Goal: Task Accomplishment & Management: Manage account settings

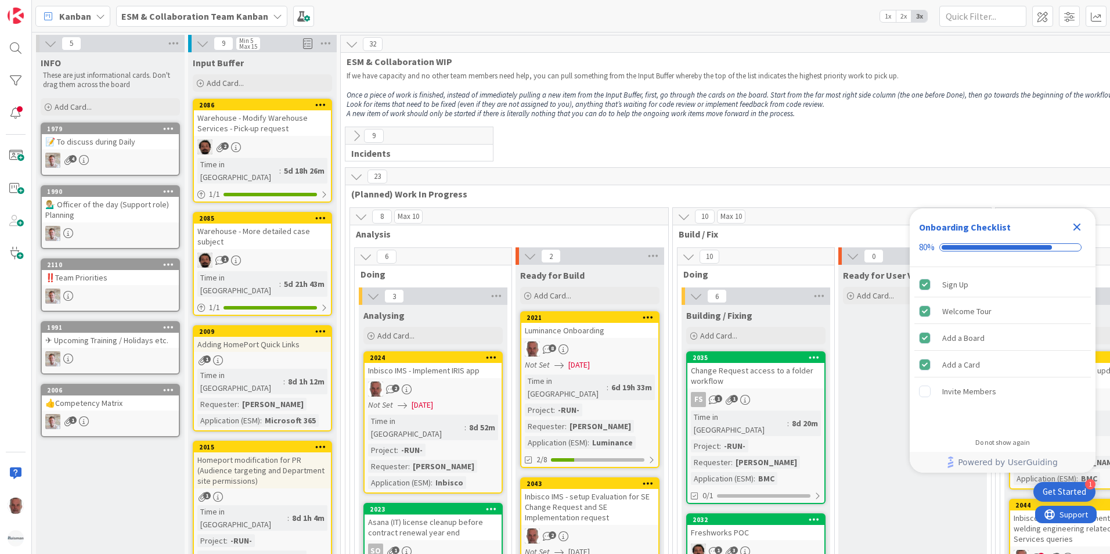
click at [273, 12] on icon at bounding box center [277, 16] width 9 height 9
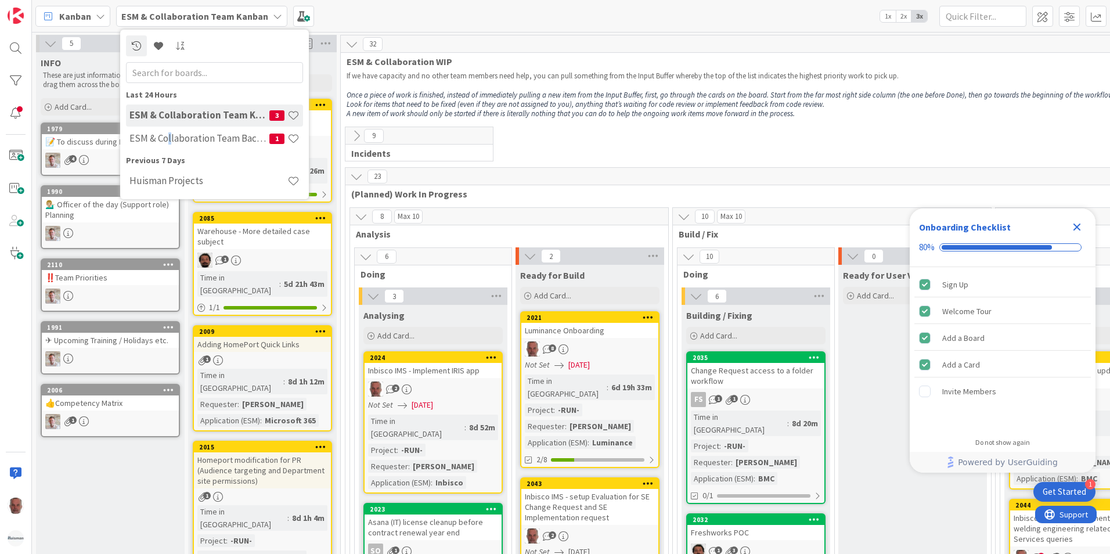
click at [169, 137] on h4 "ESM & Collaboration Team Backlog" at bounding box center [199, 138] width 140 height 12
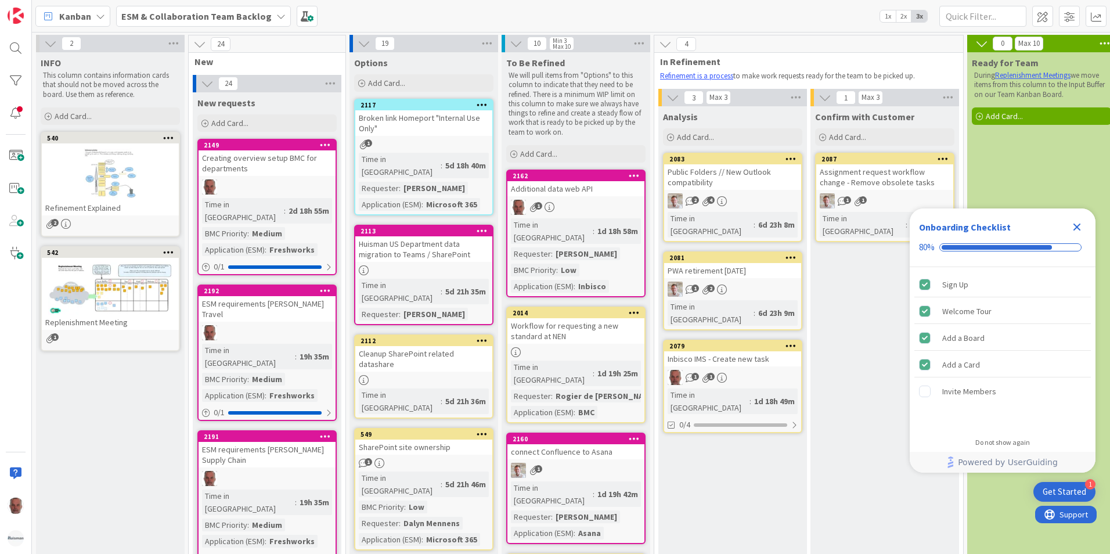
click at [96, 195] on div at bounding box center [110, 174] width 137 height 52
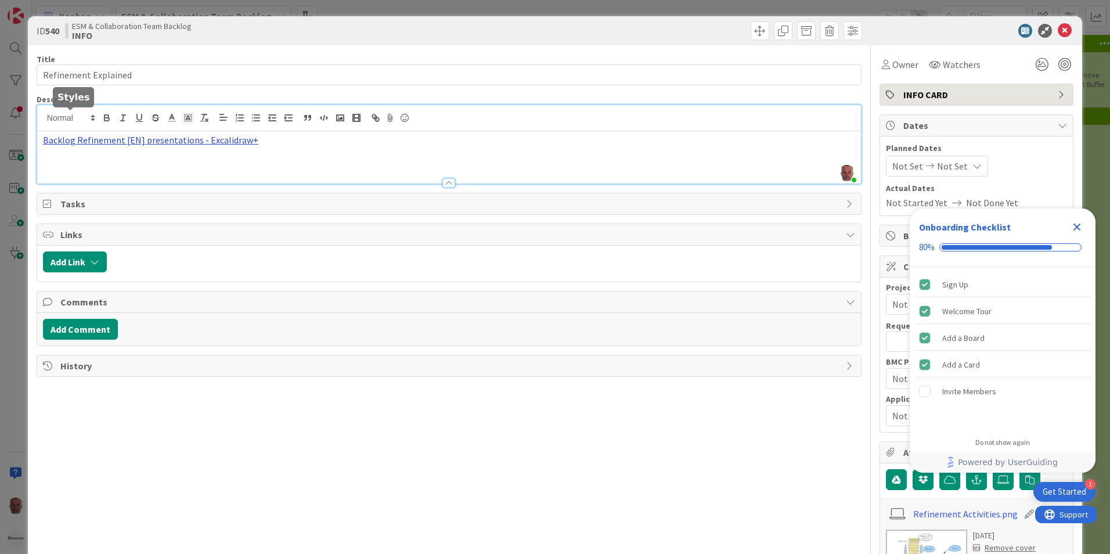
click at [98, 116] on div "Huib Brak just joined Backlog Refinement [EN] presentations - Excalidraw+" at bounding box center [449, 144] width 824 height 78
click at [129, 163] on div "Backlog Refinement [EN] presentations - Excalidraw+ https://link.excalidraw.com…" at bounding box center [449, 157] width 824 height 52
click at [97, 138] on link "Backlog Refinement [EN] presentations - Excalidraw+" at bounding box center [150, 140] width 215 height 12
click at [141, 160] on link "[URL][DOMAIN_NAME]" at bounding box center [116, 162] width 80 height 15
click at [11, 376] on div "ID 540 ESM & Collaboration Team Backlog INFO Title 20 / 128 Refinement Explaine…" at bounding box center [555, 277] width 1110 height 554
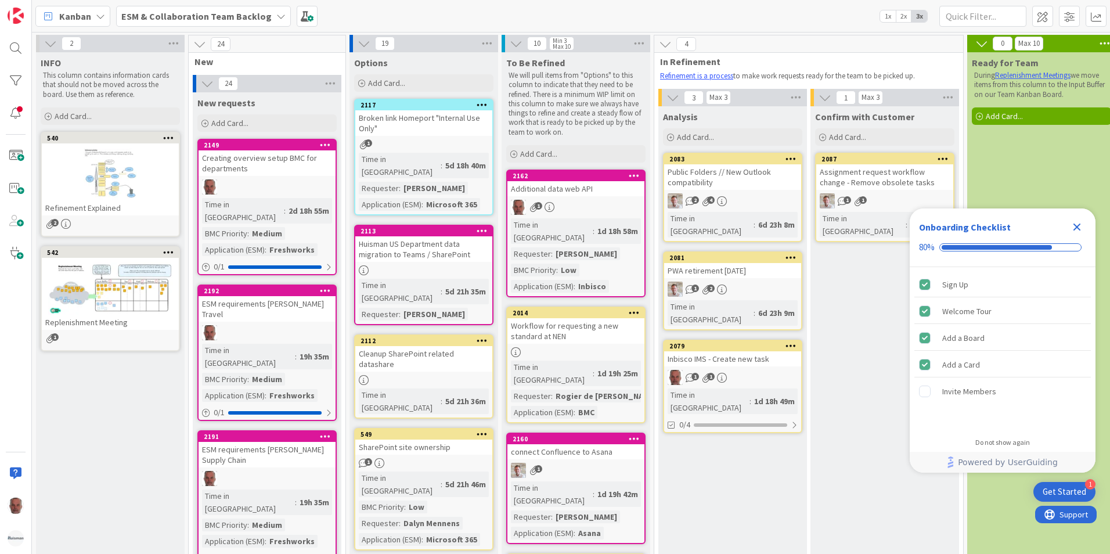
click at [91, 319] on div "Replenishment Meeting" at bounding box center [110, 322] width 137 height 15
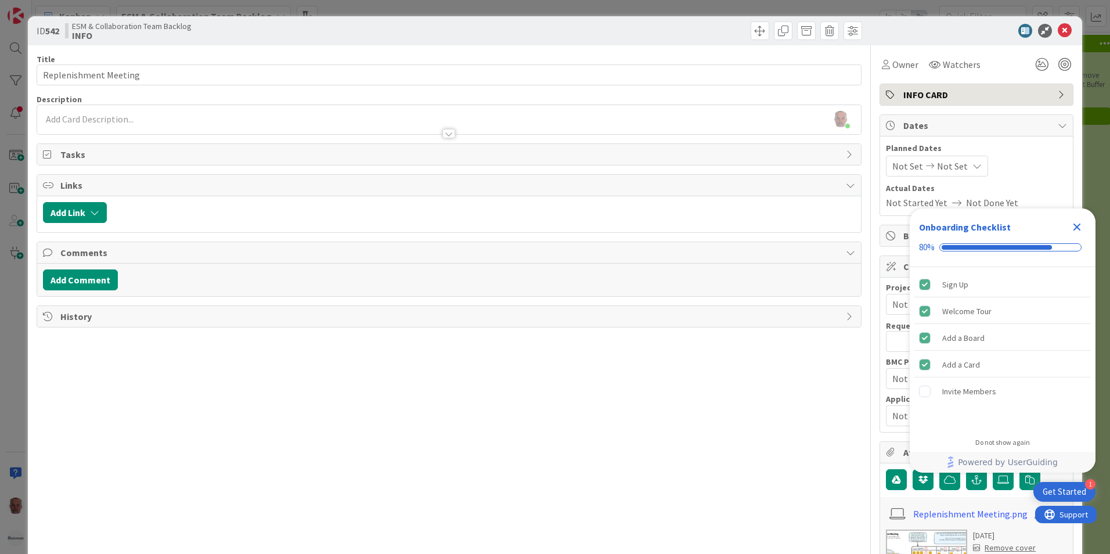
click at [924, 540] on img at bounding box center [926, 556] width 81 height 52
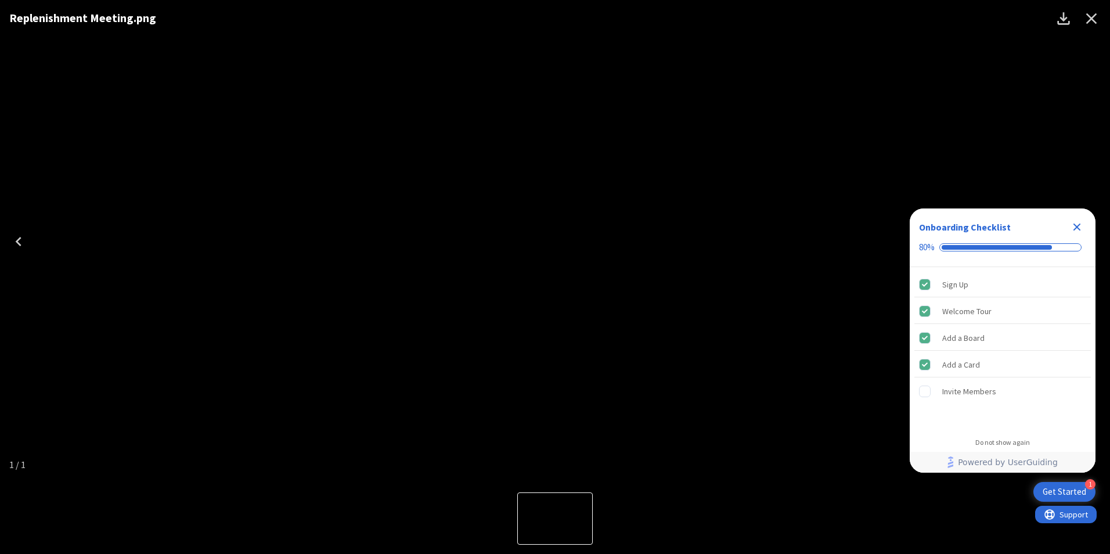
click at [1094, 22] on icon "Close" at bounding box center [1091, 18] width 19 height 19
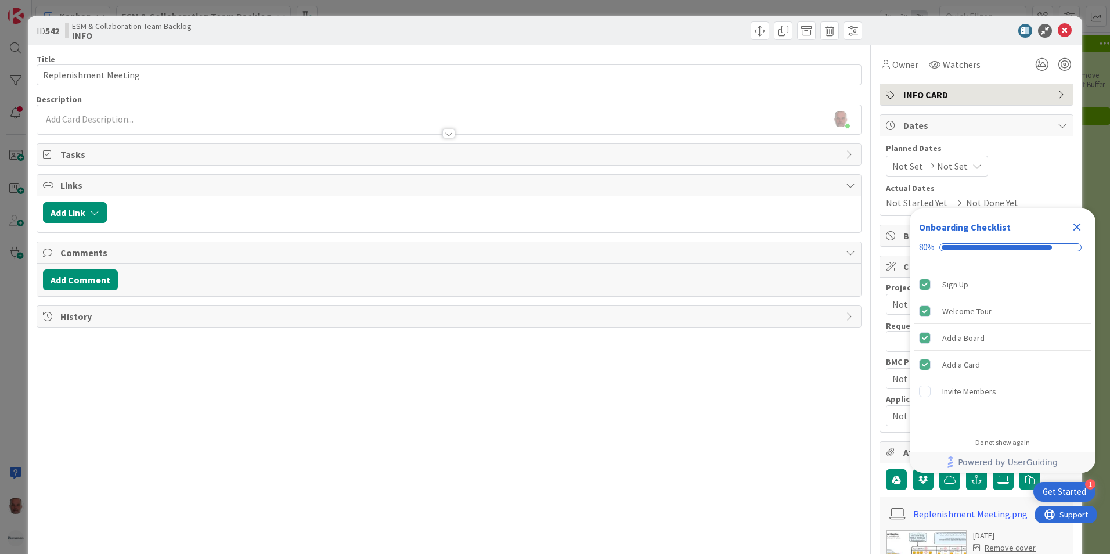
scroll to position [28, 0]
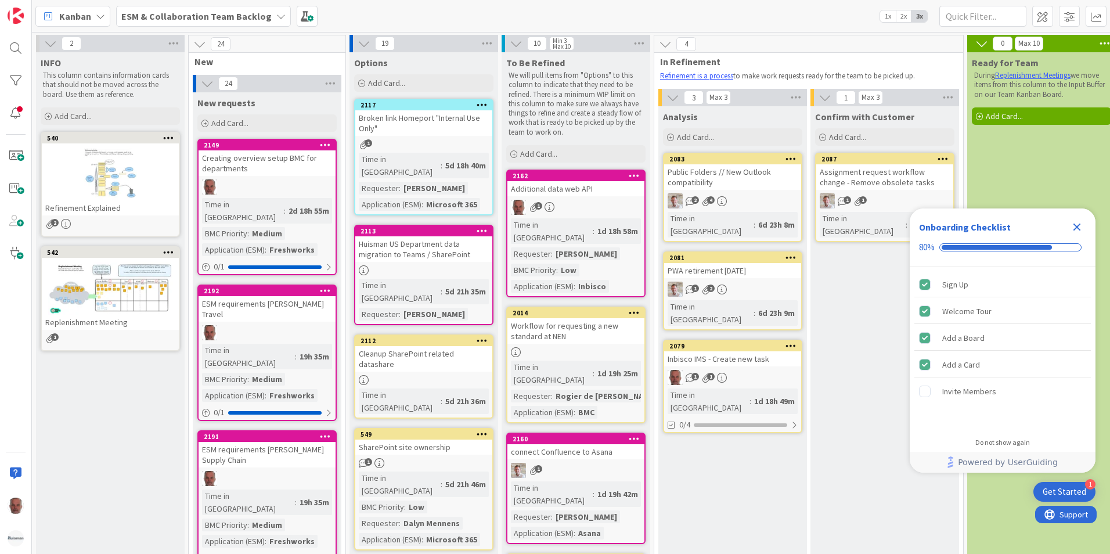
click at [1080, 229] on icon "Close Checklist" at bounding box center [1078, 228] width 8 height 8
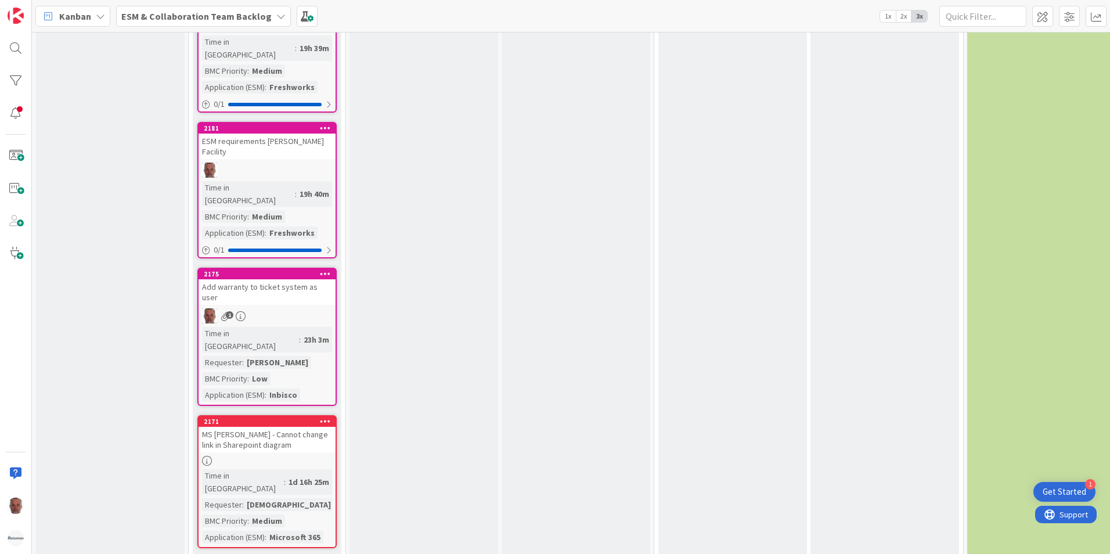
scroll to position [1684, 0]
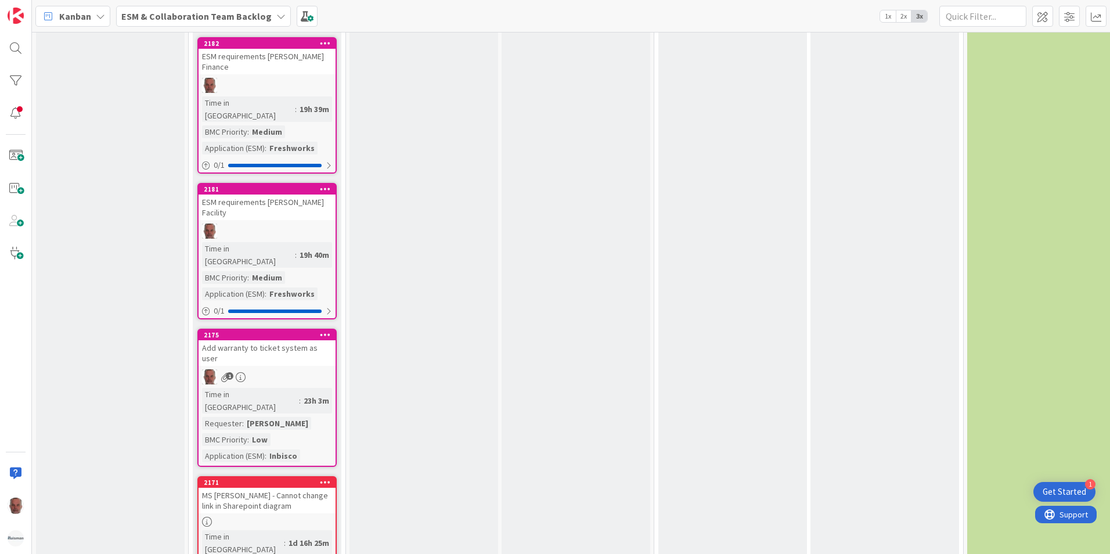
click at [299, 488] on div "MS Sharepoint - Cannot change link in Sharepoint diagram" at bounding box center [267, 501] width 137 height 26
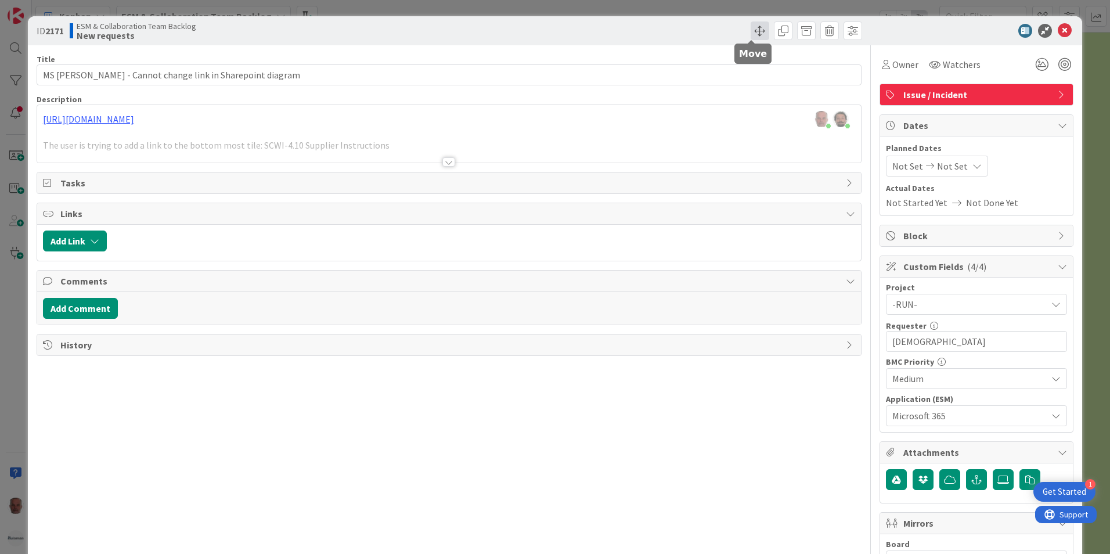
click at [751, 29] on span at bounding box center [760, 30] width 19 height 19
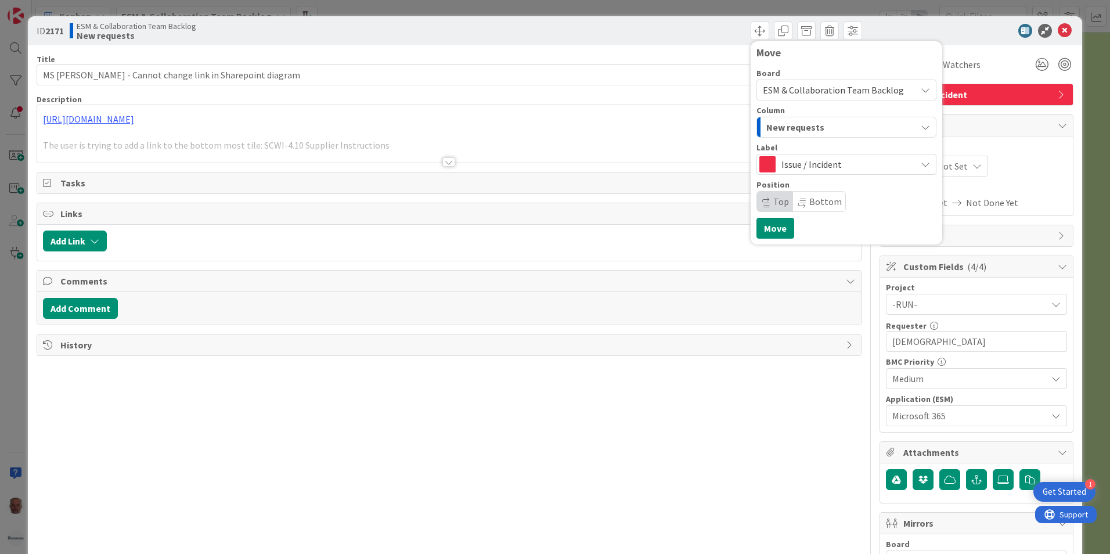
click at [921, 90] on icon at bounding box center [925, 89] width 9 height 9
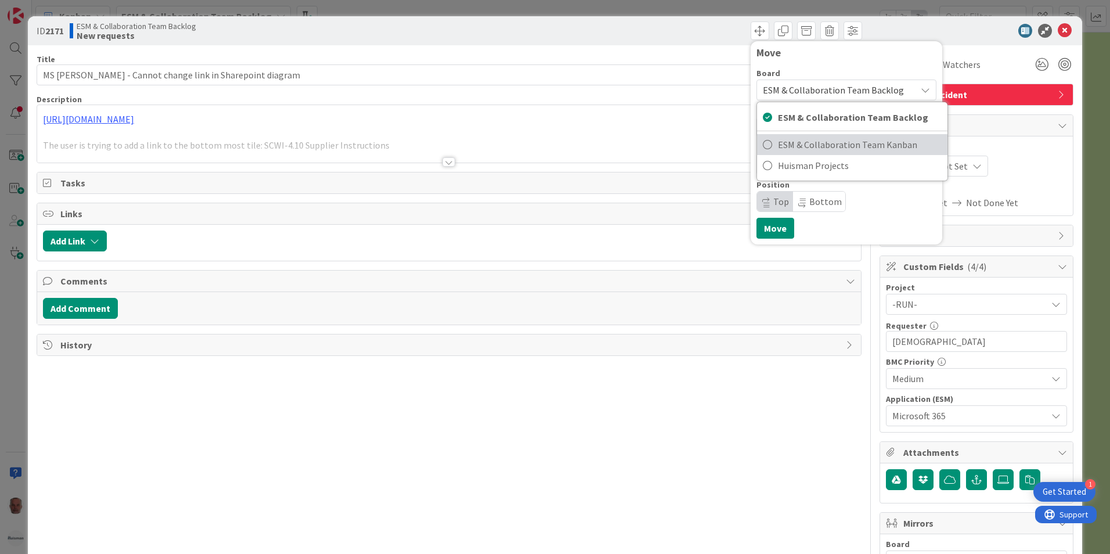
click at [796, 142] on span "ESM & Collaboration Team Kanban" at bounding box center [860, 144] width 164 height 17
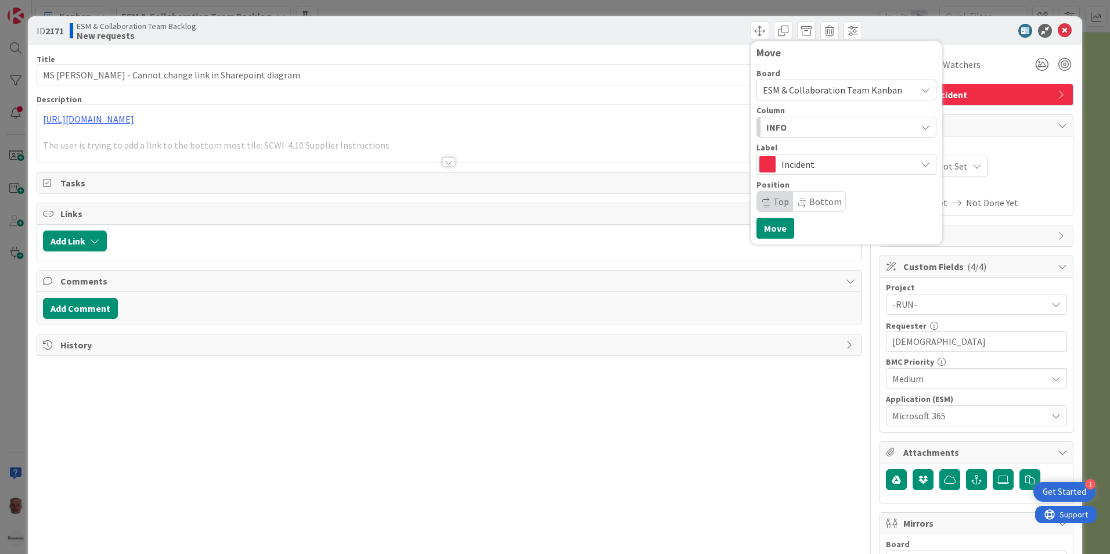
click at [921, 127] on icon "button" at bounding box center [925, 127] width 9 height 9
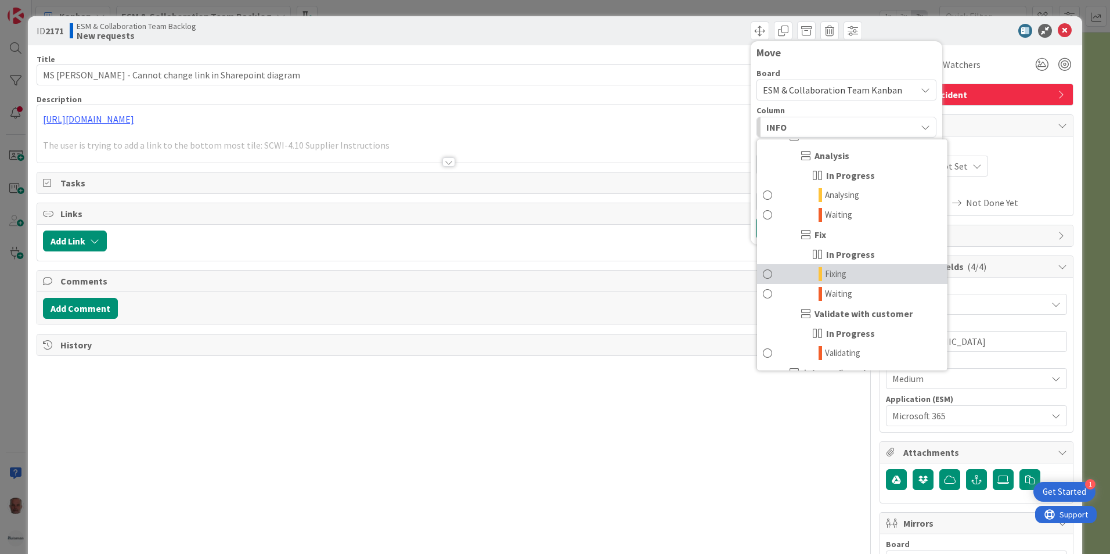
scroll to position [58, 0]
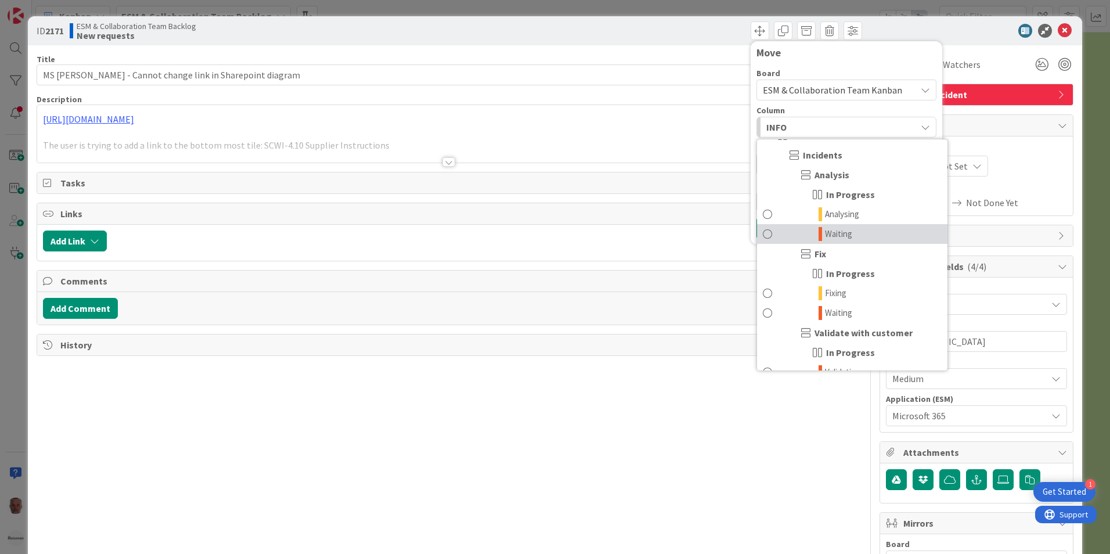
click at [828, 234] on span "Waiting" at bounding box center [838, 234] width 27 height 14
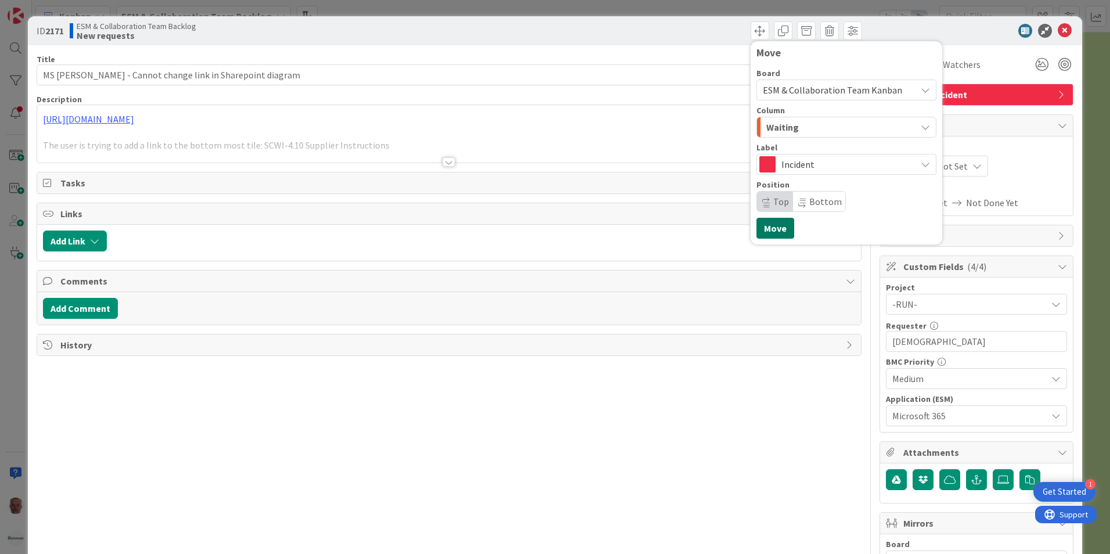
click at [771, 228] on button "Move" at bounding box center [776, 228] width 38 height 21
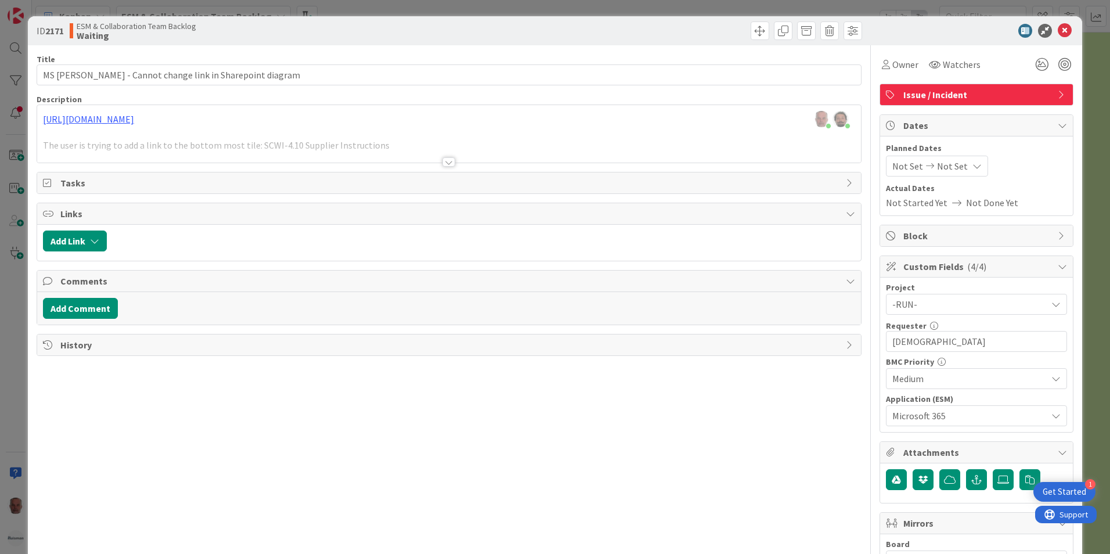
type input "MS Sharepoint - Cannot change link in Sharepoint diagram"
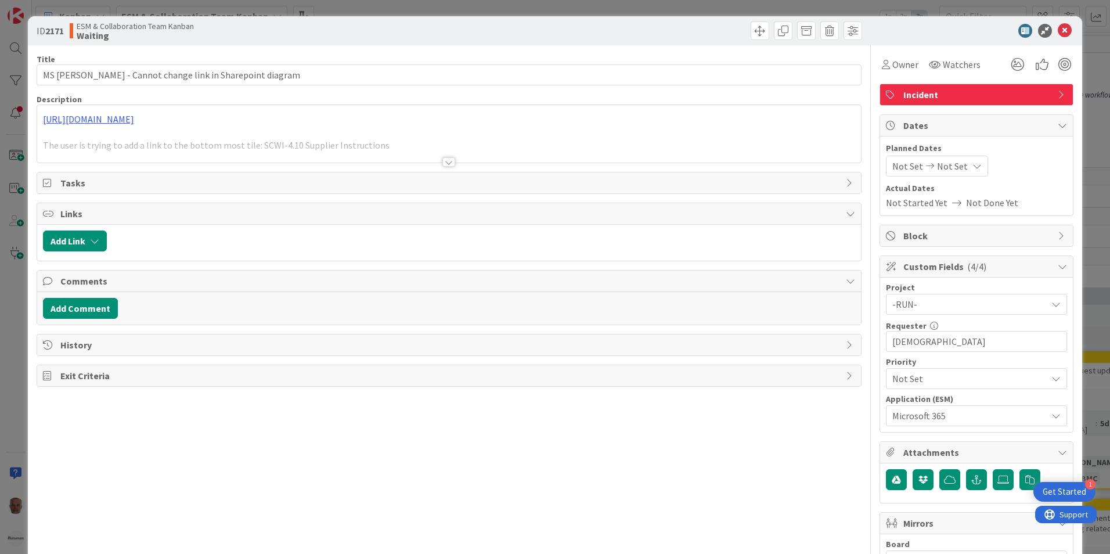
type input "MS Sharepoint - Cannot change link in Sharepoint diagram"
click at [12, 342] on div "ID 2171 ESM & Collaboration Team Kanban Waiting Title 57 / 128 MS Sharepoint - …" at bounding box center [555, 277] width 1110 height 554
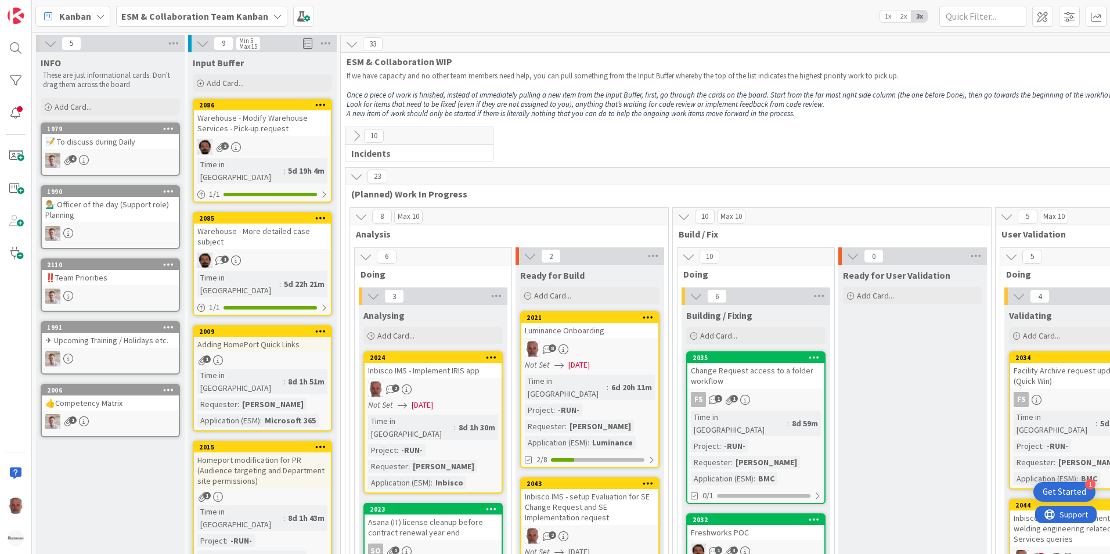
click at [273, 17] on icon at bounding box center [277, 16] width 9 height 9
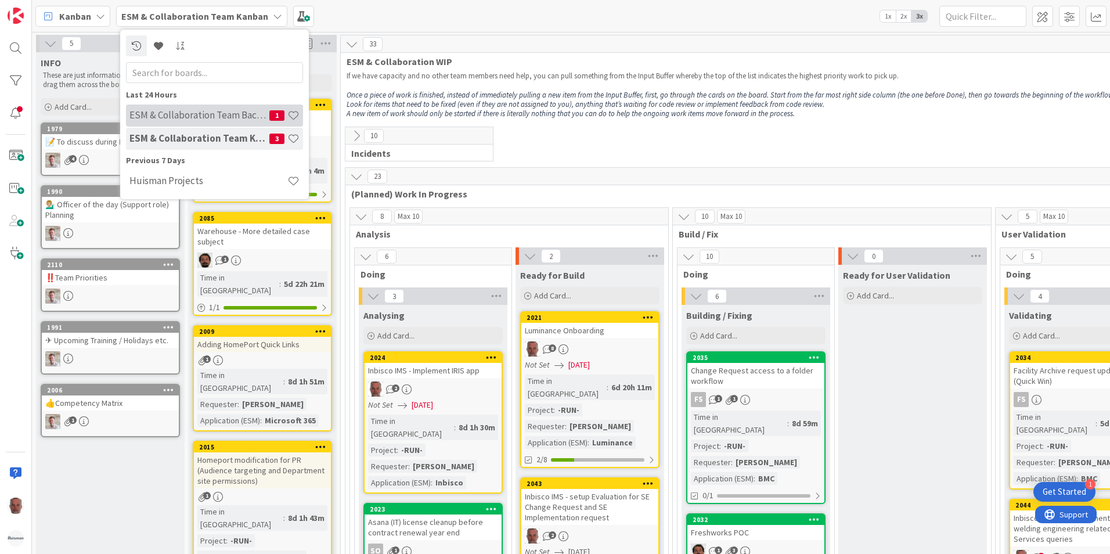
click at [200, 113] on h4 "ESM & Collaboration Team Backlog" at bounding box center [199, 115] width 140 height 12
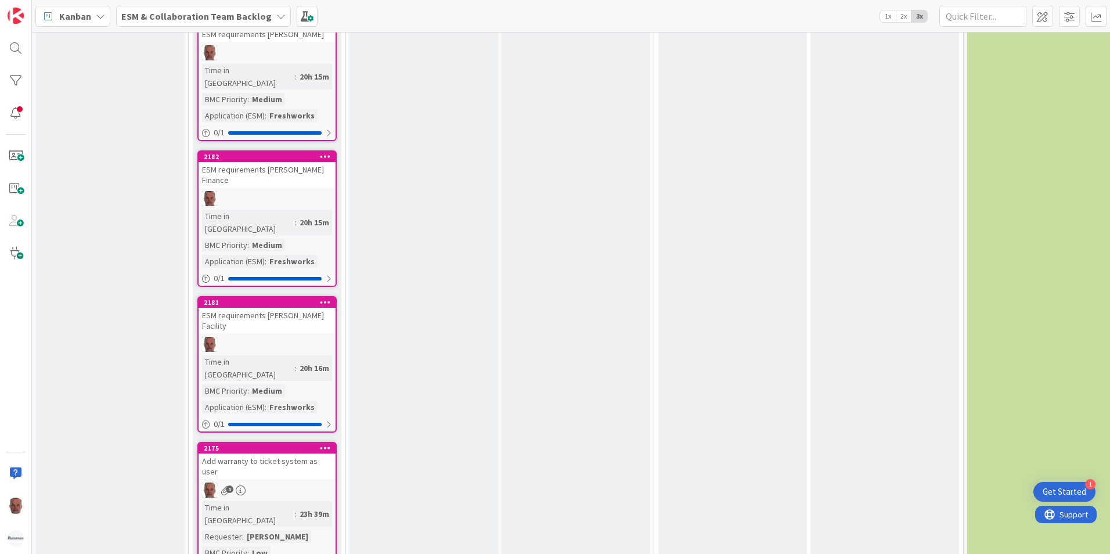
scroll to position [1626, 0]
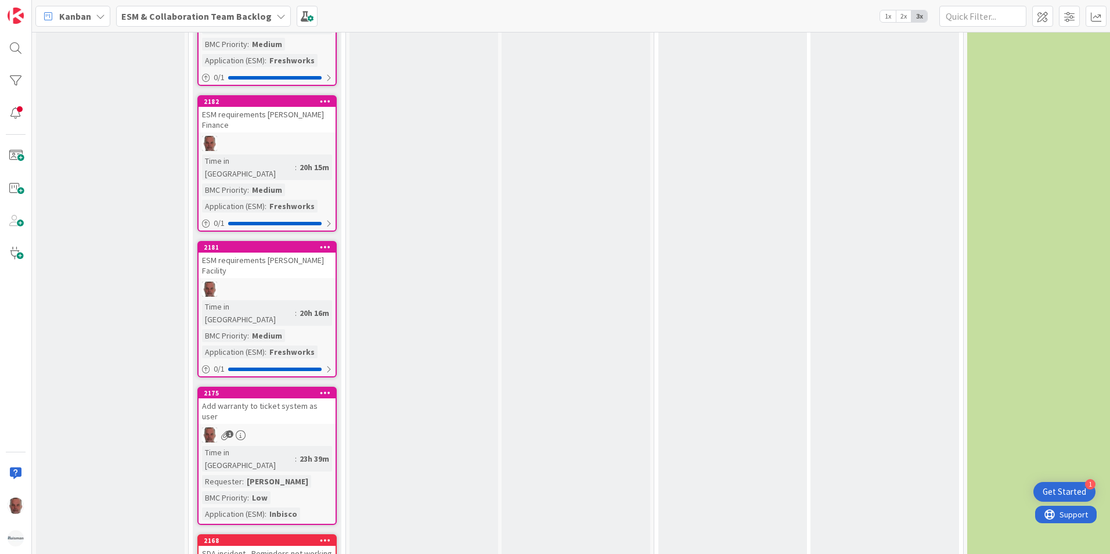
click at [271, 546] on div "SDA incident - Reminders not working for clients" at bounding box center [267, 559] width 137 height 26
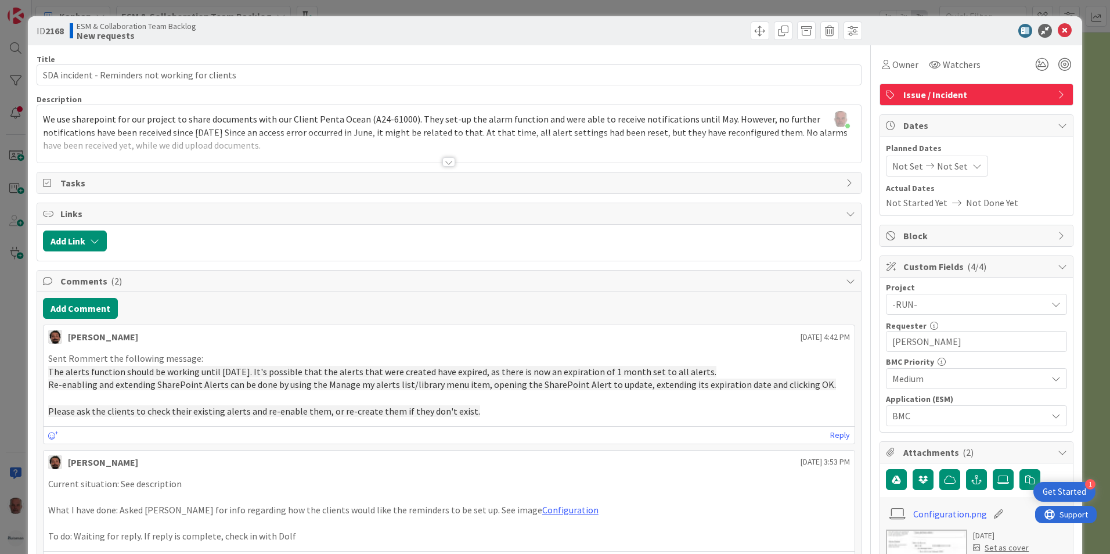
click at [442, 159] on div at bounding box center [448, 161] width 13 height 9
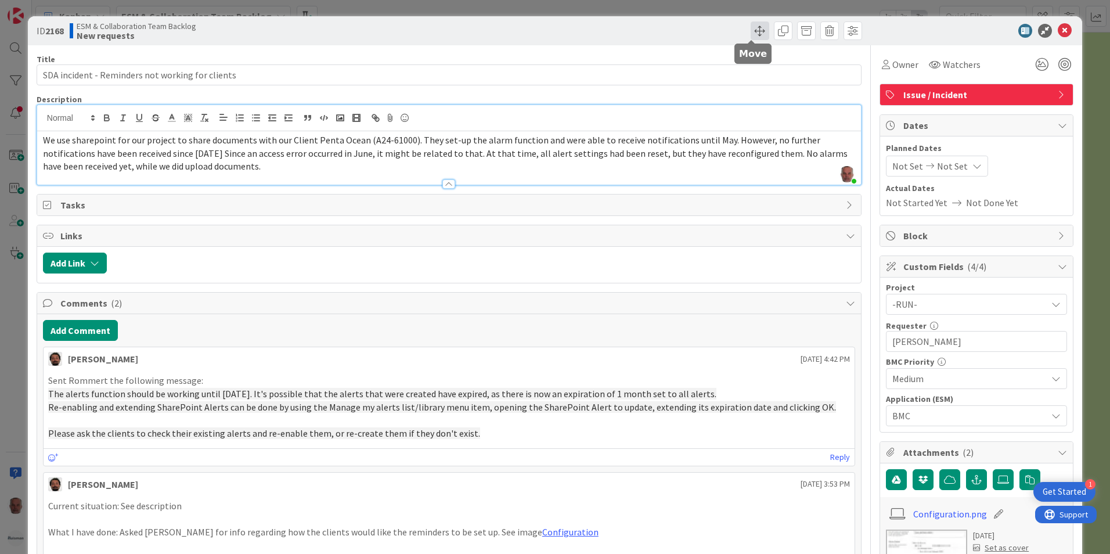
click at [752, 34] on span at bounding box center [760, 30] width 19 height 19
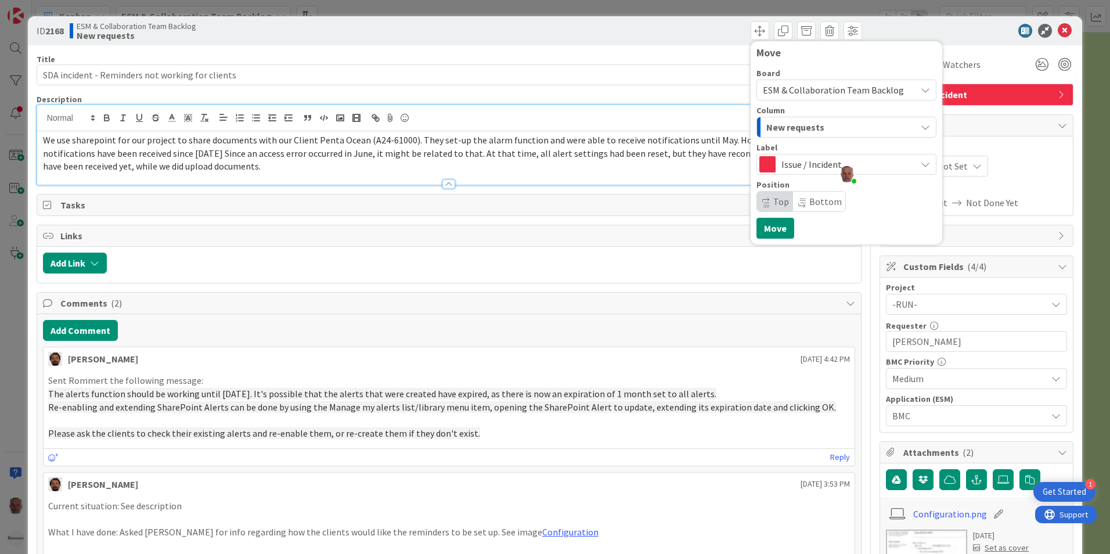
click at [847, 90] on span "ESM & Collaboration Team Backlog" at bounding box center [833, 90] width 141 height 12
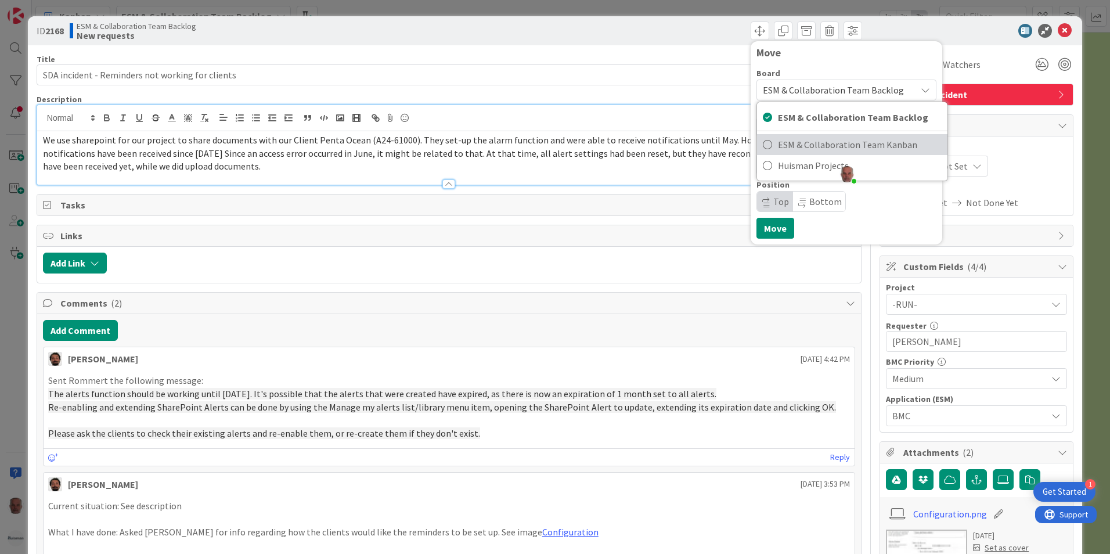
click at [800, 140] on span "ESM & Collaboration Team Kanban" at bounding box center [860, 144] width 164 height 17
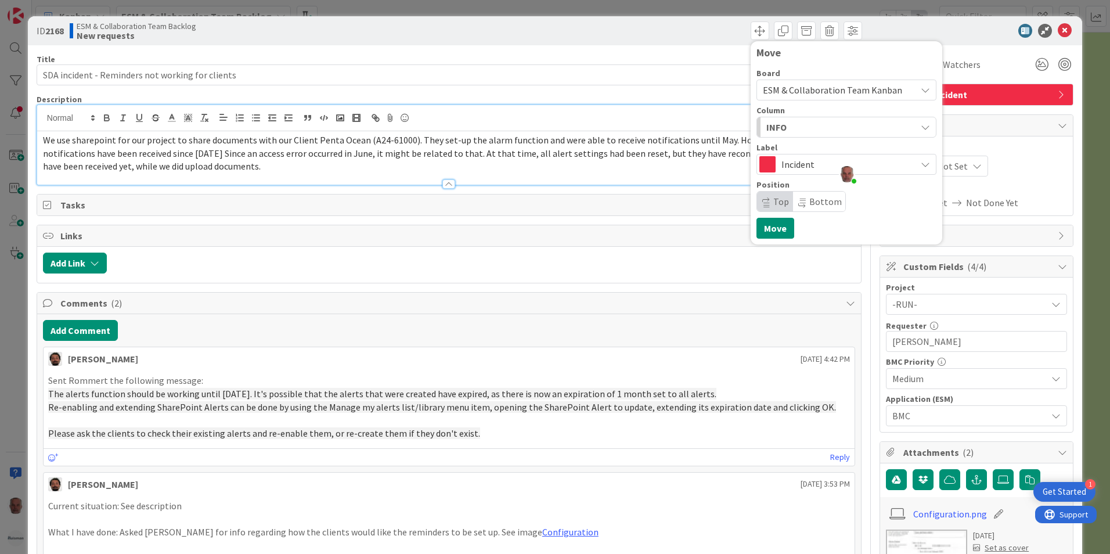
click at [841, 123] on div "INFO" at bounding box center [840, 127] width 153 height 19
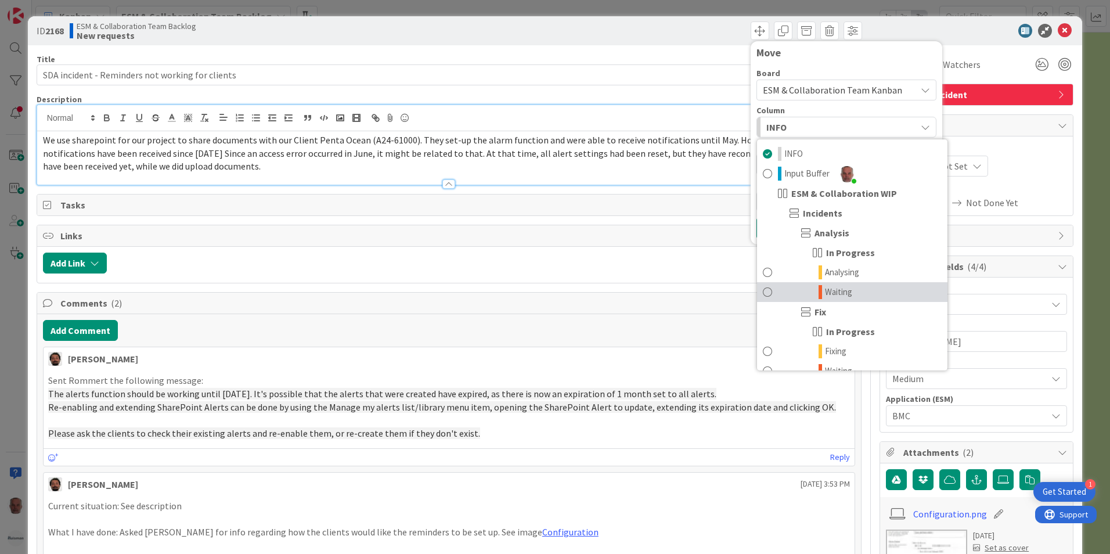
click at [829, 293] on span "Waiting" at bounding box center [838, 292] width 27 height 14
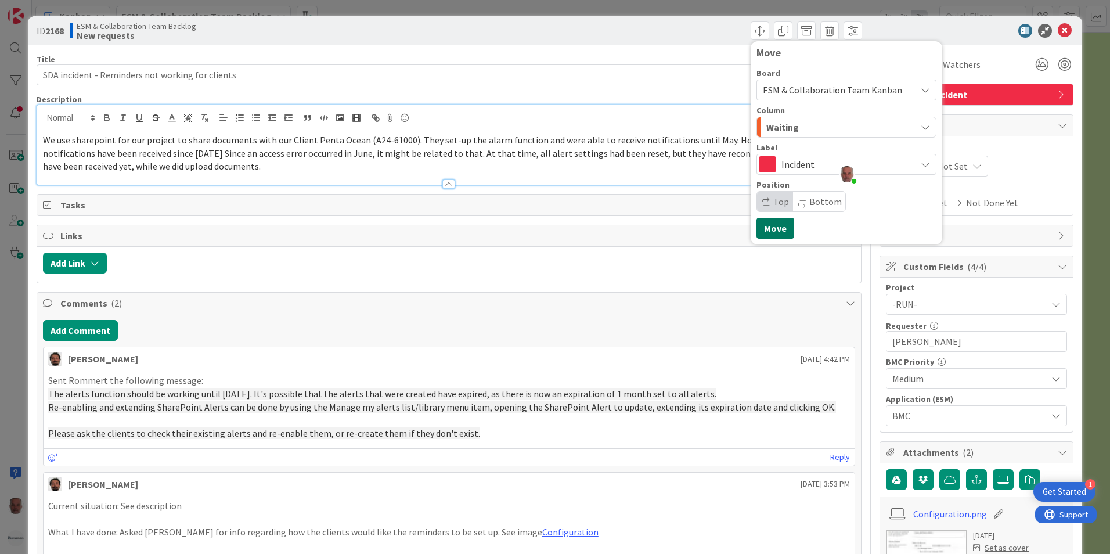
click at [757, 227] on button "Move" at bounding box center [776, 228] width 38 height 21
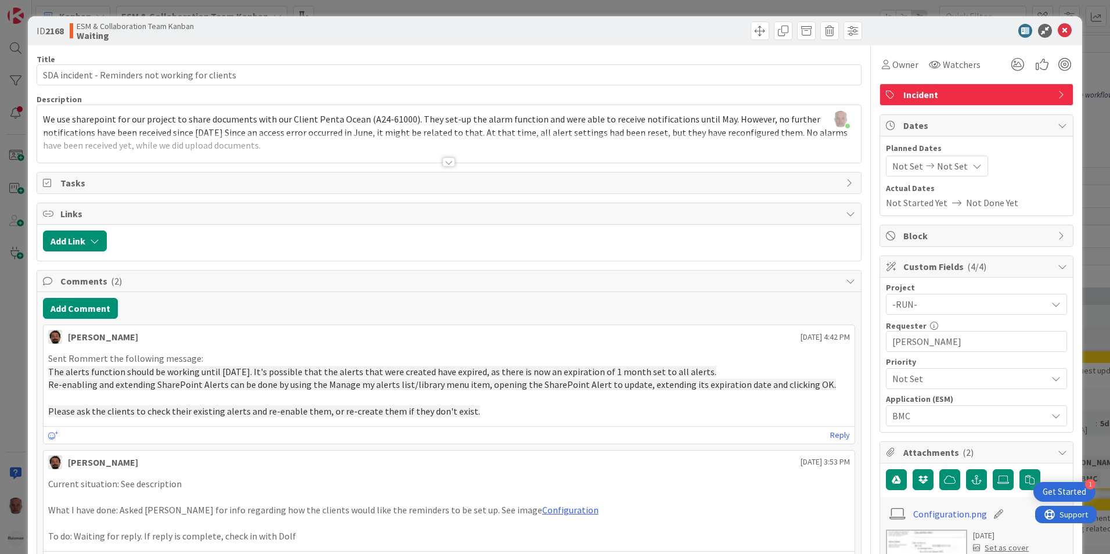
click at [16, 306] on div "ID 2168 ESM & Collaboration Team Kanban Waiting Title 48 / 128 SDA incident - R…" at bounding box center [555, 277] width 1110 height 554
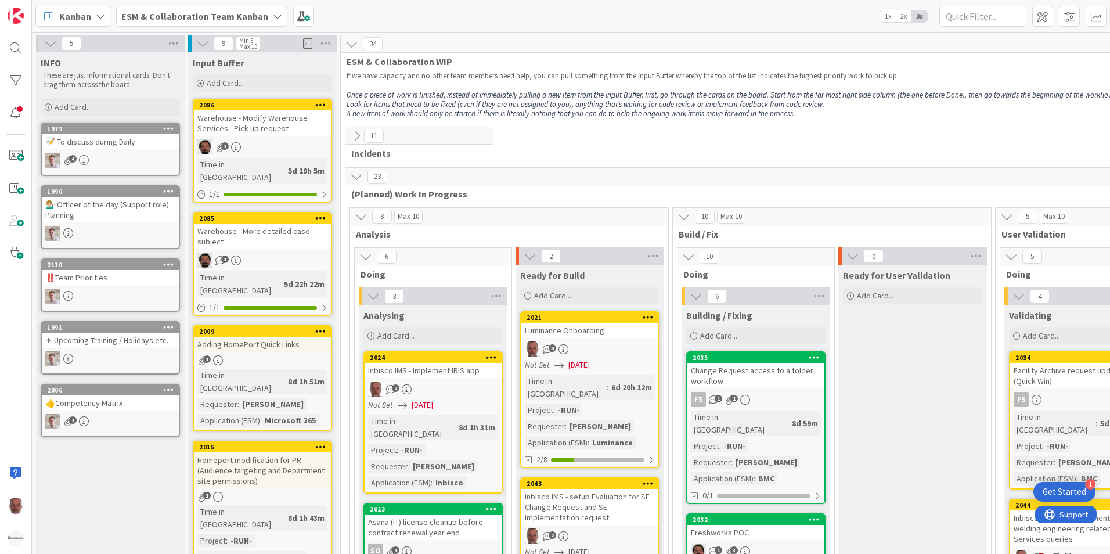
click at [247, 16] on b "ESM & Collaboration Team Kanban" at bounding box center [194, 16] width 147 height 12
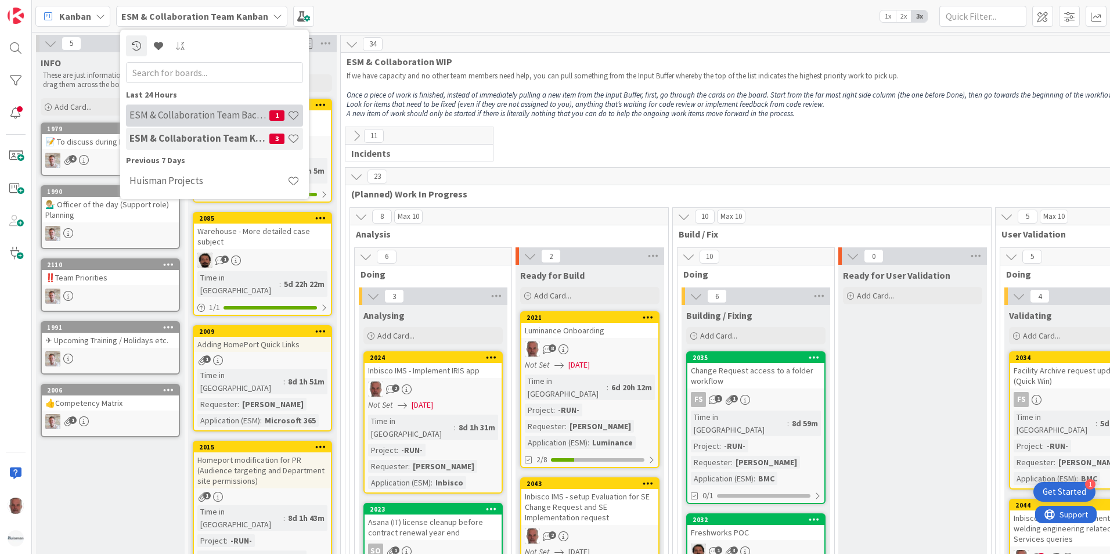
click at [206, 116] on h4 "ESM & Collaboration Team Backlog" at bounding box center [199, 115] width 140 height 12
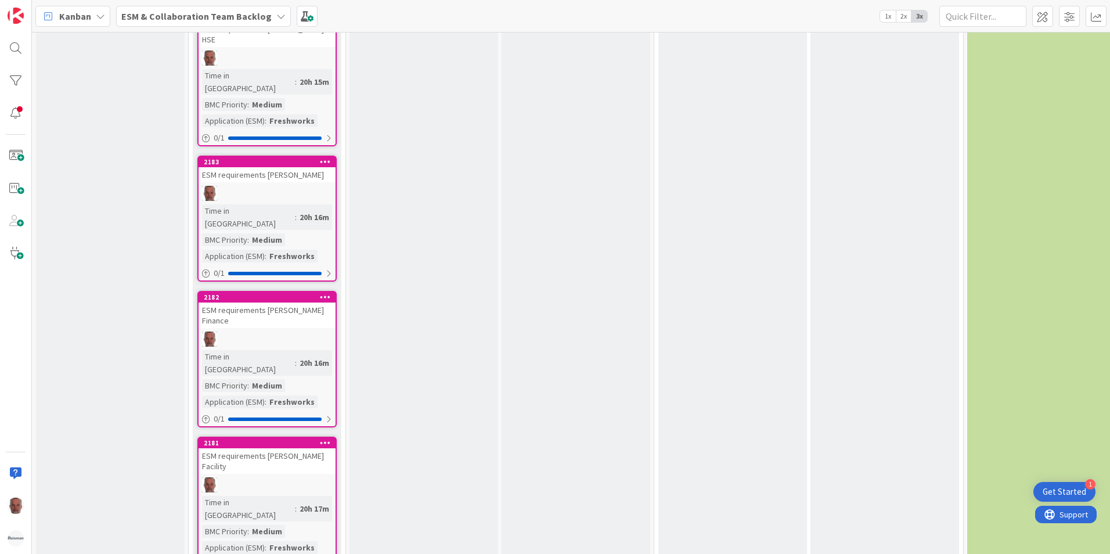
scroll to position [1626, 0]
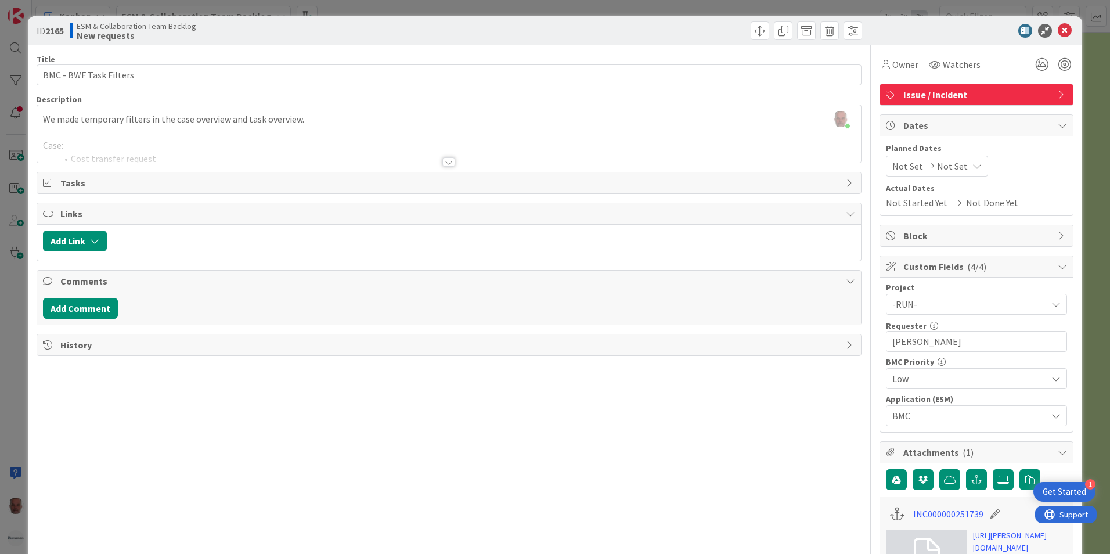
click at [448, 159] on div at bounding box center [448, 161] width 13 height 9
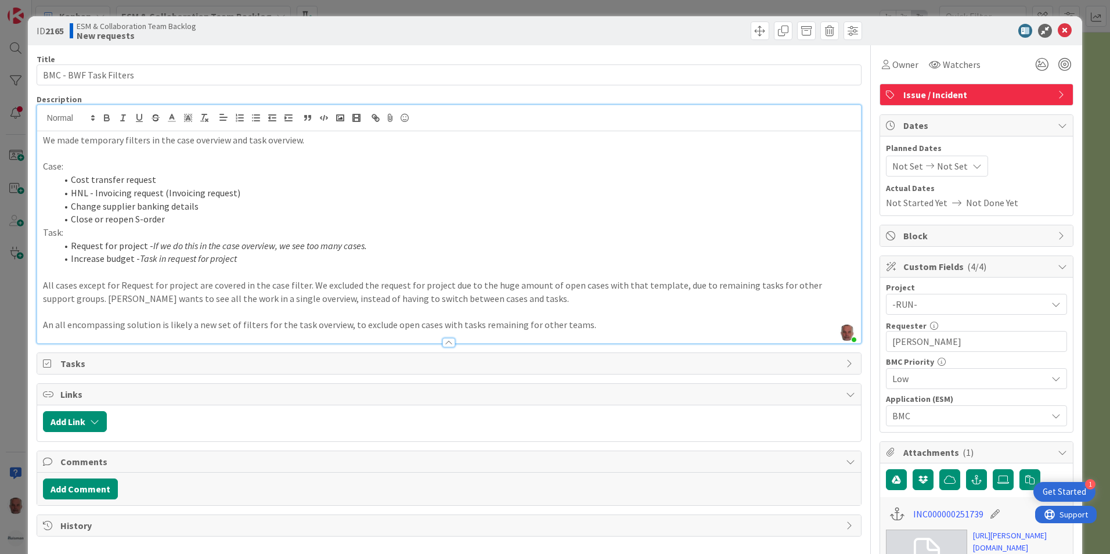
click at [1058, 94] on icon at bounding box center [1062, 94] width 9 height 9
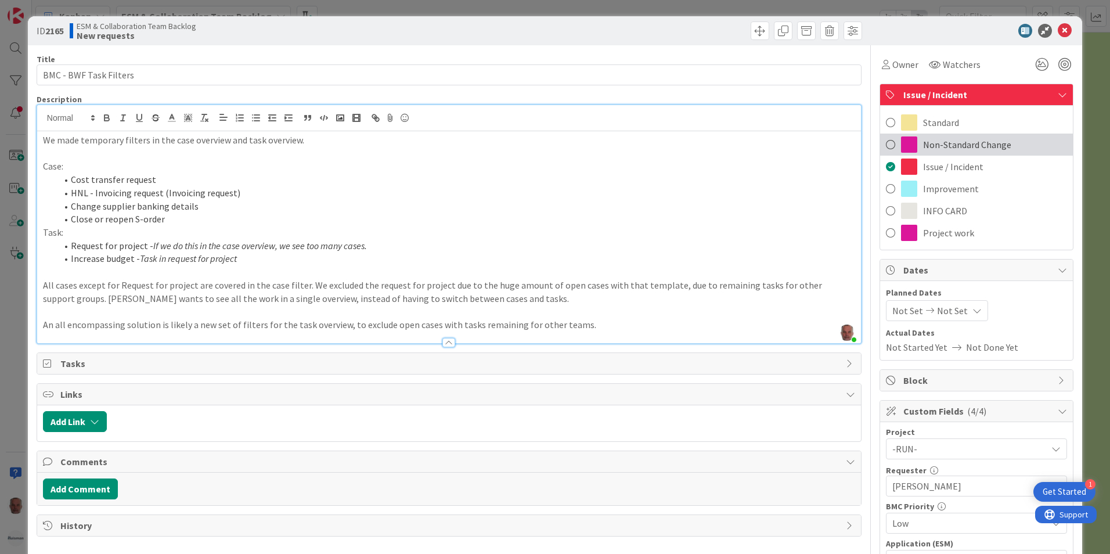
click at [886, 143] on span at bounding box center [890, 144] width 9 height 17
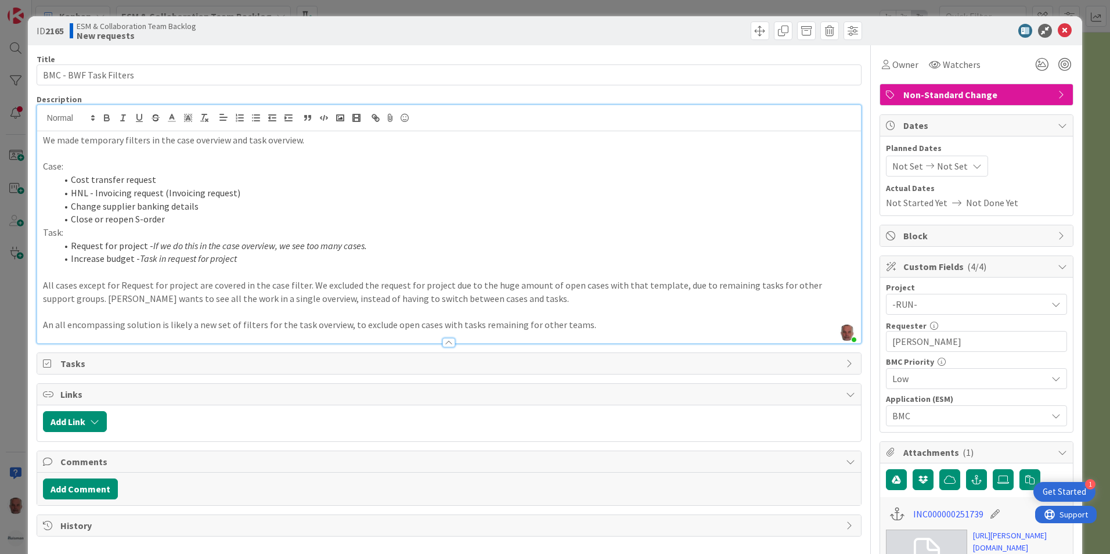
click at [15, 448] on div "ID 2165 ESM & Collaboration Team Backlog New requests Title 22 / 128 BMC - BWF …" at bounding box center [555, 277] width 1110 height 554
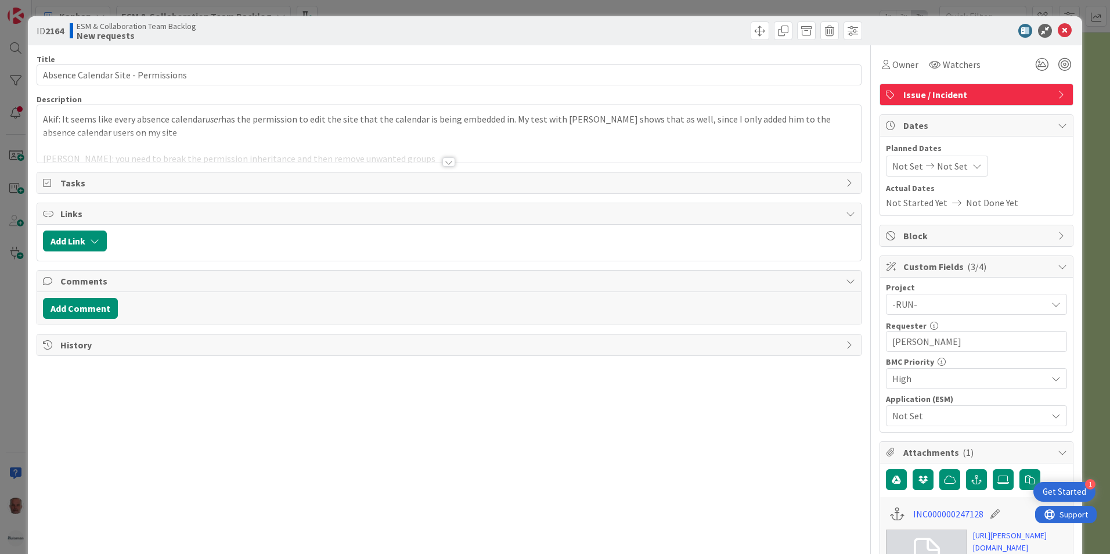
click at [447, 157] on div at bounding box center [448, 161] width 13 height 9
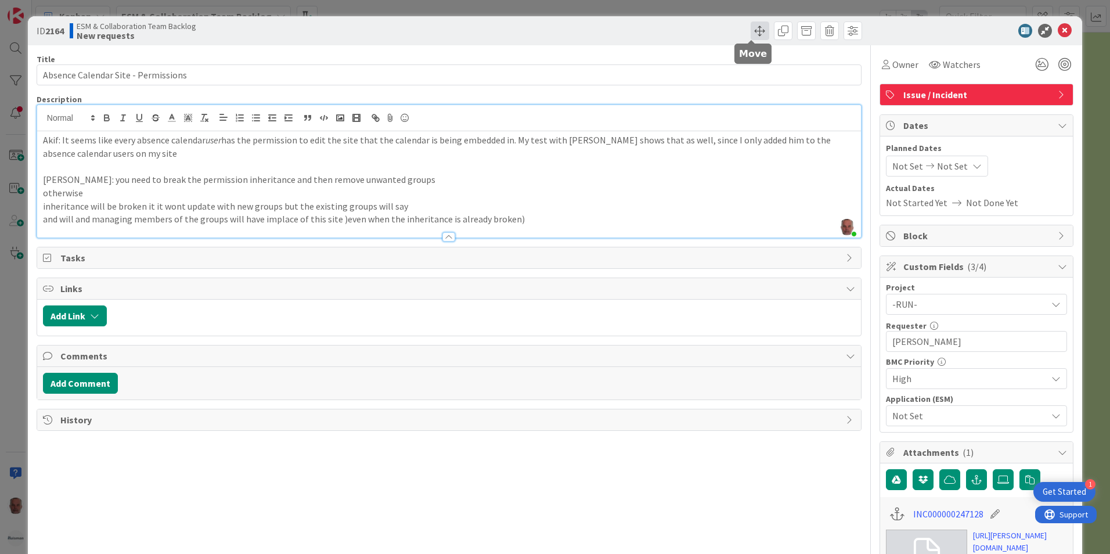
click at [751, 34] on span at bounding box center [760, 30] width 19 height 19
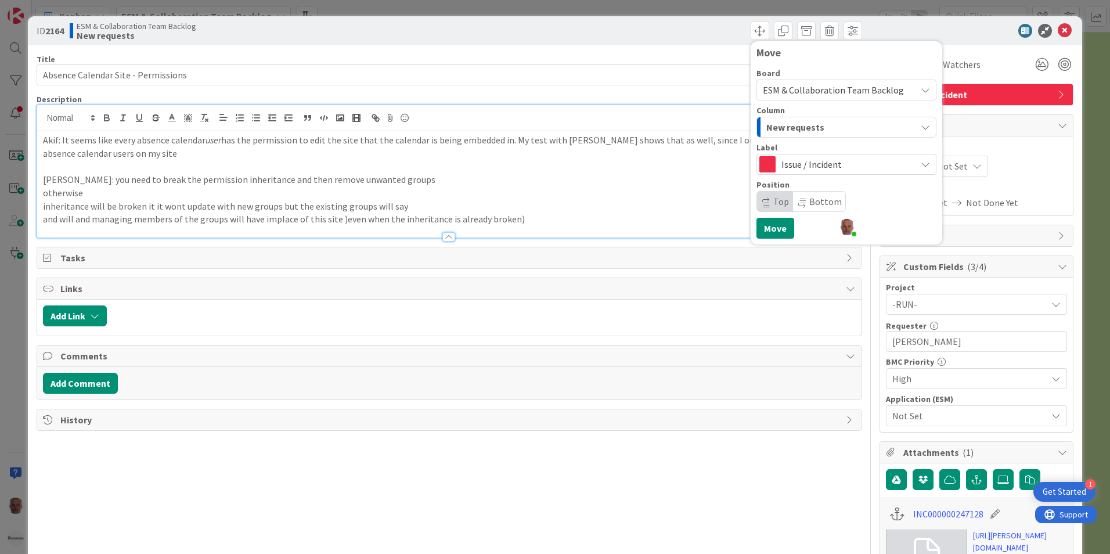
click at [921, 91] on icon at bounding box center [925, 89] width 9 height 9
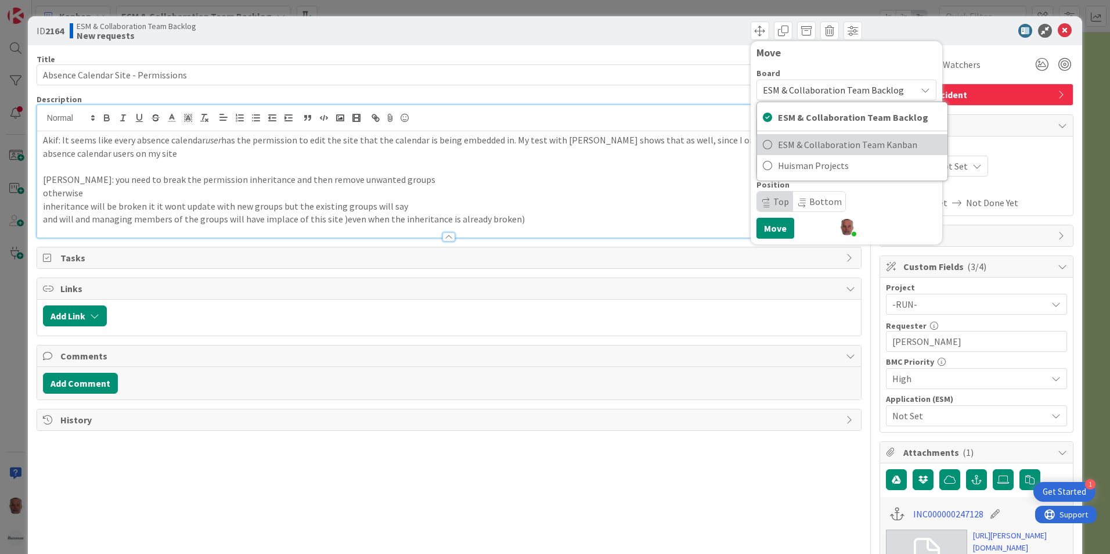
click at [839, 142] on span "ESM & Collaboration Team Kanban" at bounding box center [860, 144] width 164 height 17
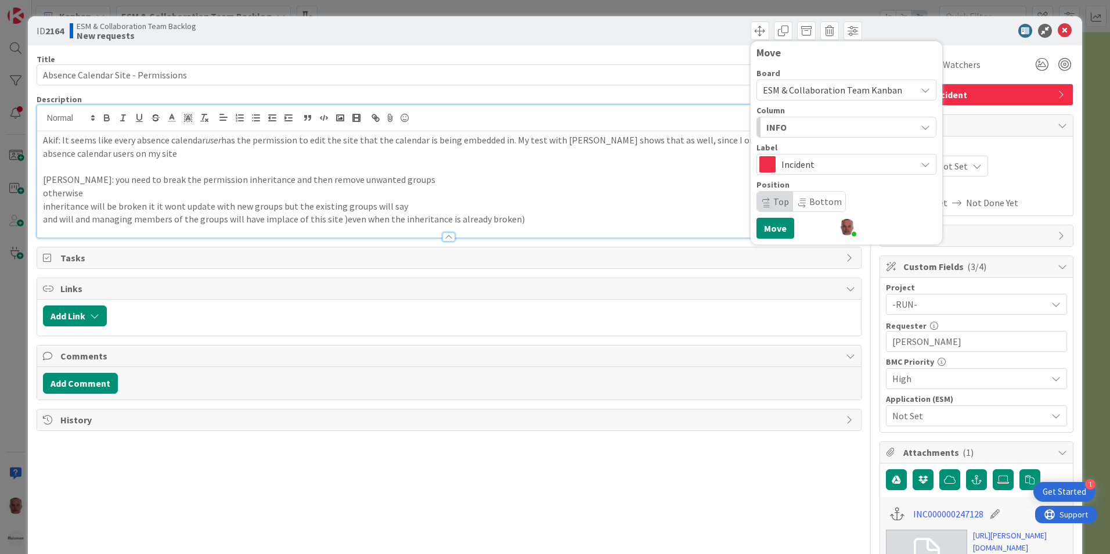
click at [819, 127] on div "INFO" at bounding box center [840, 127] width 153 height 19
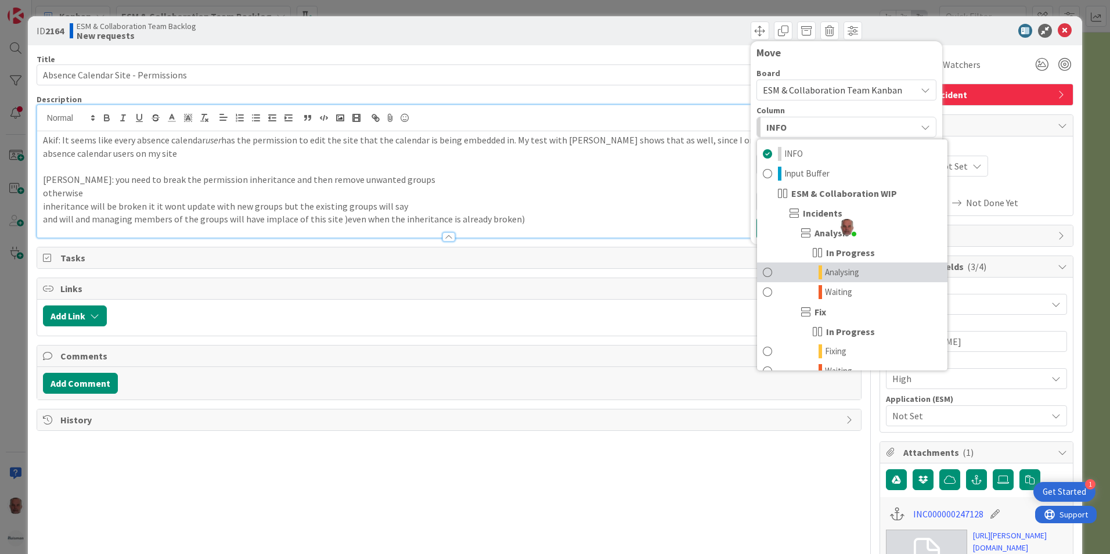
click at [830, 271] on span "Analysing" at bounding box center [842, 272] width 34 height 14
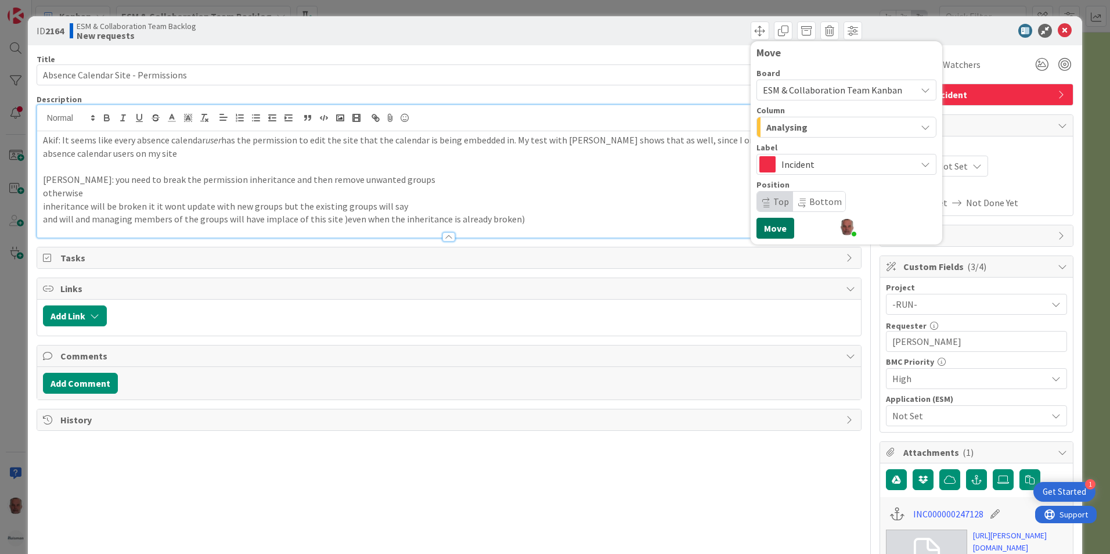
click at [771, 228] on button "Move" at bounding box center [776, 228] width 38 height 21
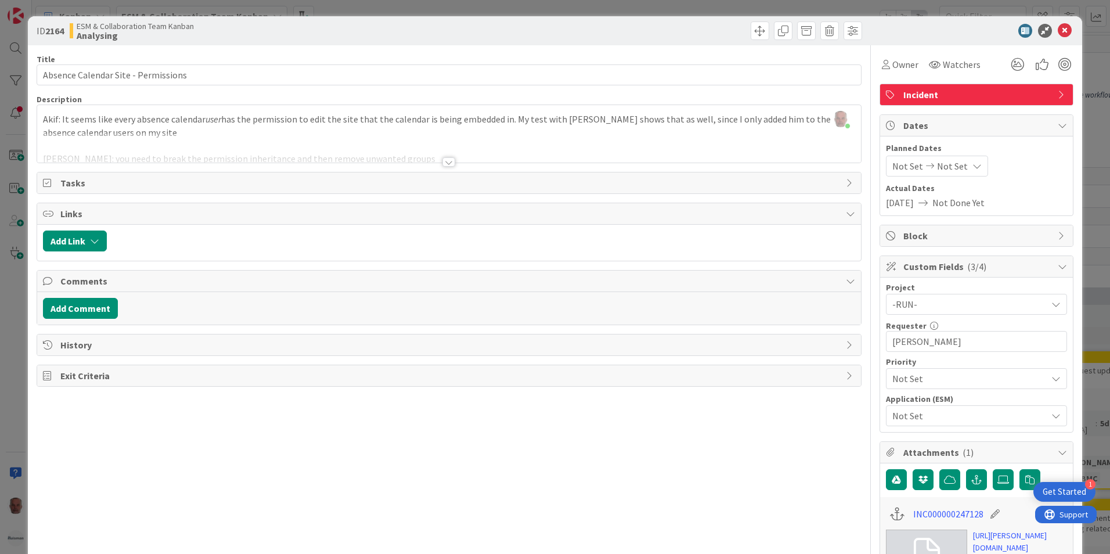
click at [13, 441] on div "ID 2164 ESM & Collaboration Team Kanban Analysing Title 36 / 128 Absence Calend…" at bounding box center [555, 277] width 1110 height 554
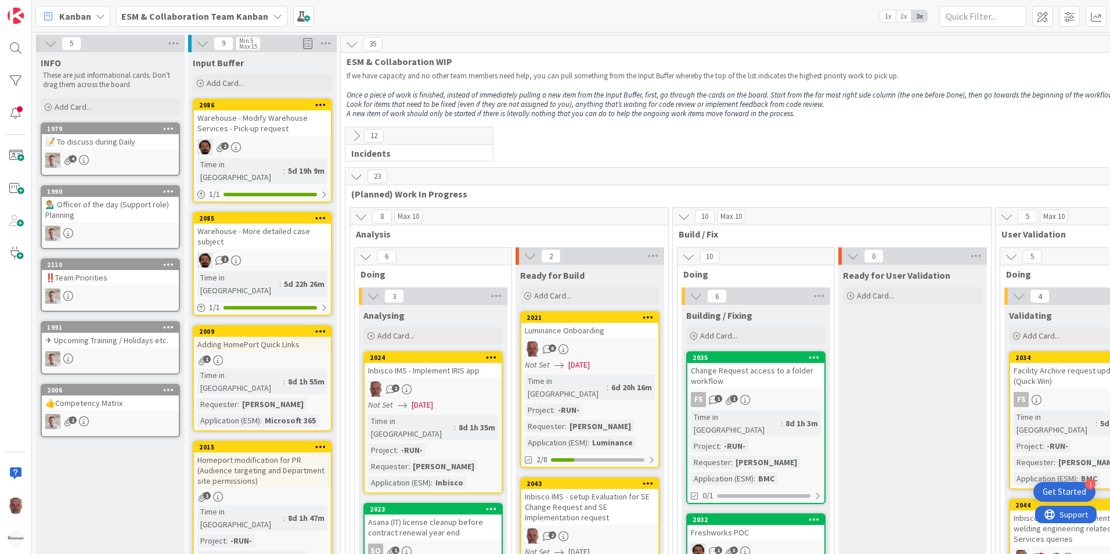
click at [355, 174] on icon at bounding box center [356, 176] width 13 height 13
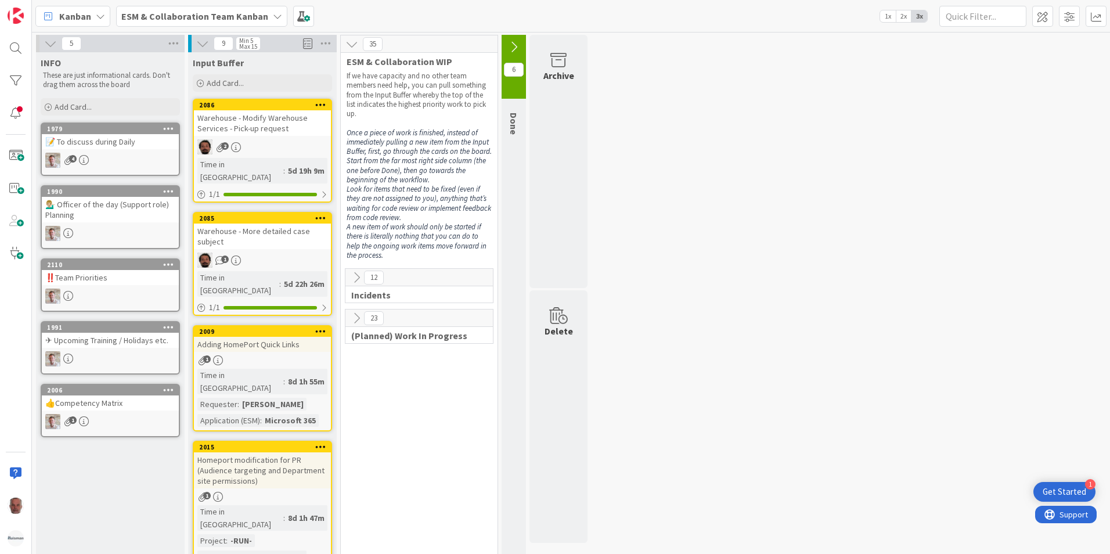
scroll to position [116, 0]
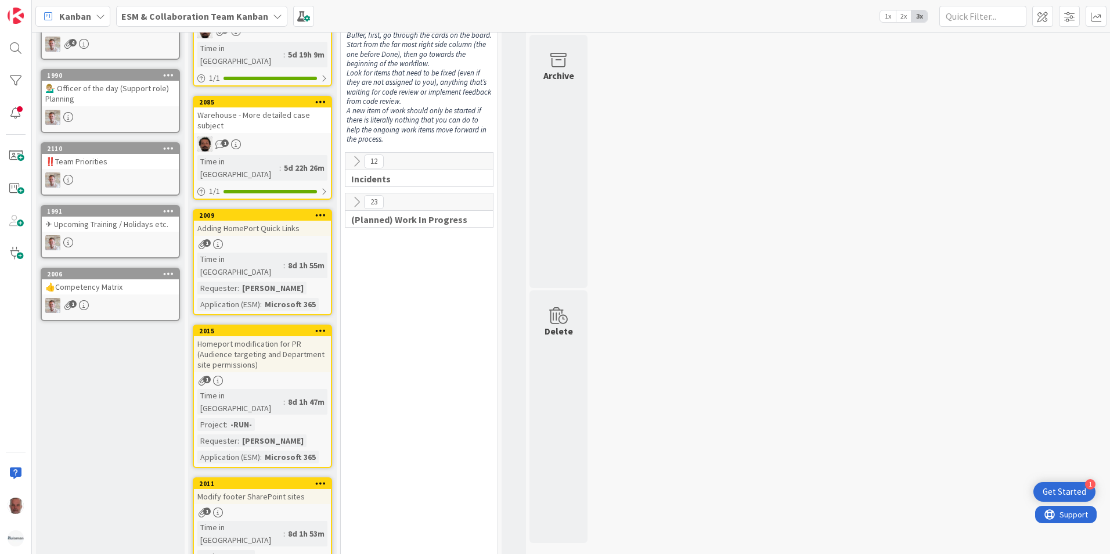
click at [356, 203] on icon at bounding box center [356, 202] width 13 height 13
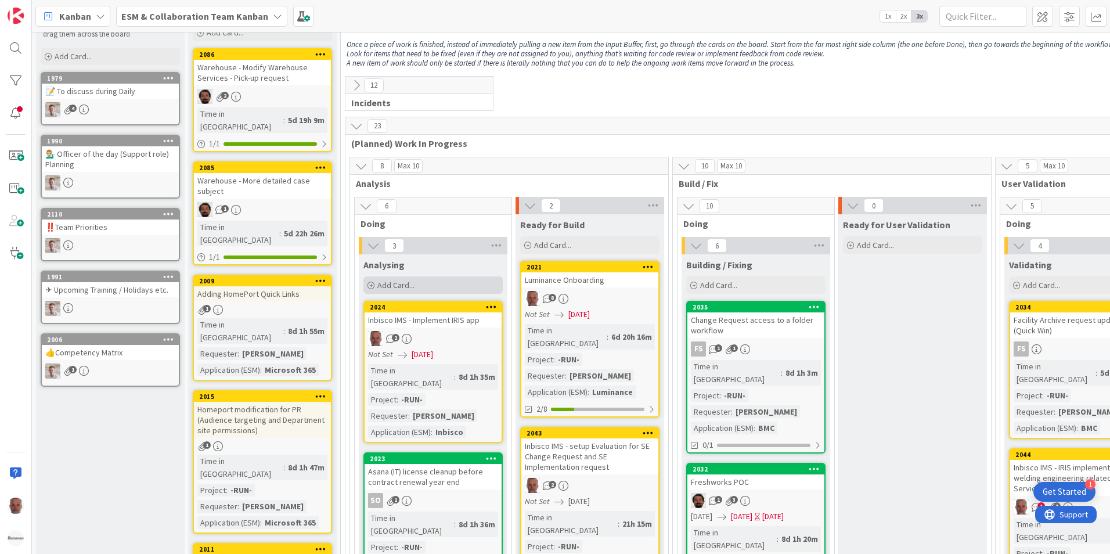
scroll to position [0, 0]
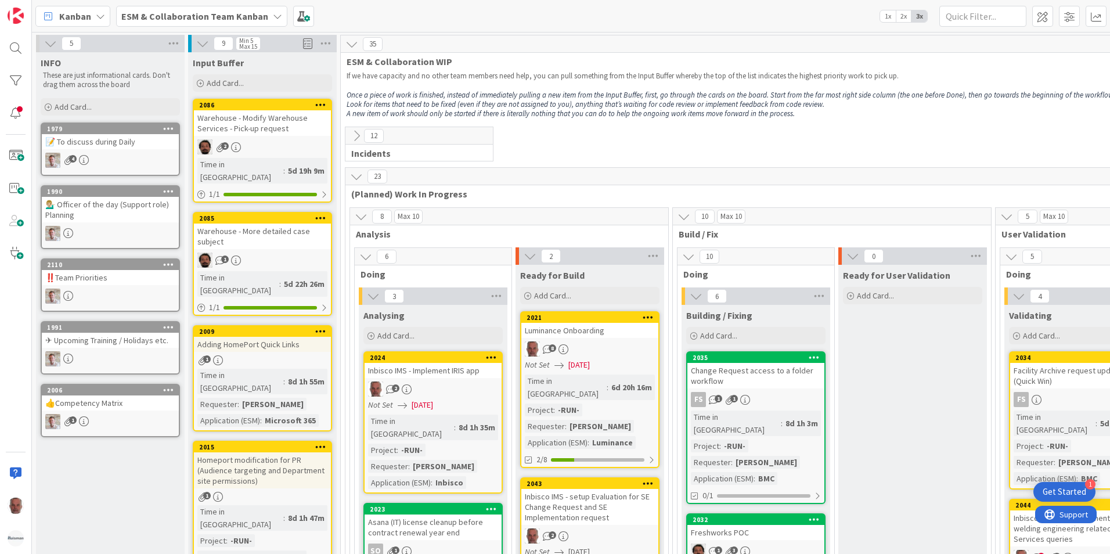
click at [357, 132] on icon at bounding box center [356, 135] width 13 height 13
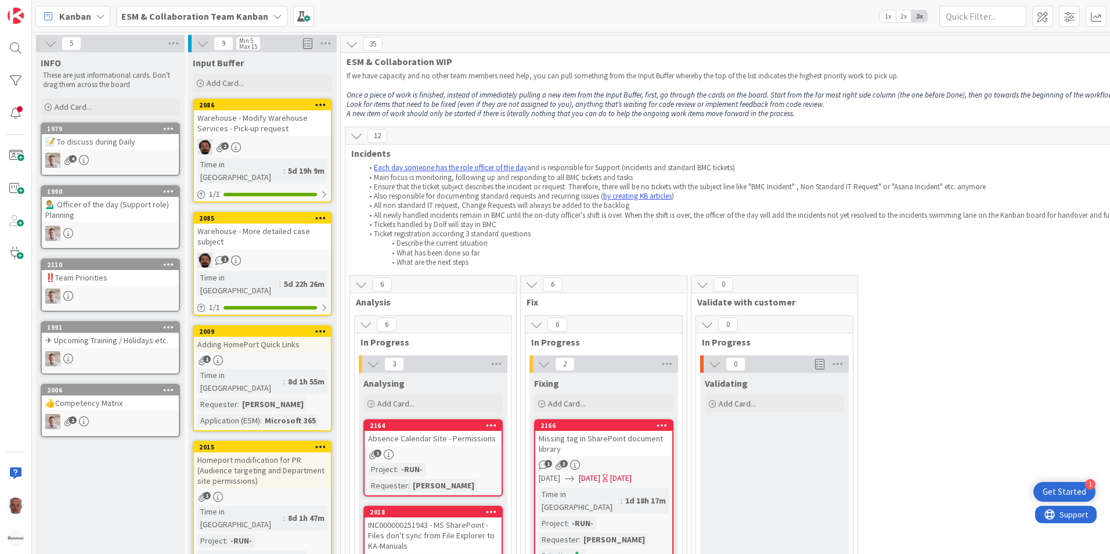
click at [192, 20] on b "ESM & Collaboration Team Kanban" at bounding box center [194, 16] width 147 height 12
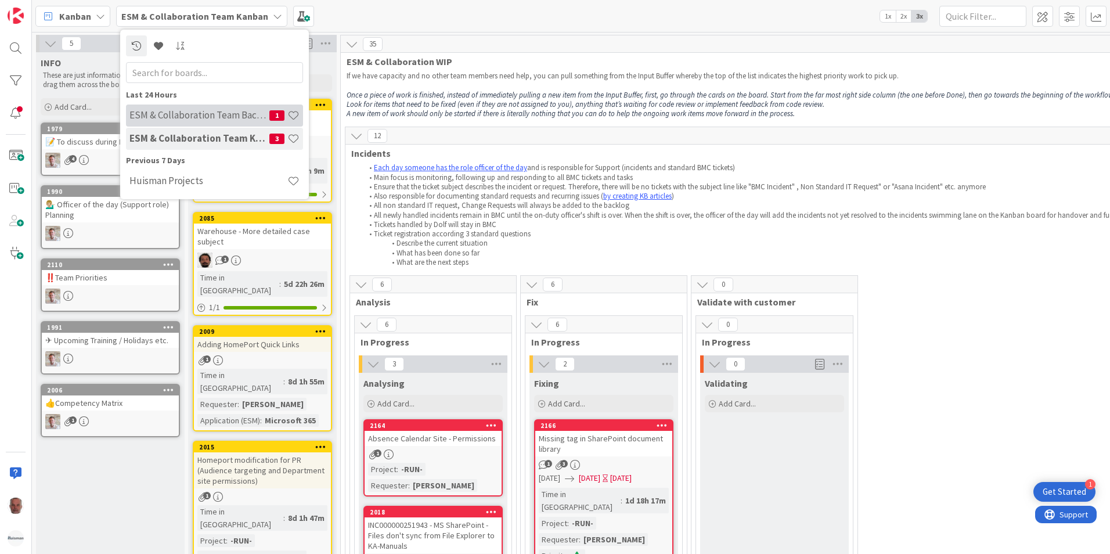
click at [196, 112] on h4 "ESM & Collaboration Team Backlog" at bounding box center [199, 115] width 140 height 12
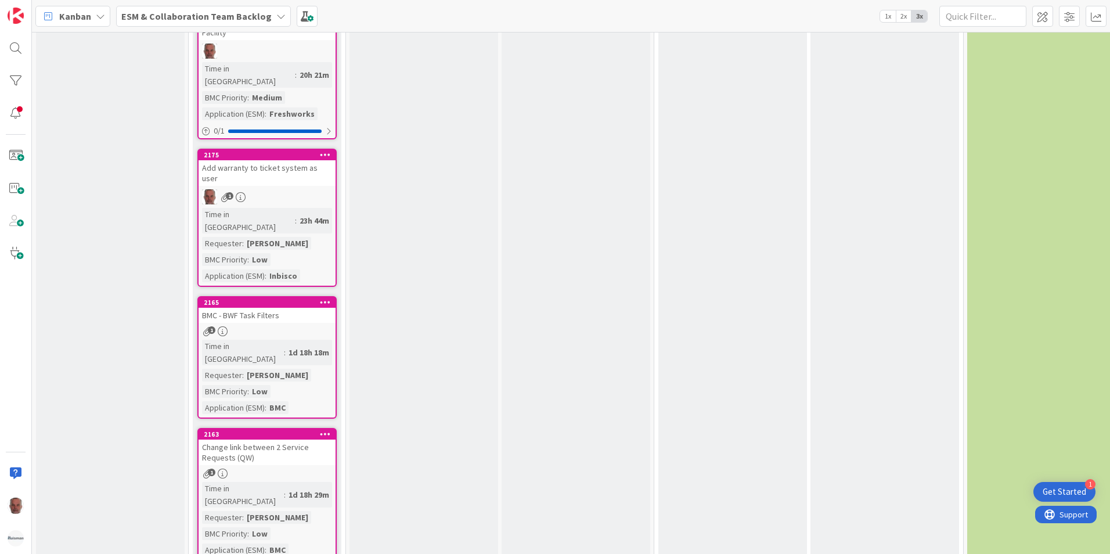
scroll to position [1916, 0]
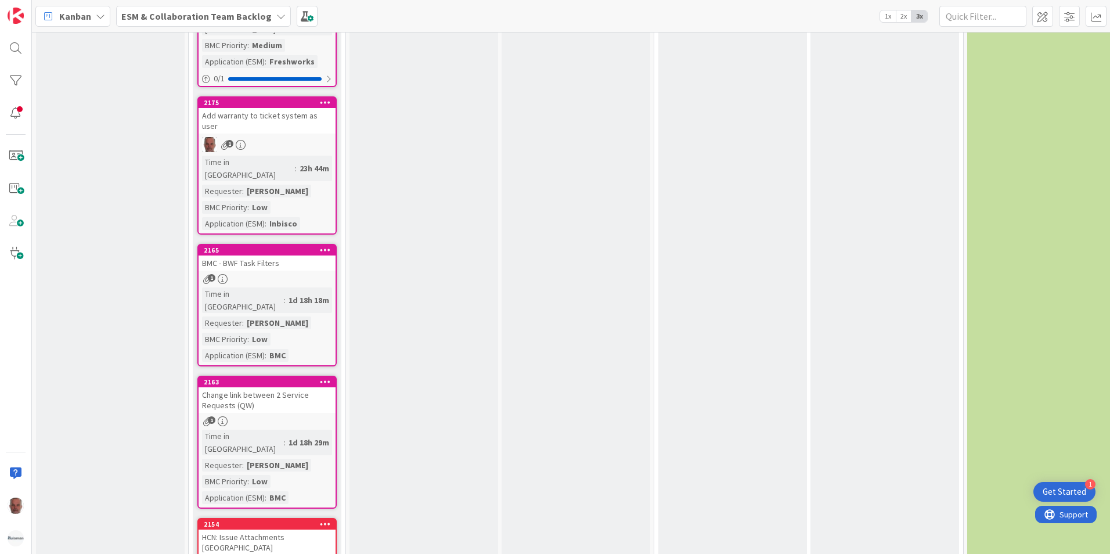
click at [249, 530] on div "HCN: Issue Attachments [GEOGRAPHIC_DATA]" at bounding box center [267, 543] width 137 height 26
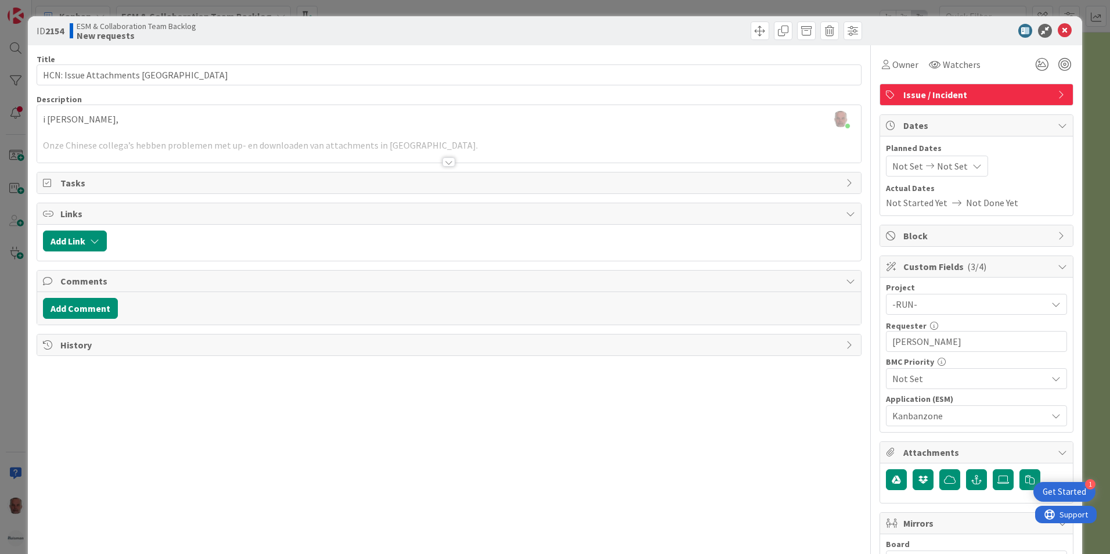
click at [442, 161] on div at bounding box center [448, 161] width 13 height 9
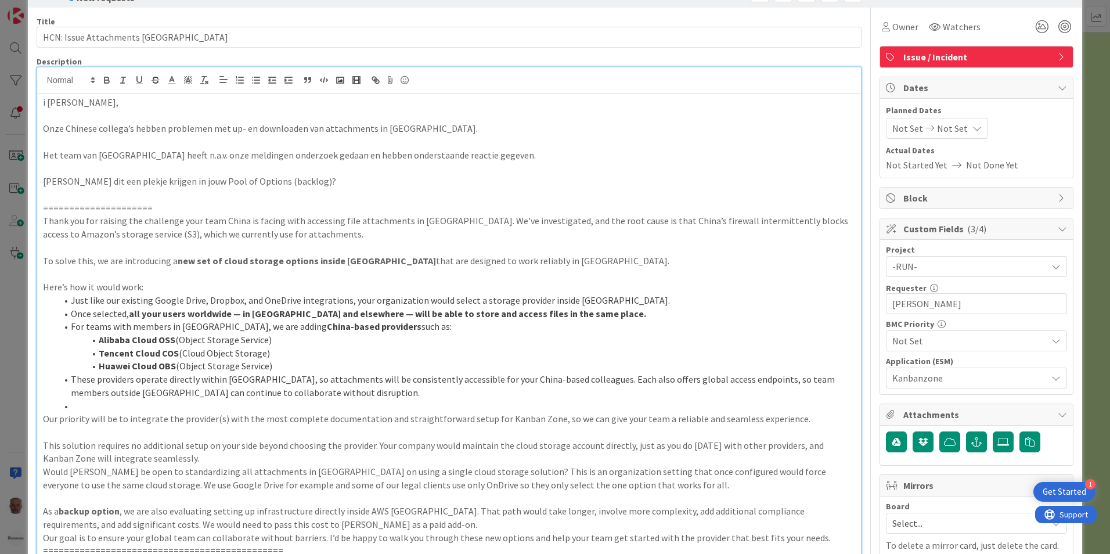
scroll to position [58, 0]
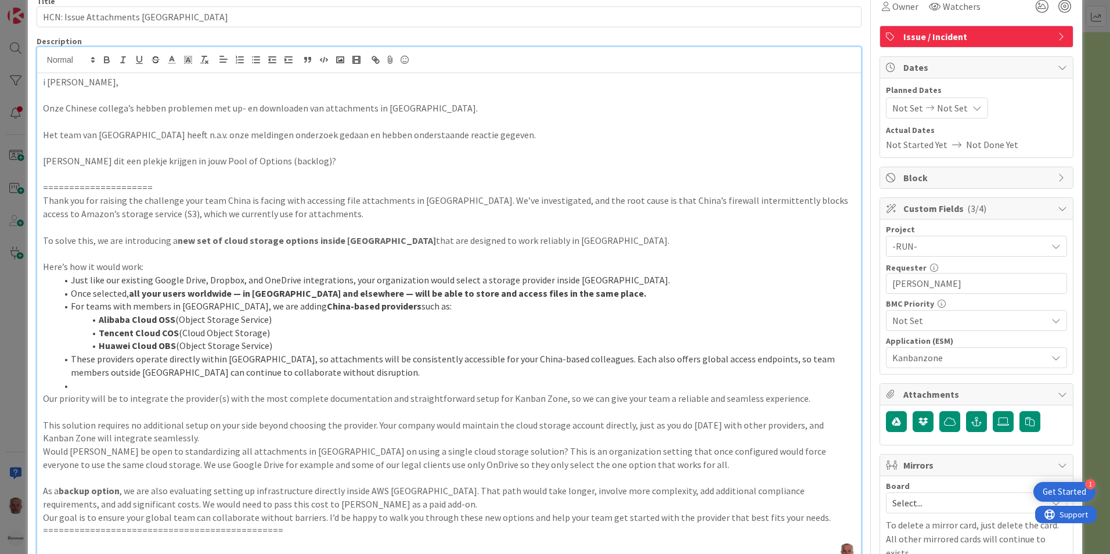
click at [18, 353] on div "ID 2154 ESM & Collaboration Team Backlog New requests Title 34 / 128 HCN: Issue…" at bounding box center [555, 277] width 1110 height 554
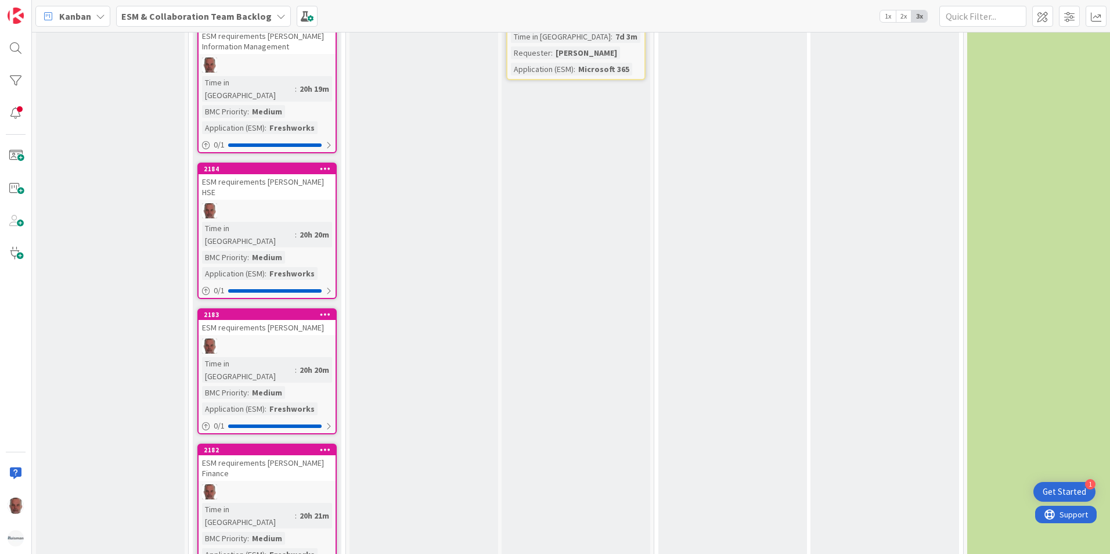
scroll to position [1452, 0]
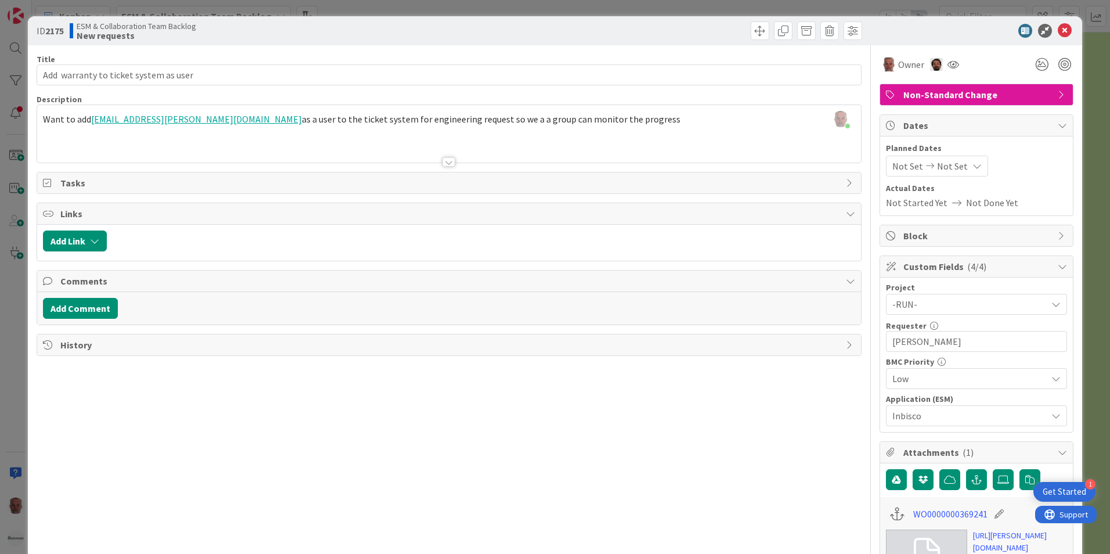
click at [12, 393] on div "ID 2175 ESM & Collaboration Team Backlog New requests Title 38 / 128 Add warran…" at bounding box center [555, 277] width 1110 height 554
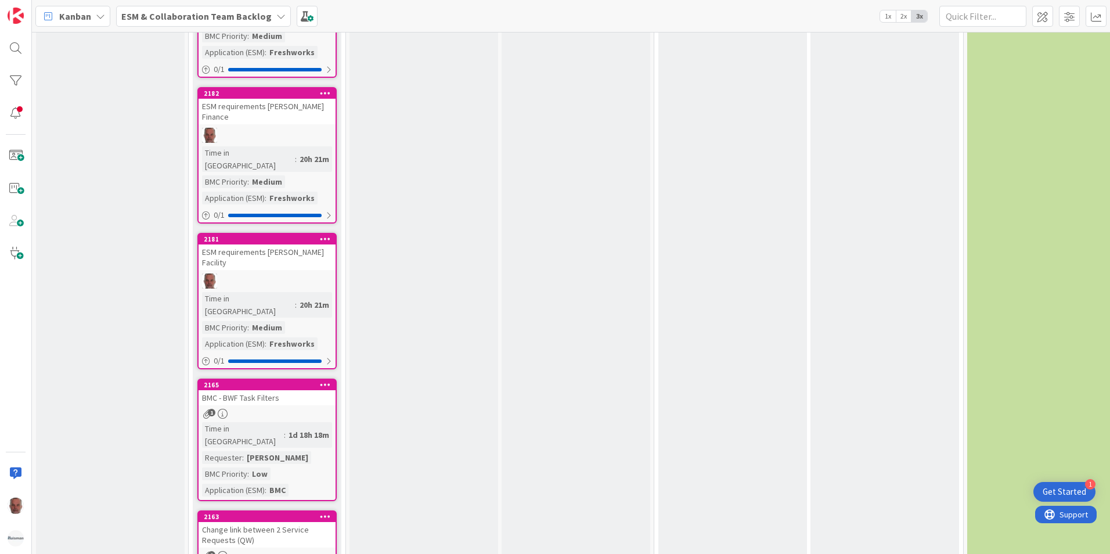
scroll to position [1647, 0]
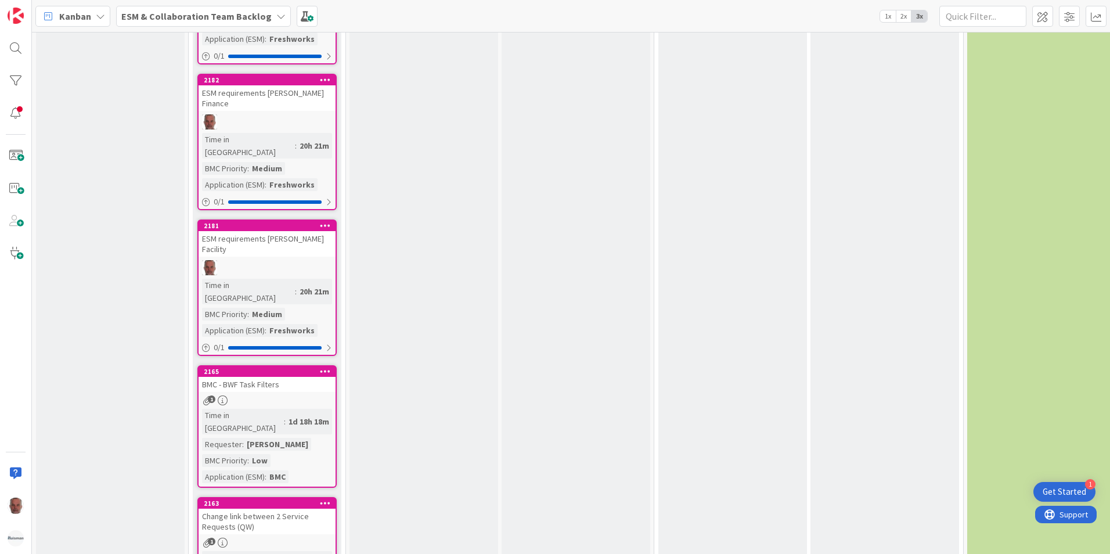
click at [302, 365] on div "2165 BMC - BWF Task Filters 1 Time in Column : 1d 18h 18m Requester : Silvie Mi…" at bounding box center [266, 426] width 139 height 123
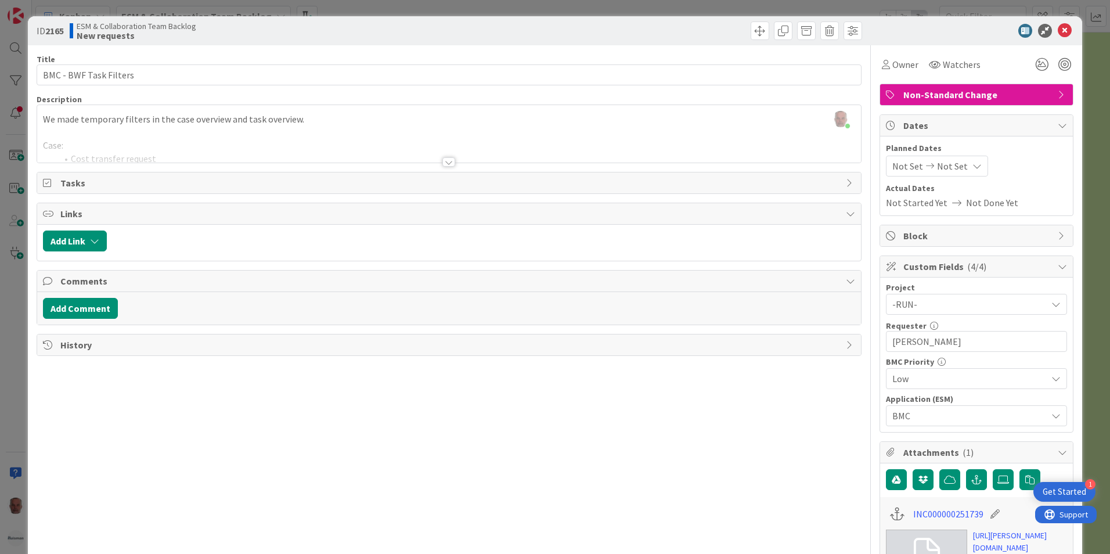
click at [332, 152] on div at bounding box center [449, 148] width 824 height 30
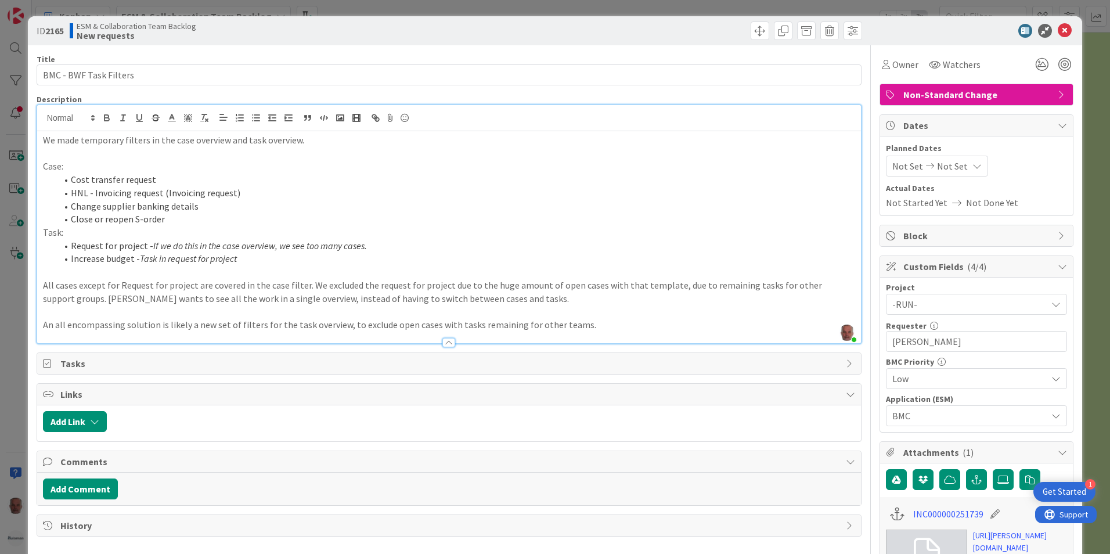
click at [20, 362] on div "ID 2165 ESM & Collaboration Team Backlog New requests Title 22 / 128 BMC - BWF …" at bounding box center [555, 277] width 1110 height 554
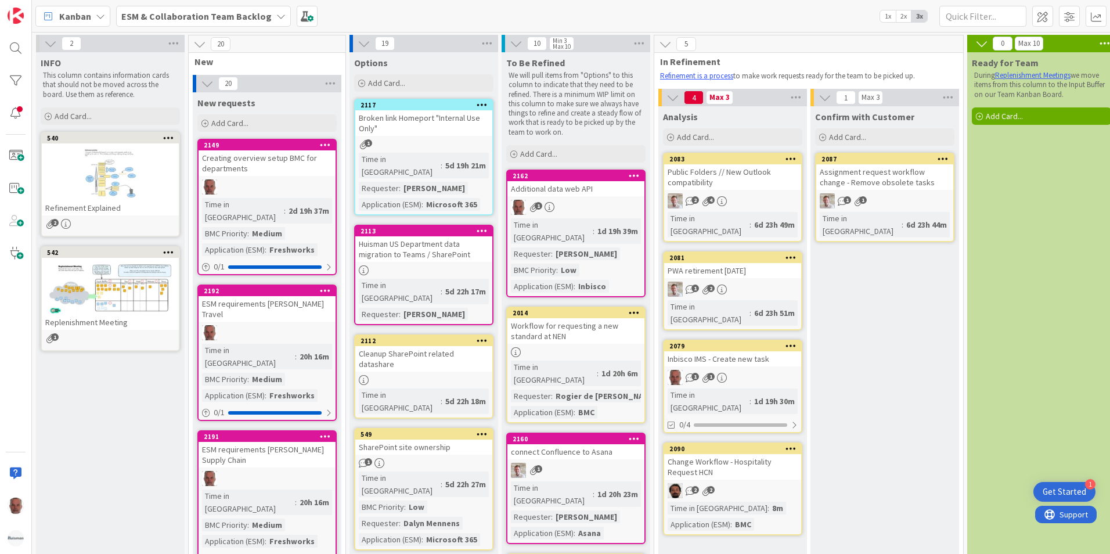
click at [134, 210] on div "Refinement Explained" at bounding box center [110, 207] width 137 height 15
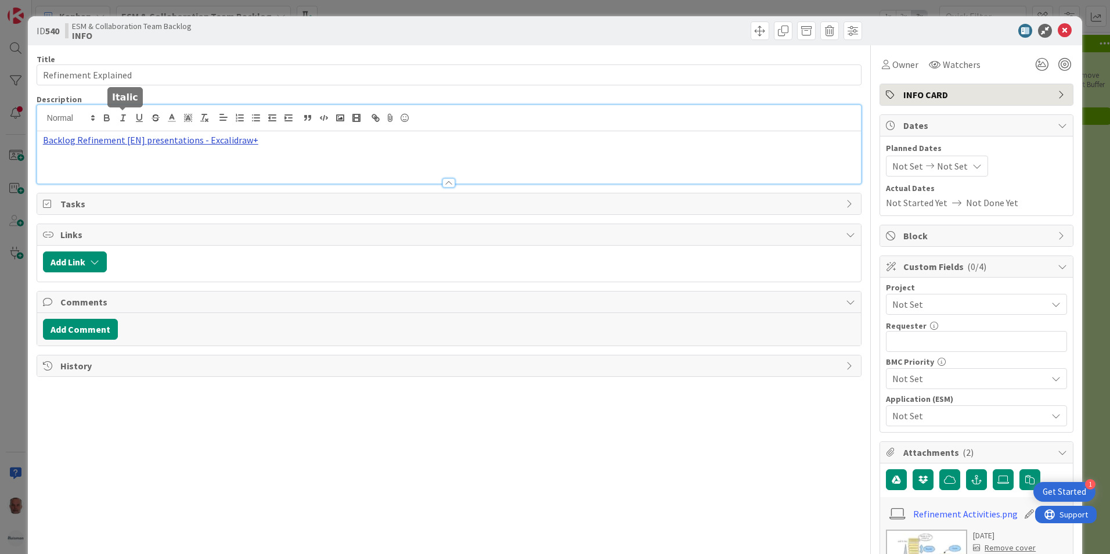
click at [124, 120] on div "Backlog Refinement [EN] presentations - Excalidraw+" at bounding box center [449, 144] width 824 height 78
click at [110, 158] on link "[URL][DOMAIN_NAME]" at bounding box center [116, 162] width 80 height 15
click at [15, 329] on div "ID 540 ESM & Collaboration Team Backlog INFO Title 20 / 128 Refinement Explaine…" at bounding box center [555, 277] width 1110 height 554
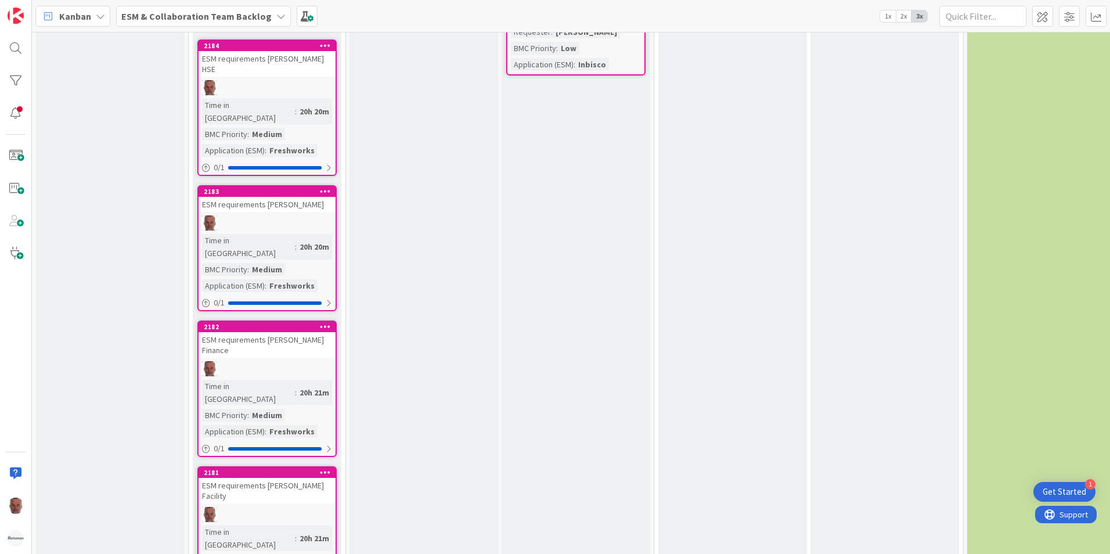
scroll to position [1510, 0]
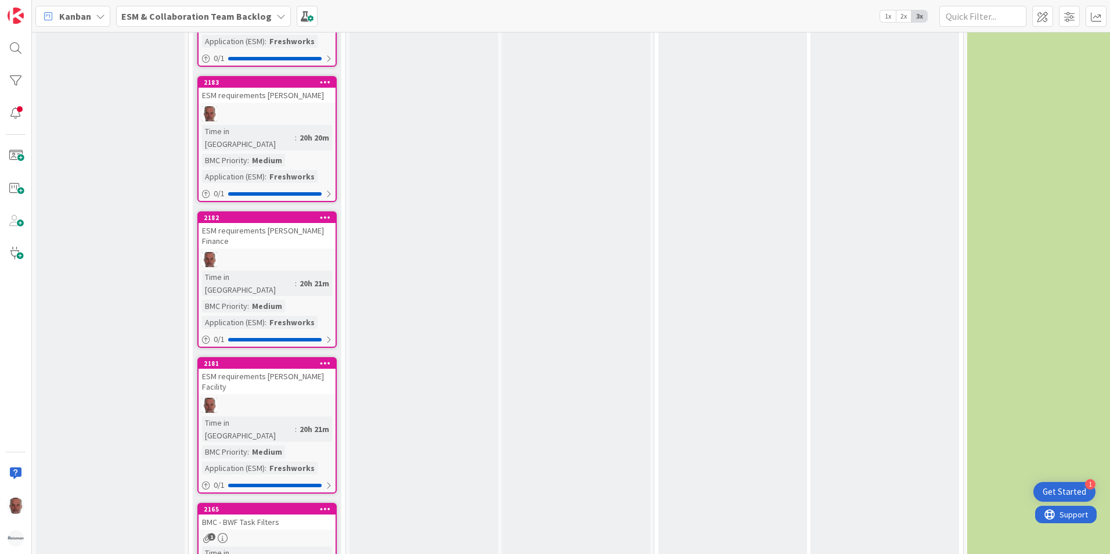
click at [294, 514] on div "BMC - BWF Task Filters" at bounding box center [267, 521] width 137 height 15
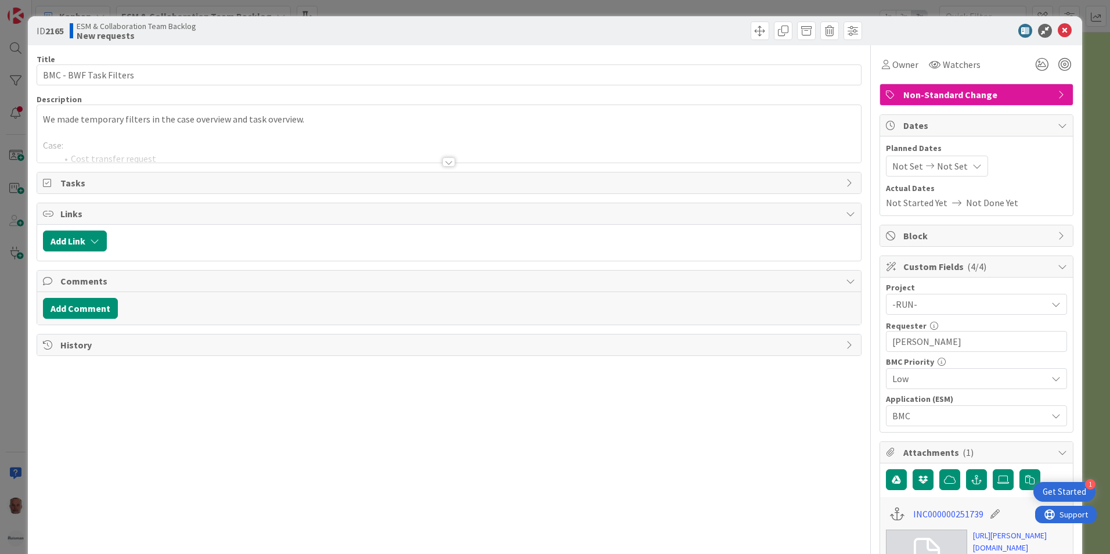
click at [448, 163] on div at bounding box center [448, 161] width 13 height 9
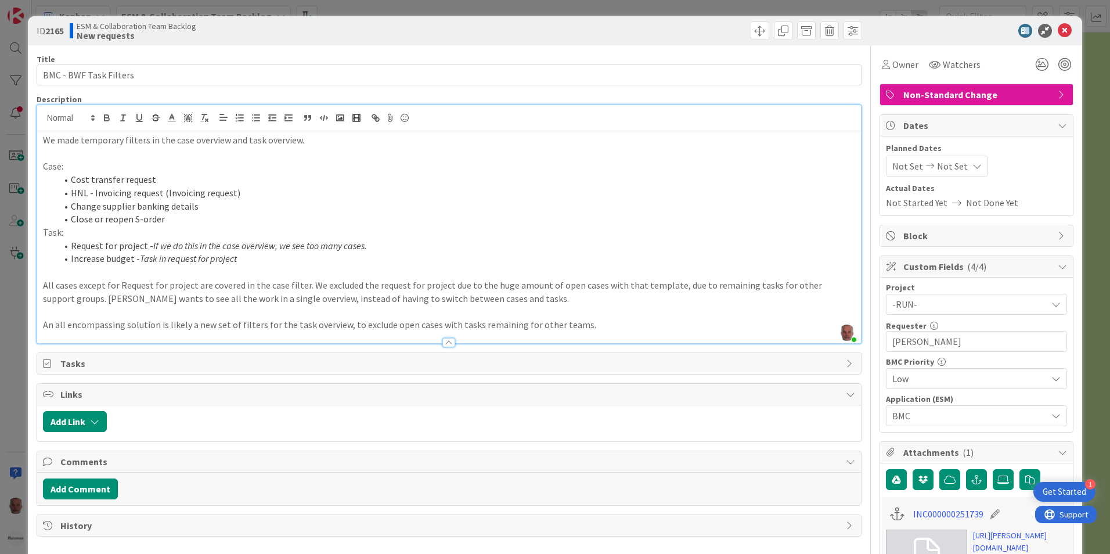
click at [18, 401] on div "ID 2165 ESM & Collaboration Team Backlog New requests Title 22 / 128 BMC - BWF …" at bounding box center [555, 277] width 1110 height 554
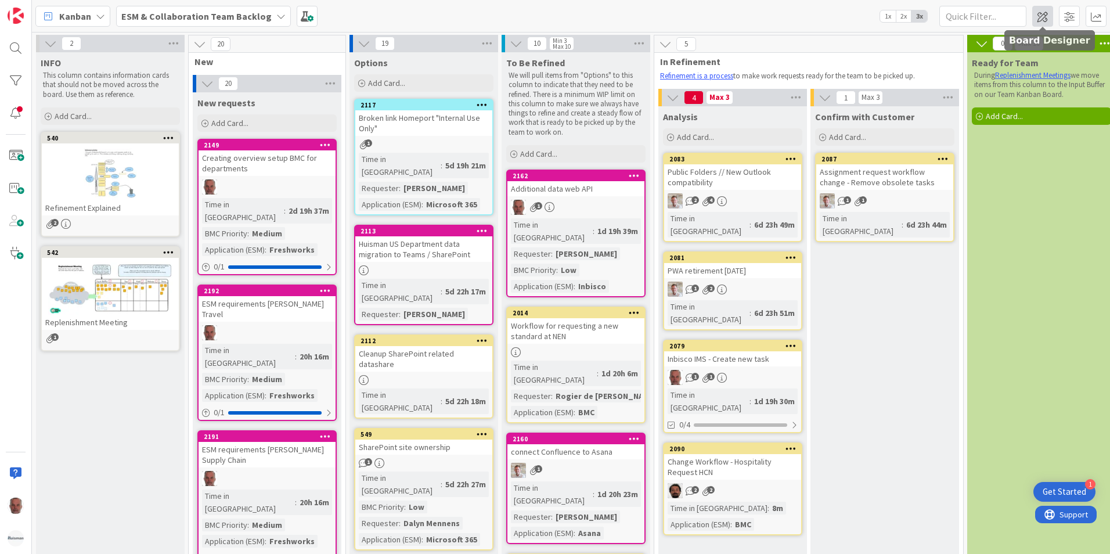
click at [1039, 20] on span at bounding box center [1042, 16] width 21 height 21
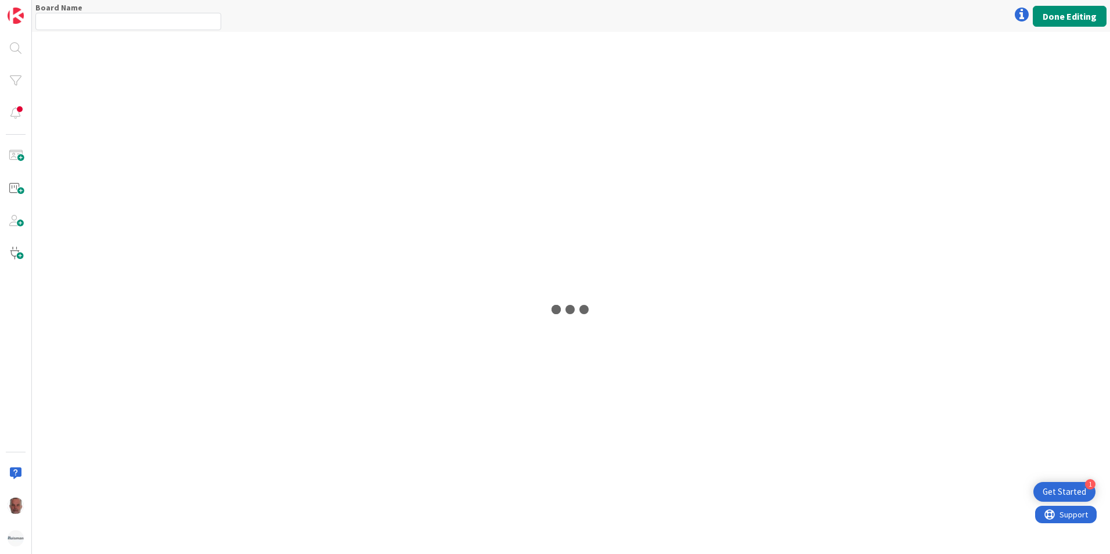
type input "ESM & Collaboration Team Backlog"
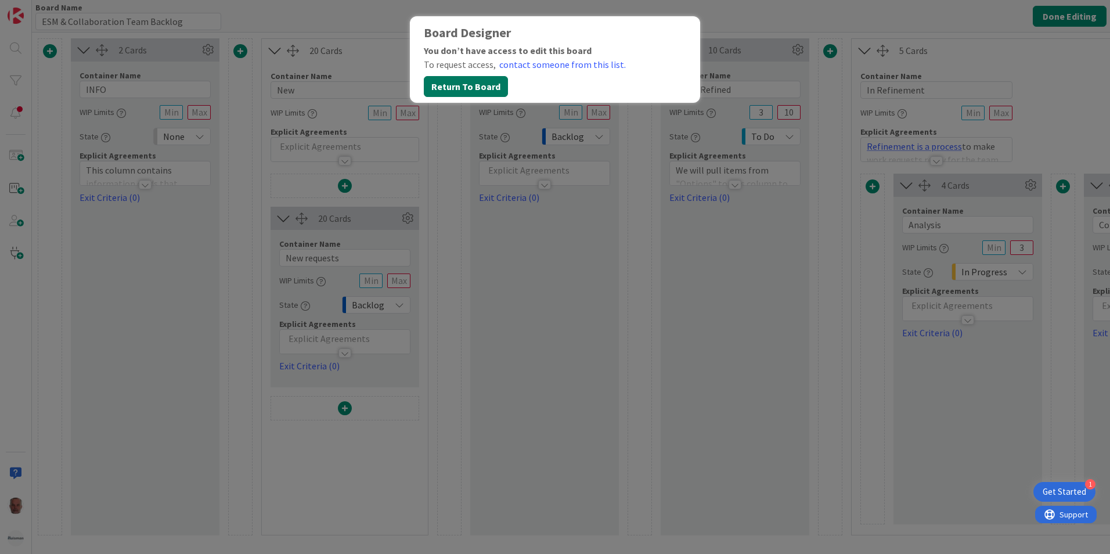
click at [460, 86] on button "Return To Board" at bounding box center [466, 86] width 84 height 21
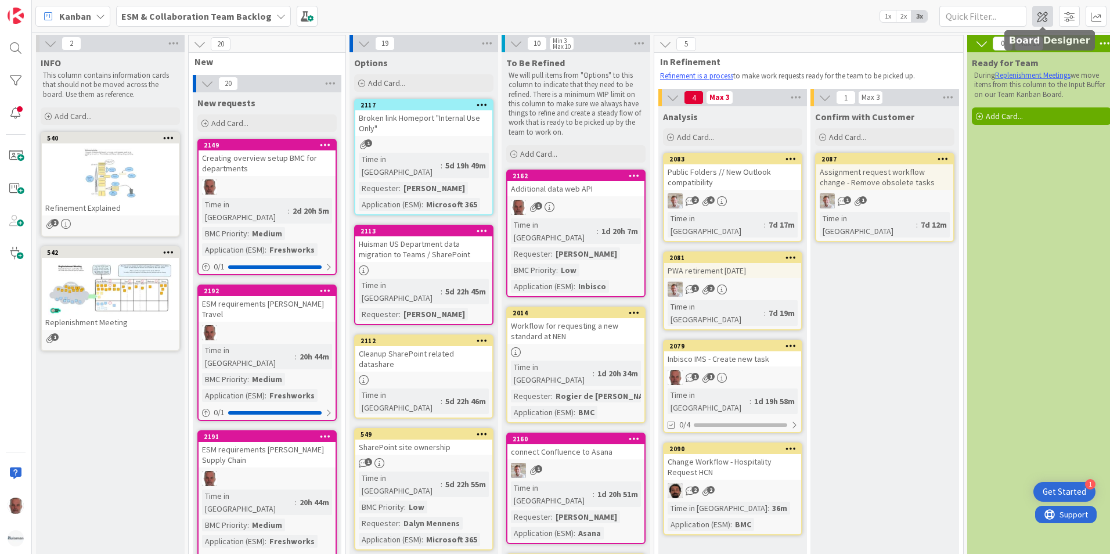
click at [1042, 20] on span at bounding box center [1042, 16] width 21 height 21
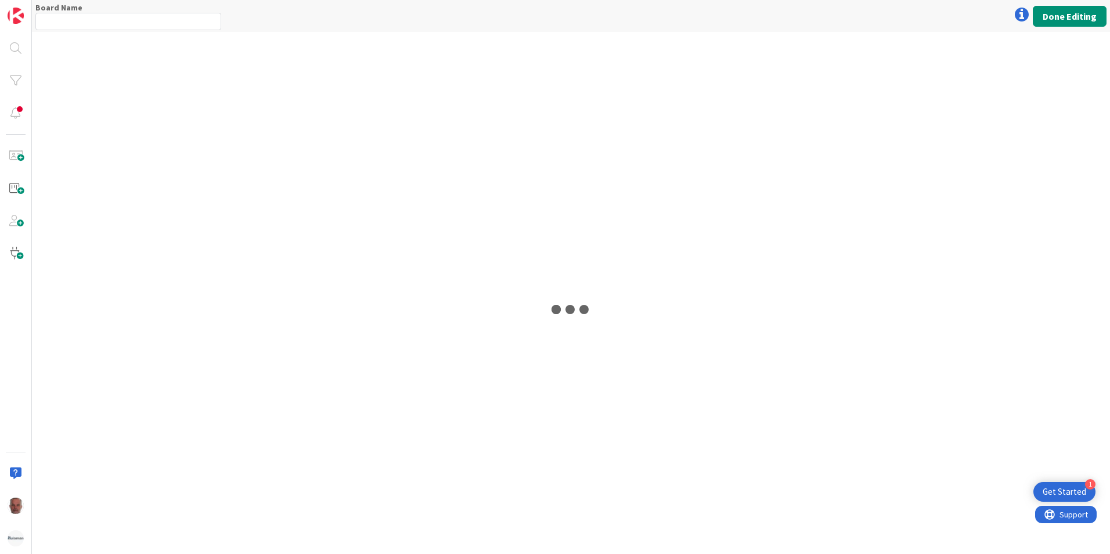
type input "ESM & Collaboration Team Backlog"
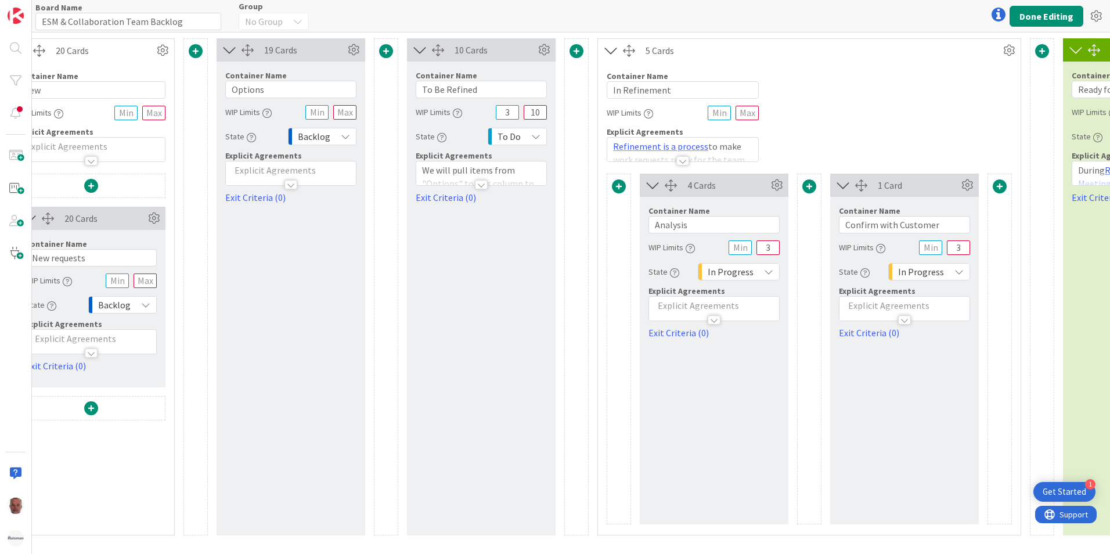
scroll to position [0, 276]
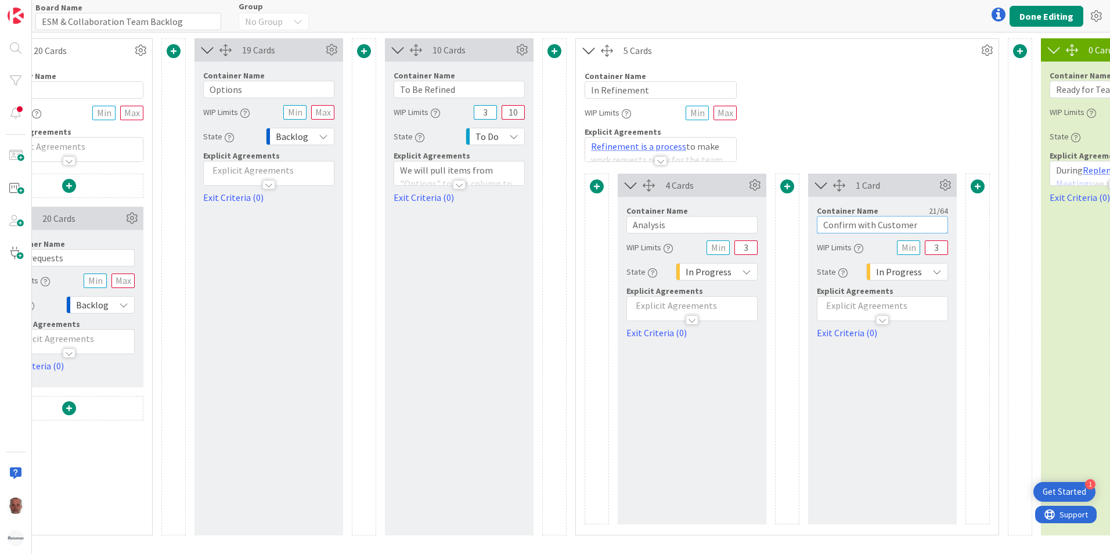
drag, startPoint x: 919, startPoint y: 224, endPoint x: 824, endPoint y: 229, distance: 94.8
click at [824, 229] on input "Confirm with Customer" at bounding box center [882, 224] width 131 height 17
type input "Validate with team"
drag, startPoint x: 942, startPoint y: 248, endPoint x: 933, endPoint y: 248, distance: 9.3
click at [933, 248] on input "3" at bounding box center [936, 247] width 23 height 15
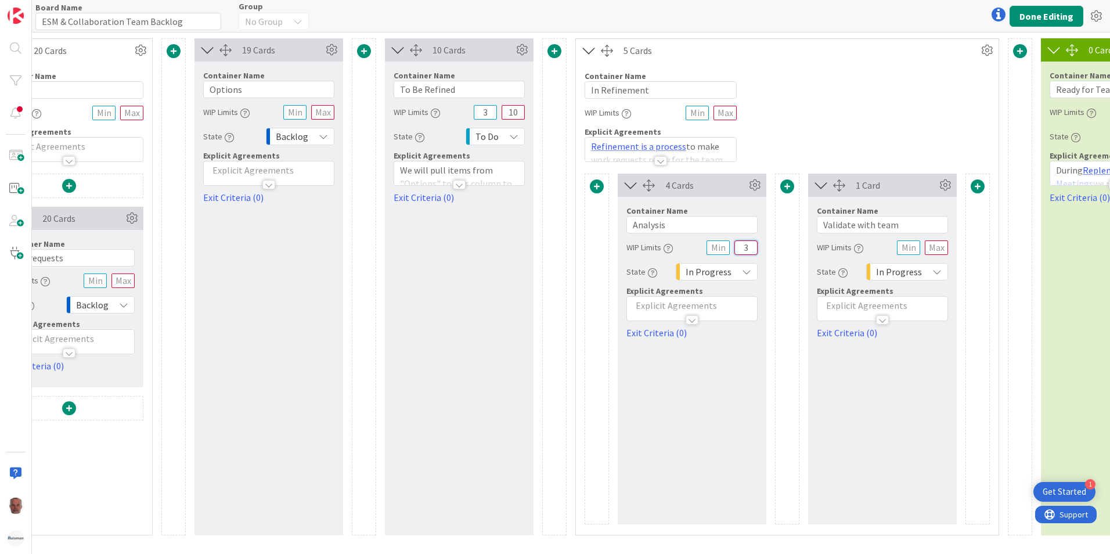
drag, startPoint x: 754, startPoint y: 247, endPoint x: 731, endPoint y: 246, distance: 23.2
click at [731, 246] on div "WIP Limits 3" at bounding box center [692, 247] width 131 height 21
type input "10"
click at [516, 136] on icon at bounding box center [513, 136] width 9 height 9
click at [480, 16] on div "Board Name 32 / 64 ESM & Collaboration Team Backlog Group No Group Done Editing" at bounding box center [571, 16] width 1078 height 32
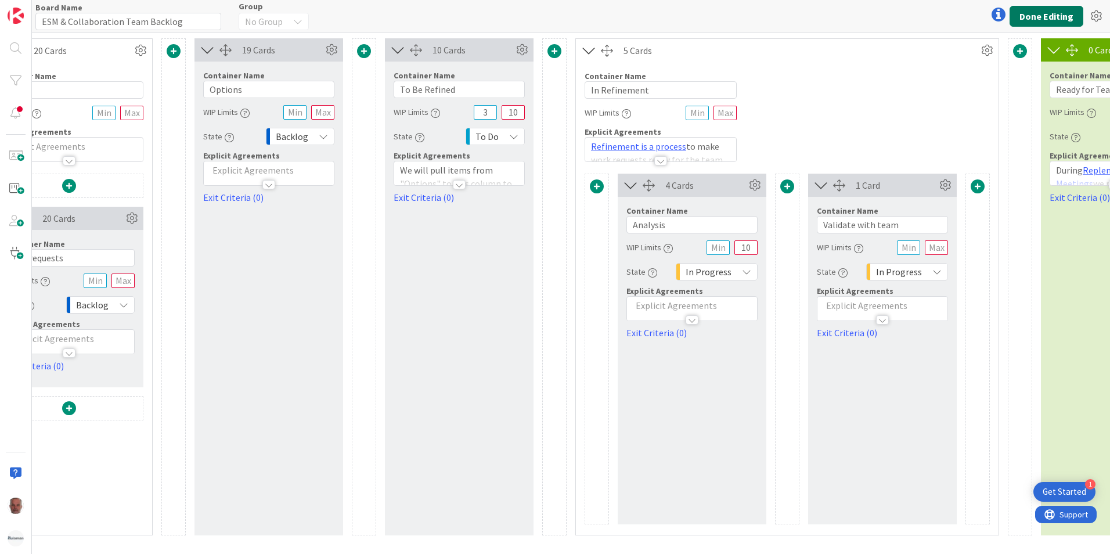
click at [1036, 16] on button "Done Editing" at bounding box center [1047, 16] width 74 height 21
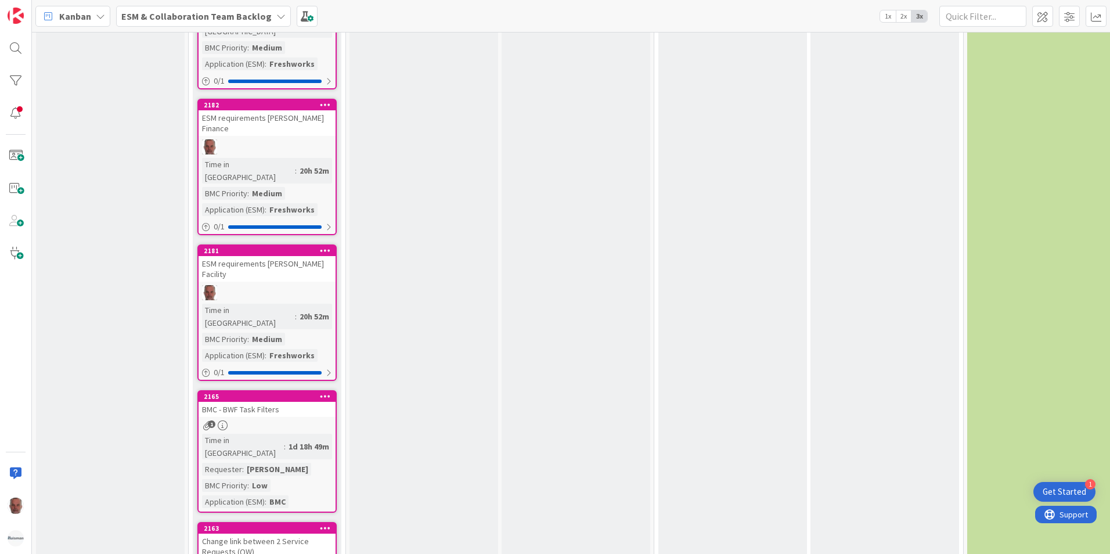
scroll to position [1626, 0]
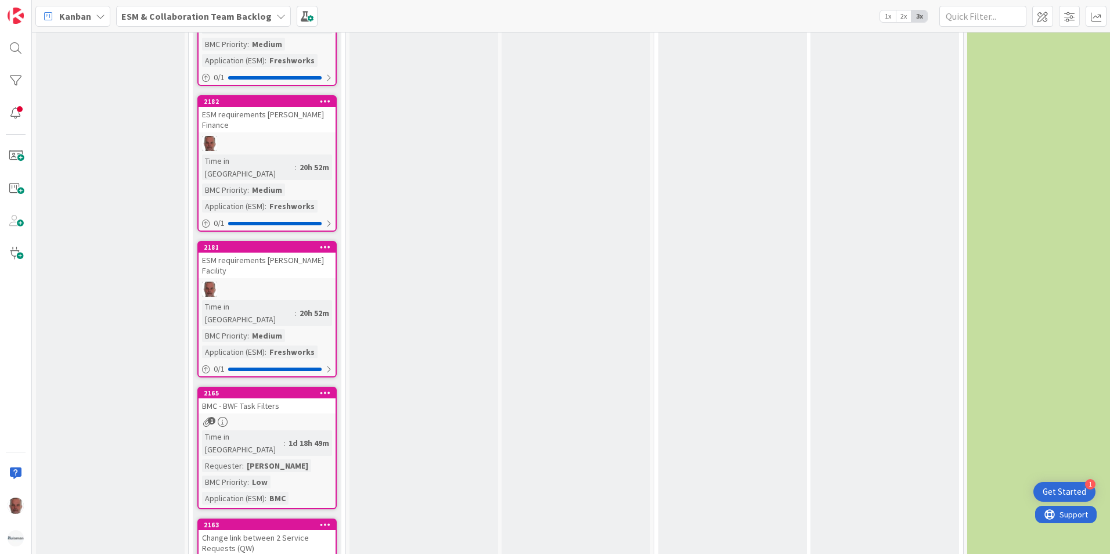
click at [299, 398] on div "BMC - BWF Task Filters" at bounding box center [267, 405] width 137 height 15
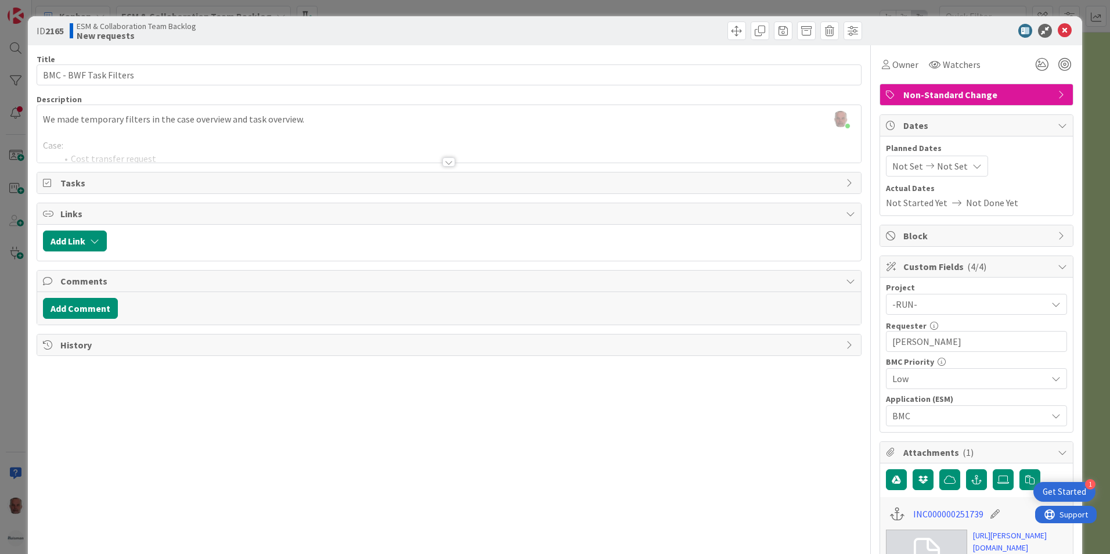
click at [445, 163] on div at bounding box center [448, 161] width 13 height 9
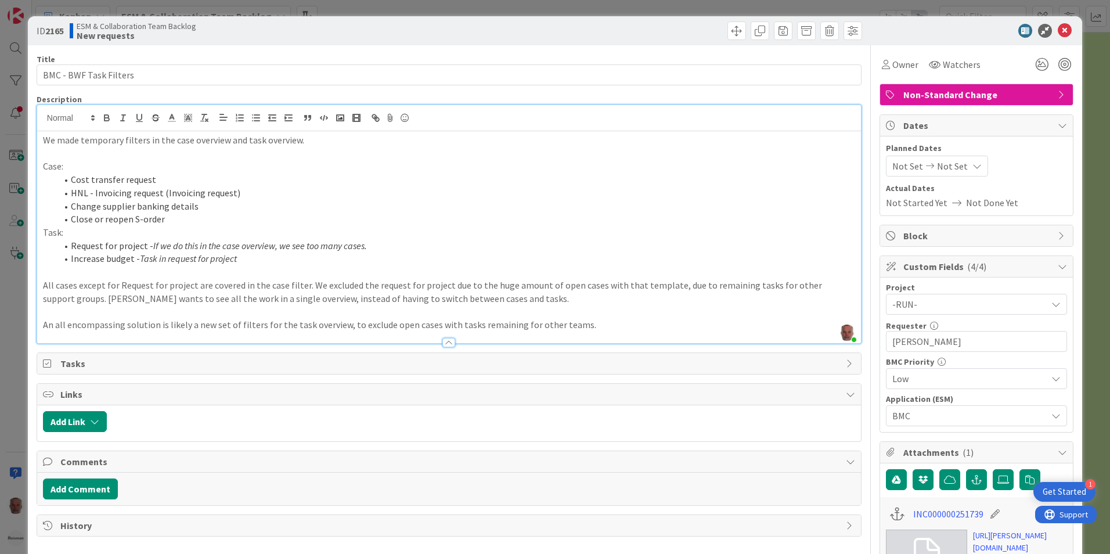
click at [15, 402] on div "ID 2165 ESM & Collaboration Team Backlog New requests Title 22 / 128 BMC - BWF …" at bounding box center [555, 277] width 1110 height 554
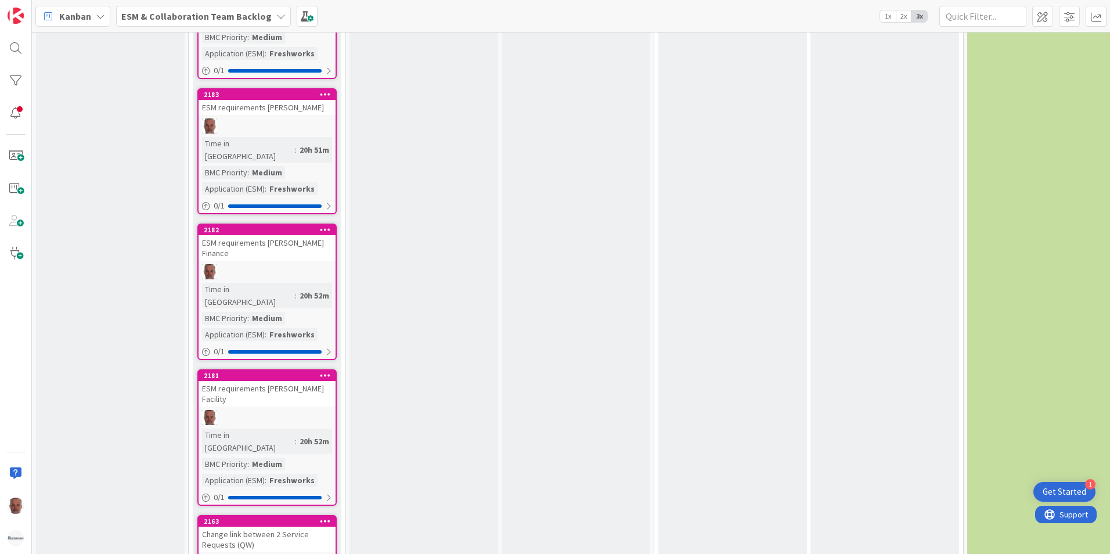
scroll to position [1568, 0]
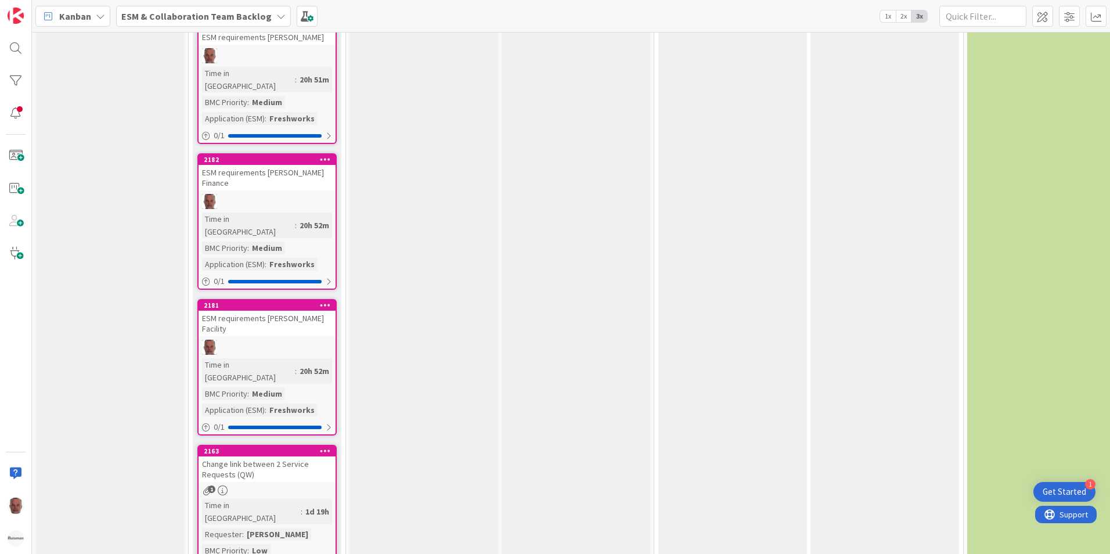
click at [287, 456] on div "Change link between 2 Service Requests (QW)" at bounding box center [267, 469] width 137 height 26
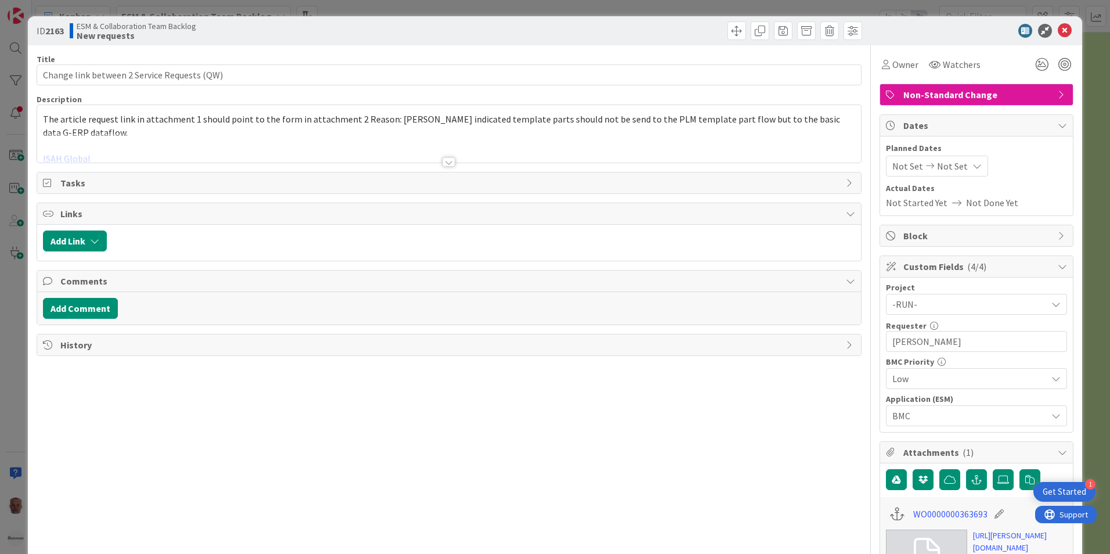
click at [443, 161] on div at bounding box center [448, 161] width 13 height 9
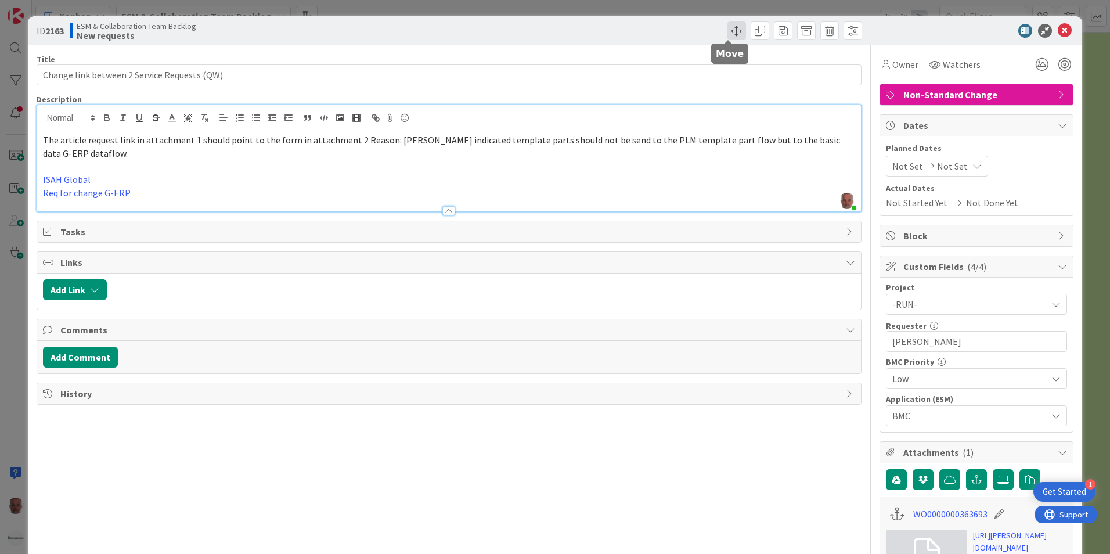
click at [728, 30] on span at bounding box center [737, 30] width 19 height 19
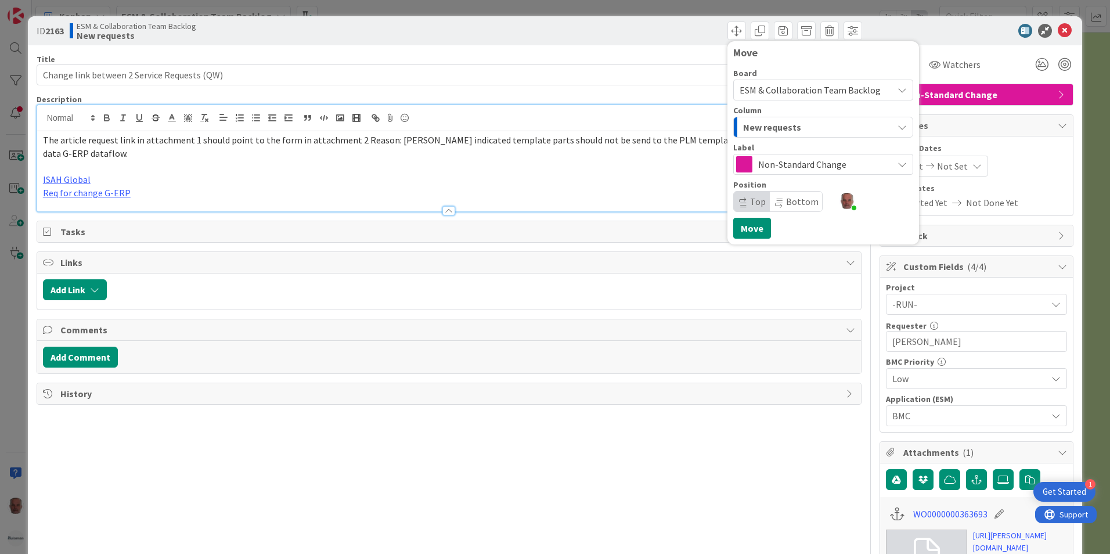
click at [384, 176] on p "ISAH Global" at bounding box center [449, 179] width 812 height 13
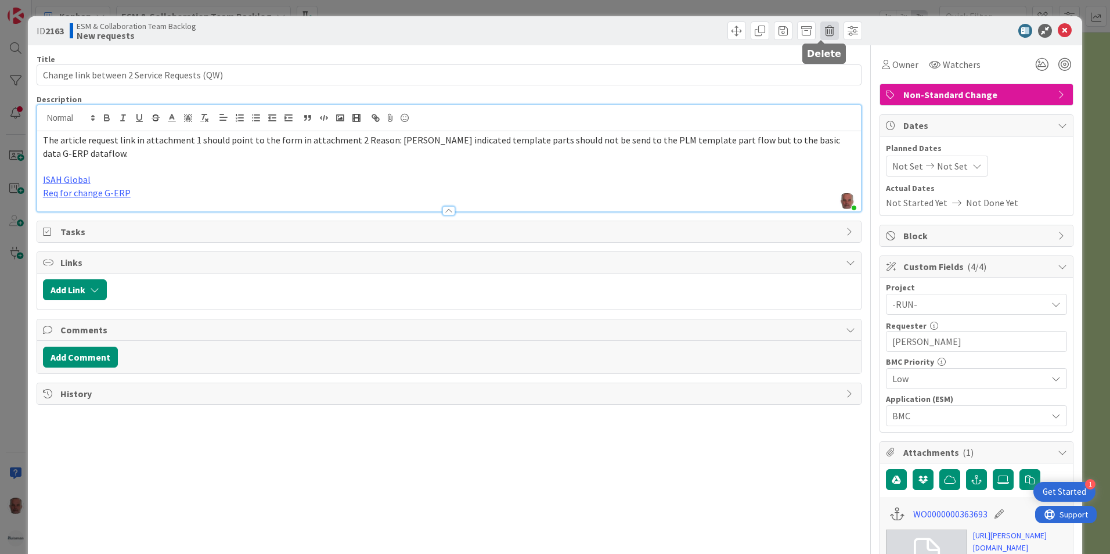
click at [823, 31] on span at bounding box center [829, 30] width 19 height 19
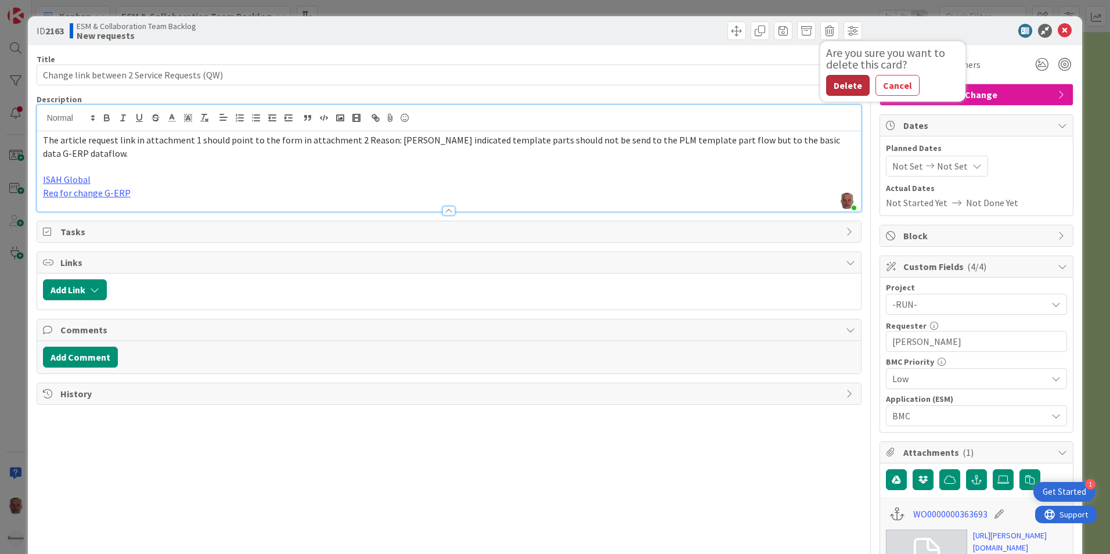
click at [837, 82] on button "Delete" at bounding box center [848, 85] width 44 height 21
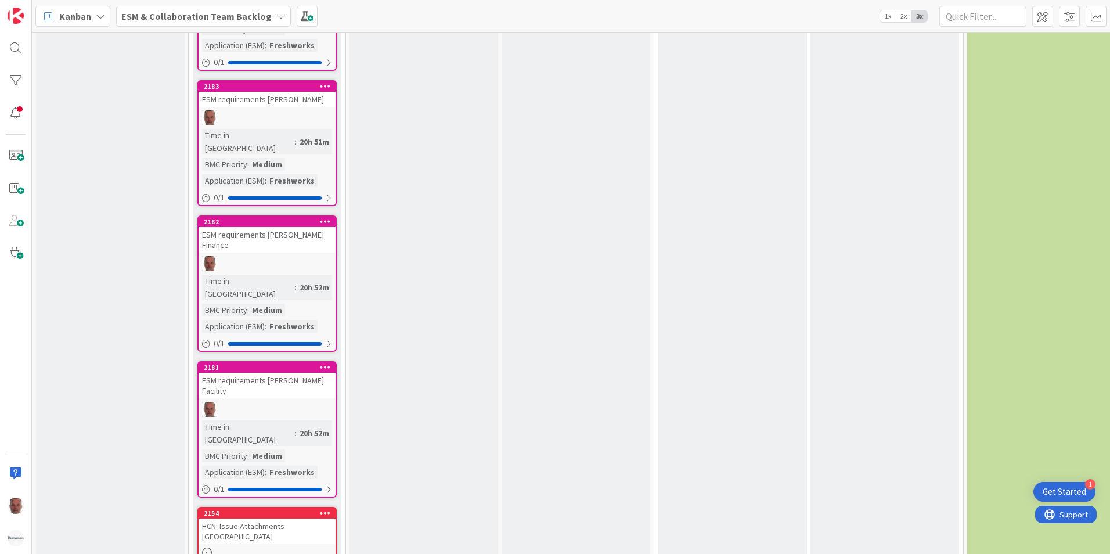
scroll to position [1510, 0]
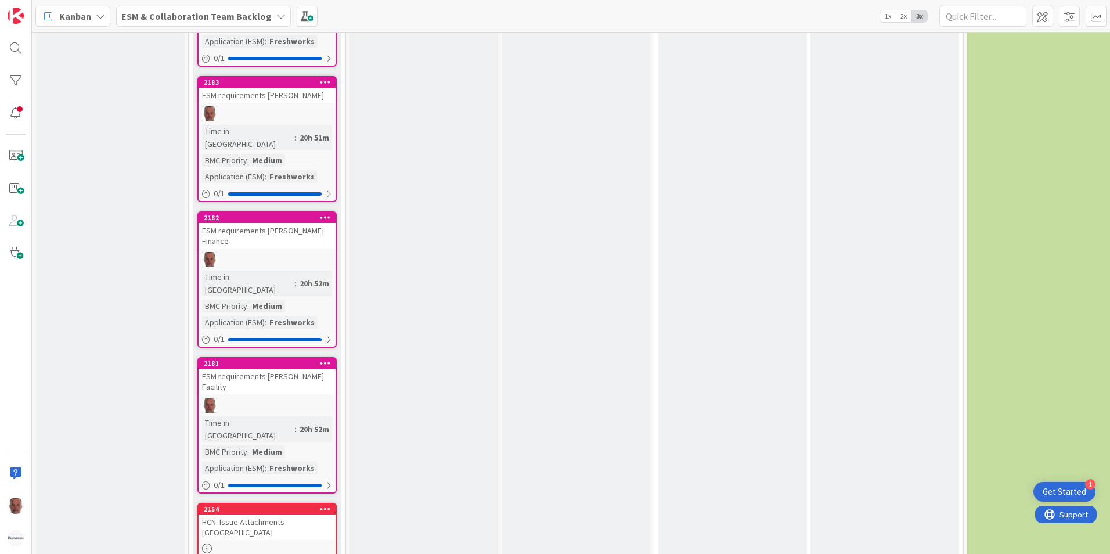
click at [267, 514] on div "HCN: Issue Attachments [GEOGRAPHIC_DATA]" at bounding box center [267, 527] width 137 height 26
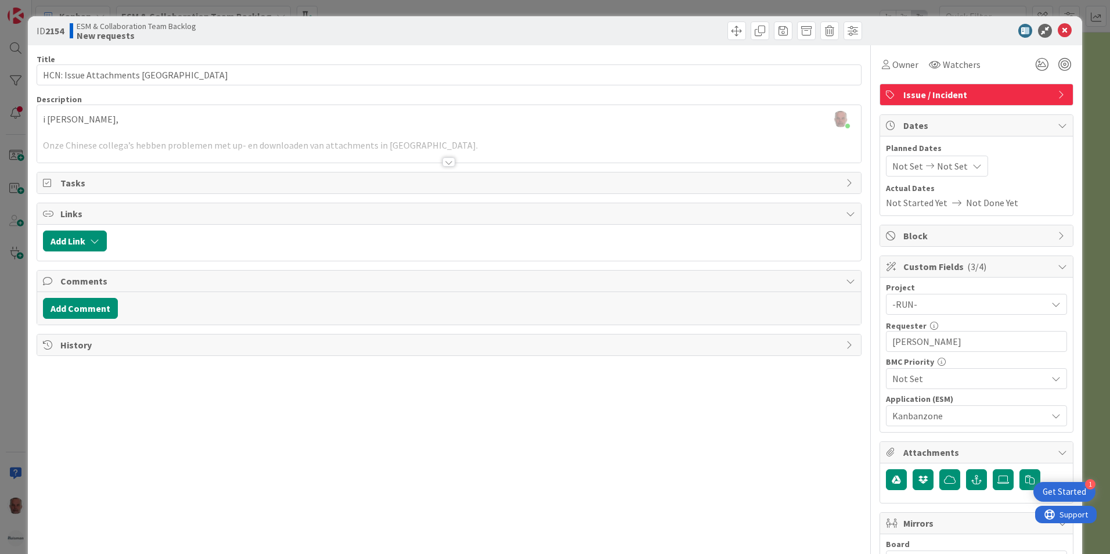
click at [445, 161] on div at bounding box center [448, 161] width 13 height 9
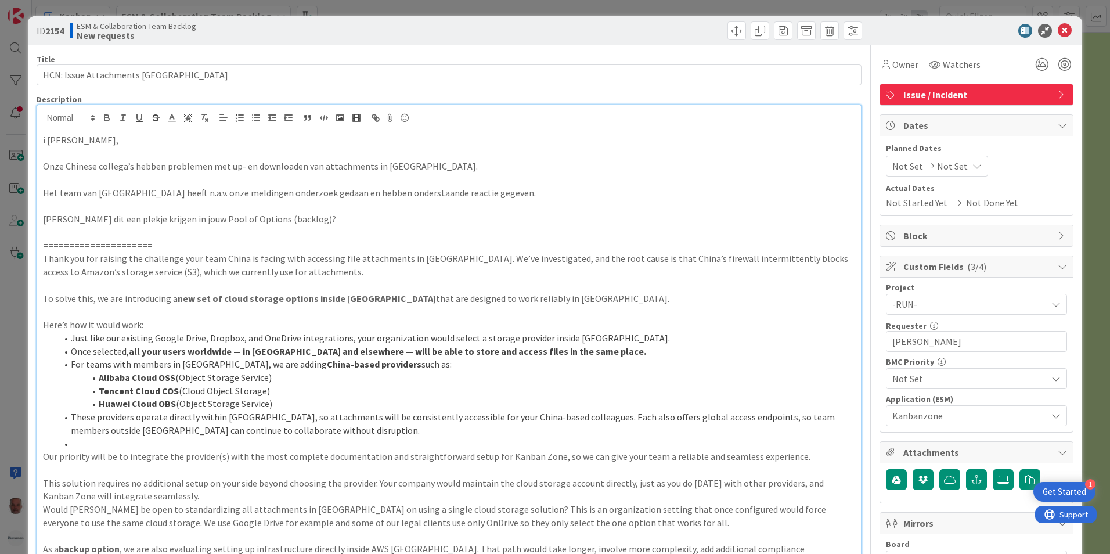
click at [1046, 92] on div "Issue / Incident" at bounding box center [976, 94] width 193 height 21
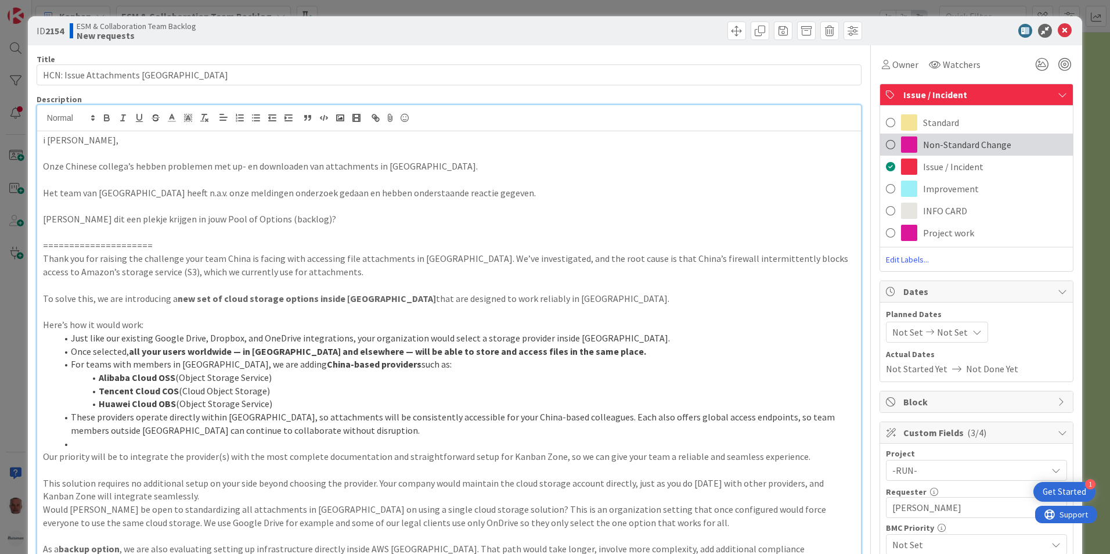
click at [886, 145] on span at bounding box center [890, 144] width 9 height 17
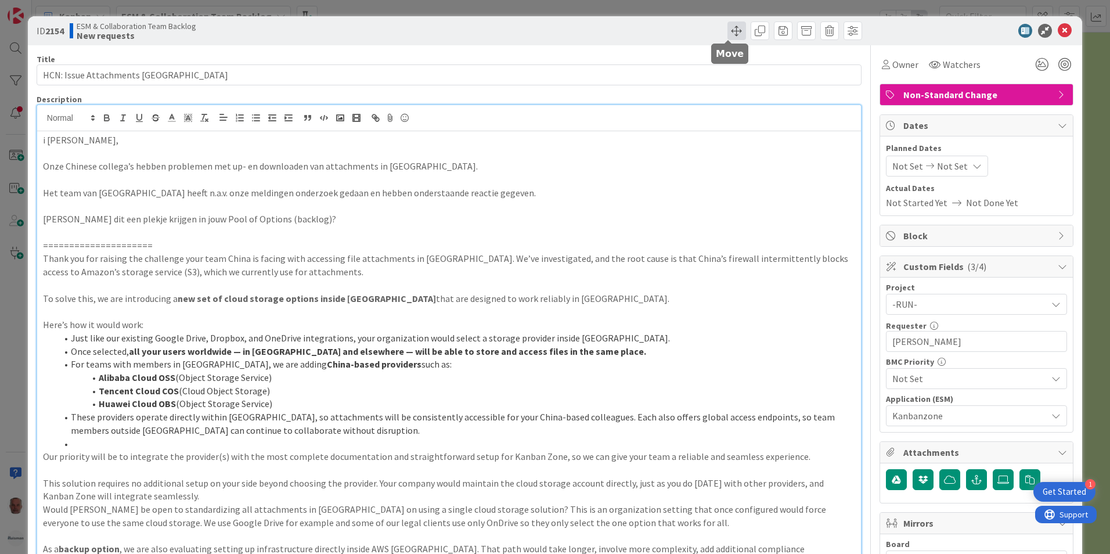
click at [728, 30] on span at bounding box center [737, 30] width 19 height 19
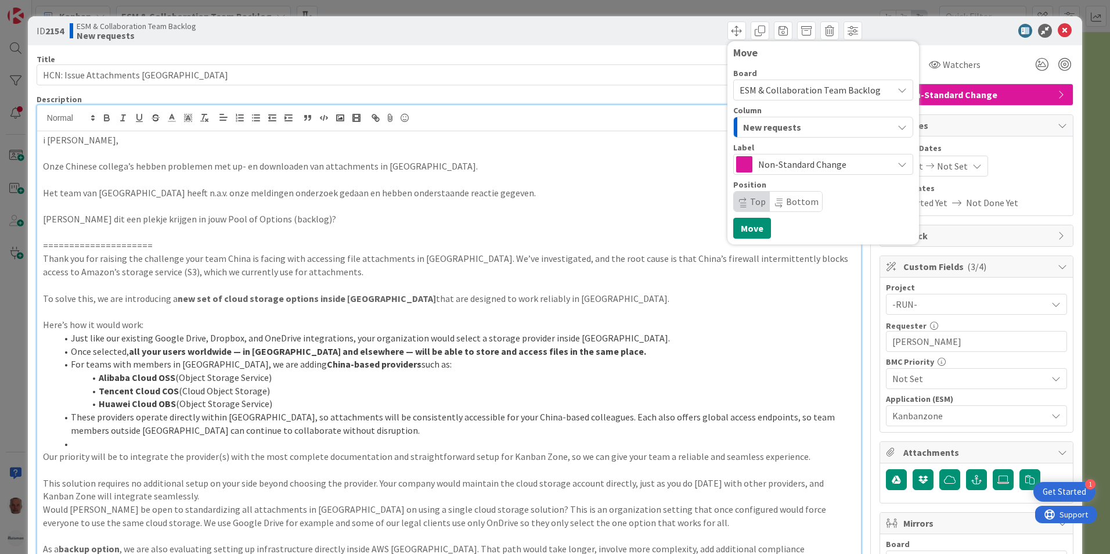
click at [617, 34] on div "Move Board ESM & Collaboration Team Backlog Column New requests Label Non-Stand…" at bounding box center [657, 30] width 410 height 19
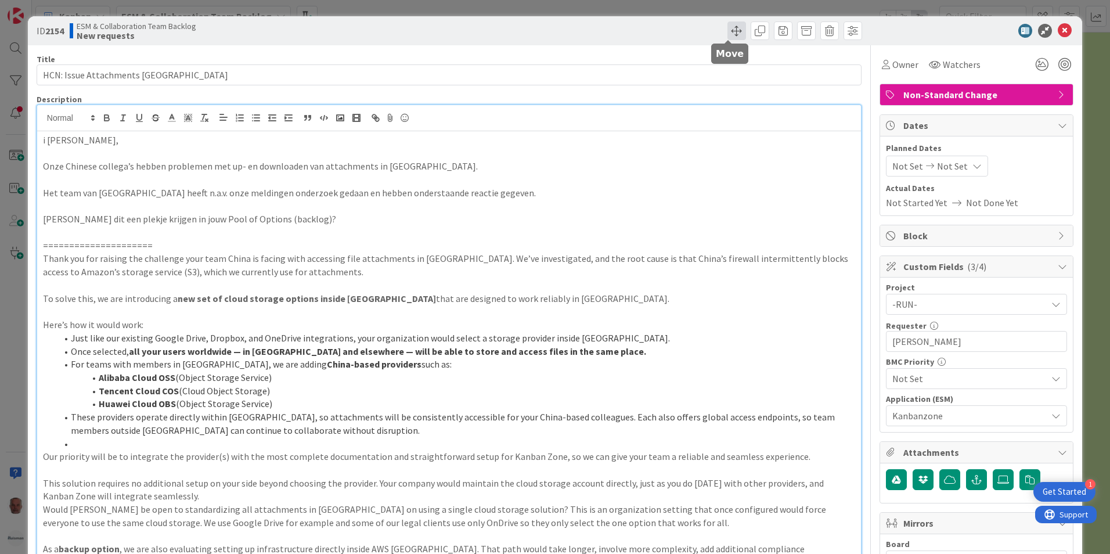
click at [728, 29] on span at bounding box center [737, 30] width 19 height 19
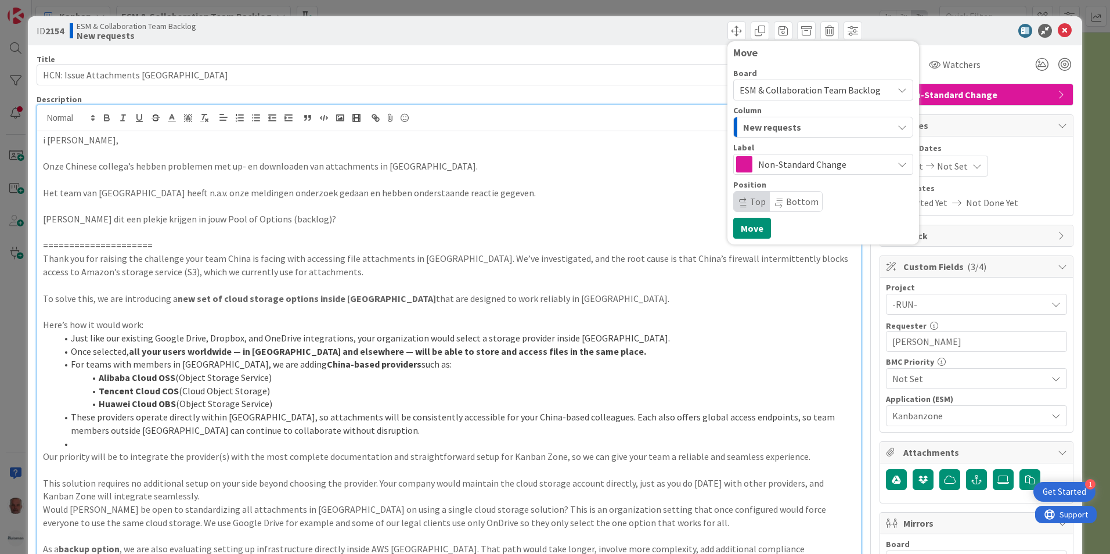
click at [898, 127] on icon "button" at bounding box center [902, 127] width 9 height 9
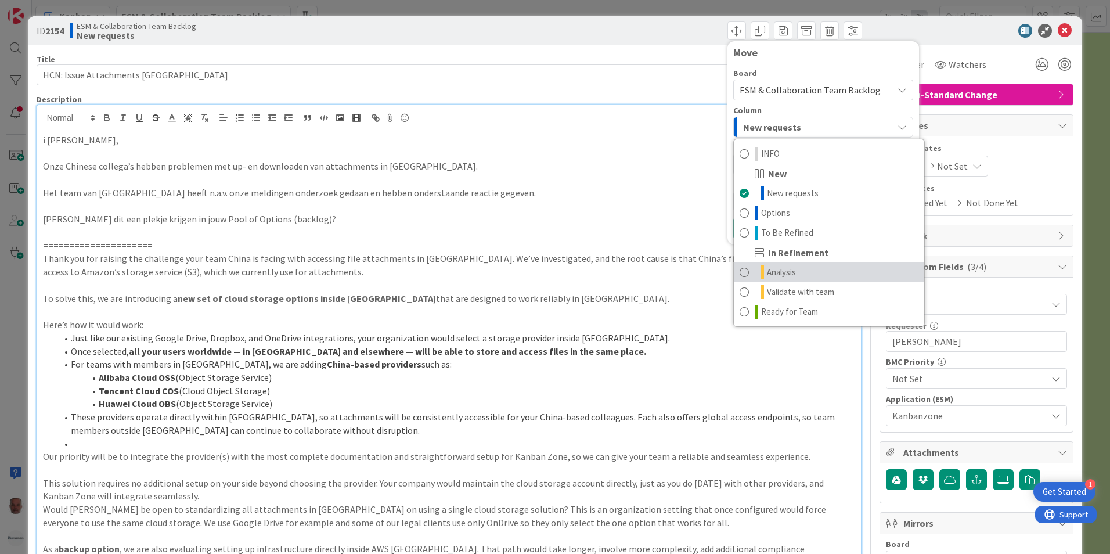
click at [773, 273] on span "Analysis" at bounding box center [781, 272] width 29 height 14
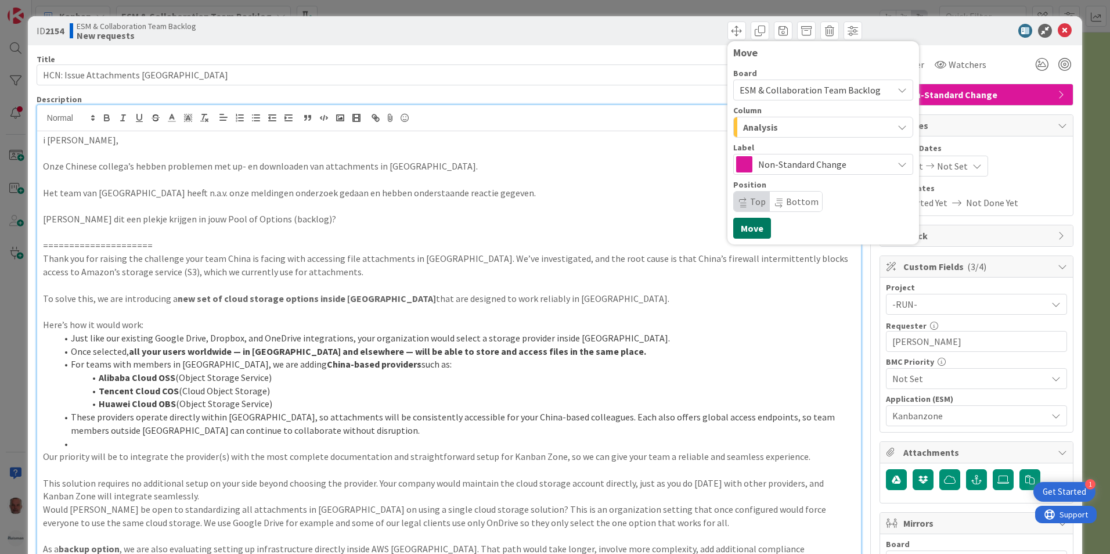
click at [738, 229] on button "Move" at bounding box center [752, 228] width 38 height 21
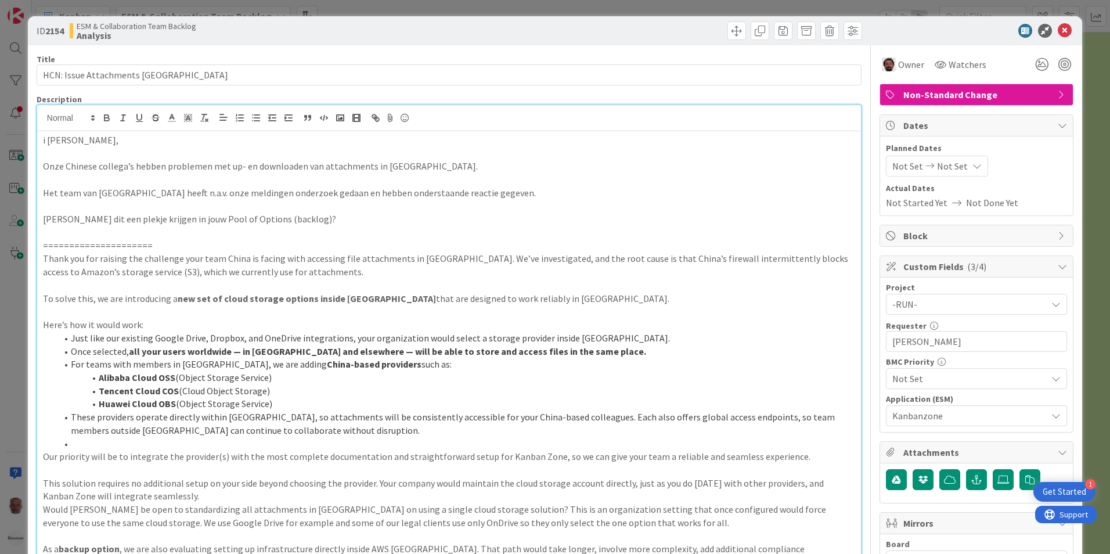
click at [13, 355] on div "ID 2154 ESM & Collaboration Team Backlog Analysis Move Move Title 34 / 128 HCN:…" at bounding box center [555, 277] width 1110 height 554
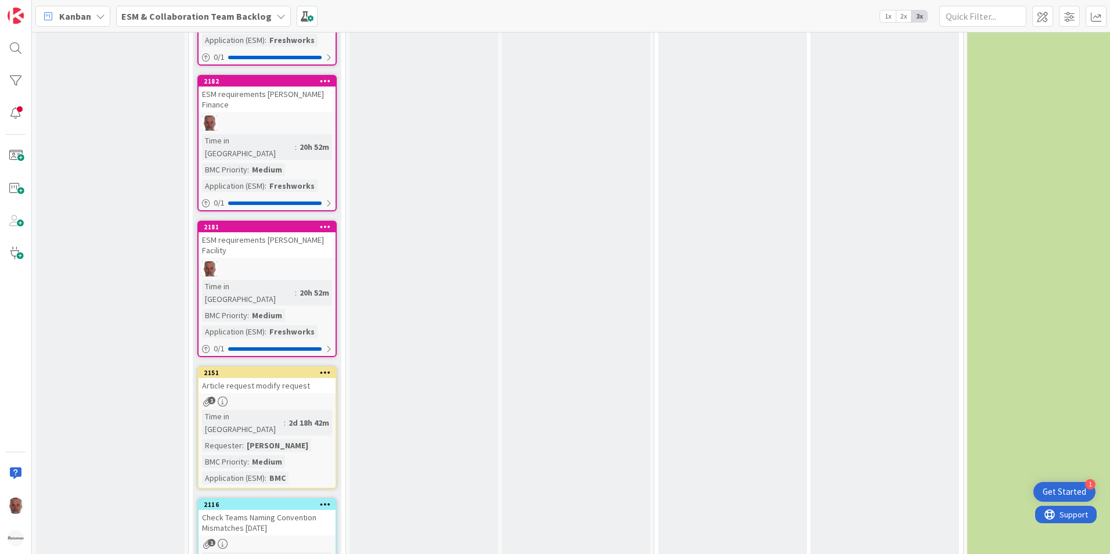
scroll to position [1665, 0]
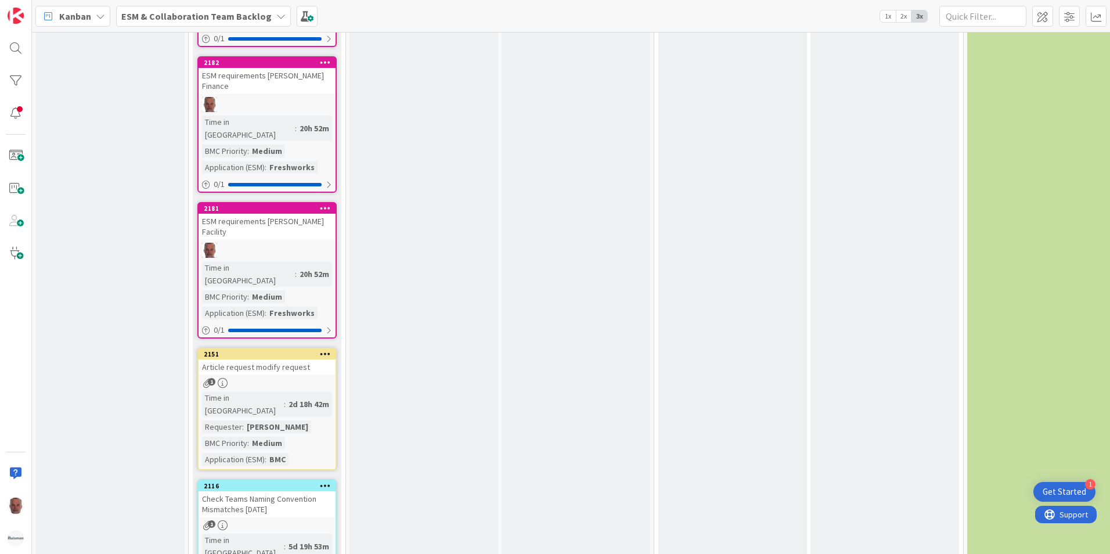
click at [319, 359] on div "Article request modify request" at bounding box center [267, 366] width 137 height 15
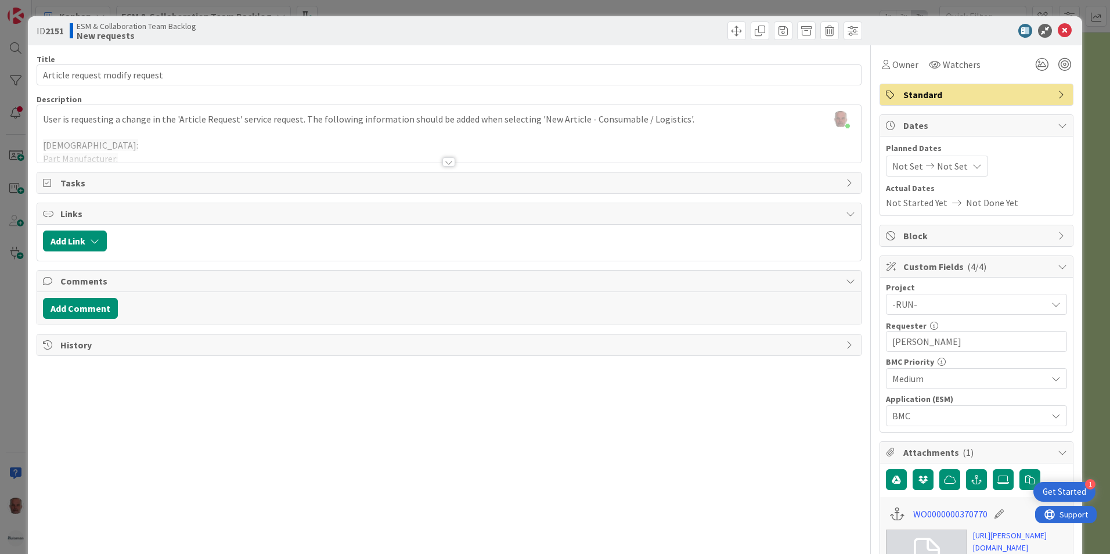
click at [449, 159] on div at bounding box center [448, 161] width 13 height 9
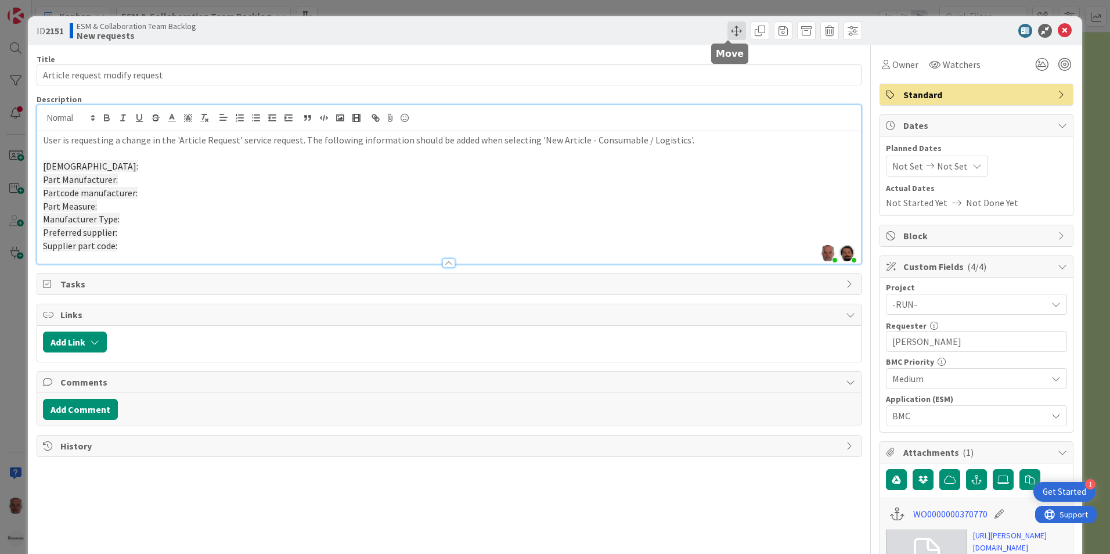
click at [728, 30] on span at bounding box center [737, 30] width 19 height 19
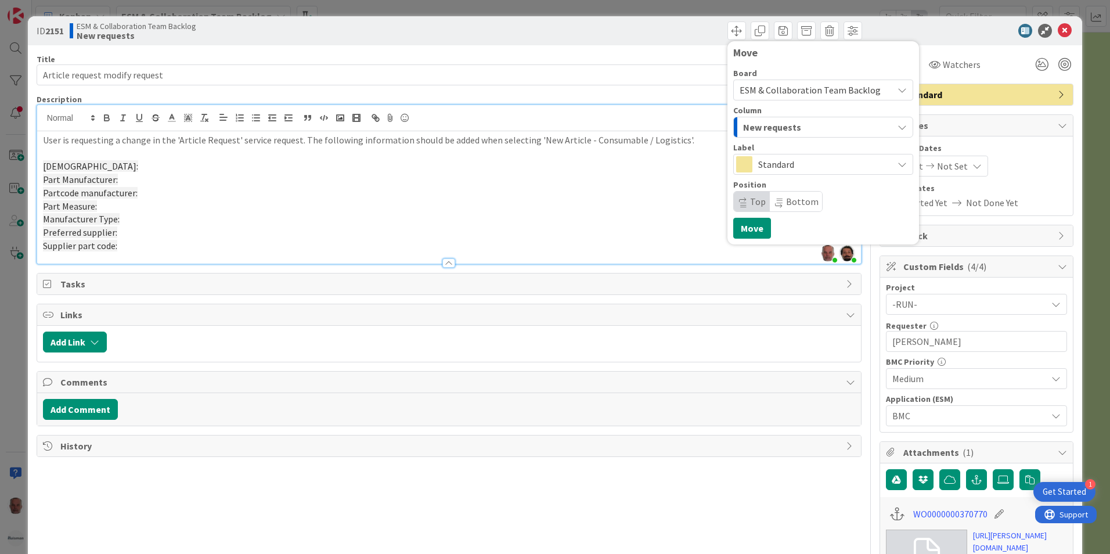
click at [833, 124] on div "New requests" at bounding box center [816, 127] width 153 height 19
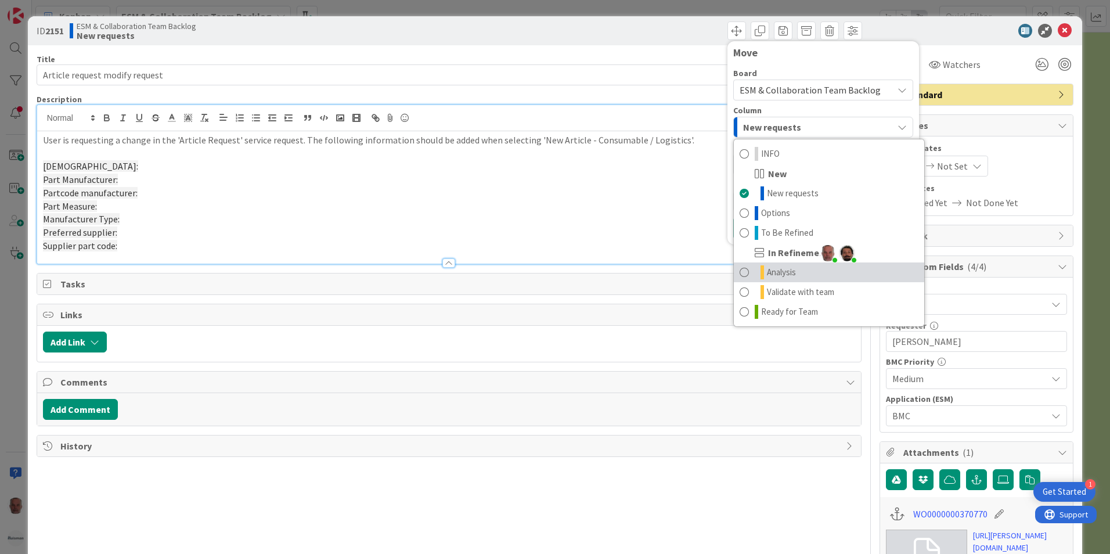
click at [782, 273] on span "Analysis" at bounding box center [781, 272] width 29 height 14
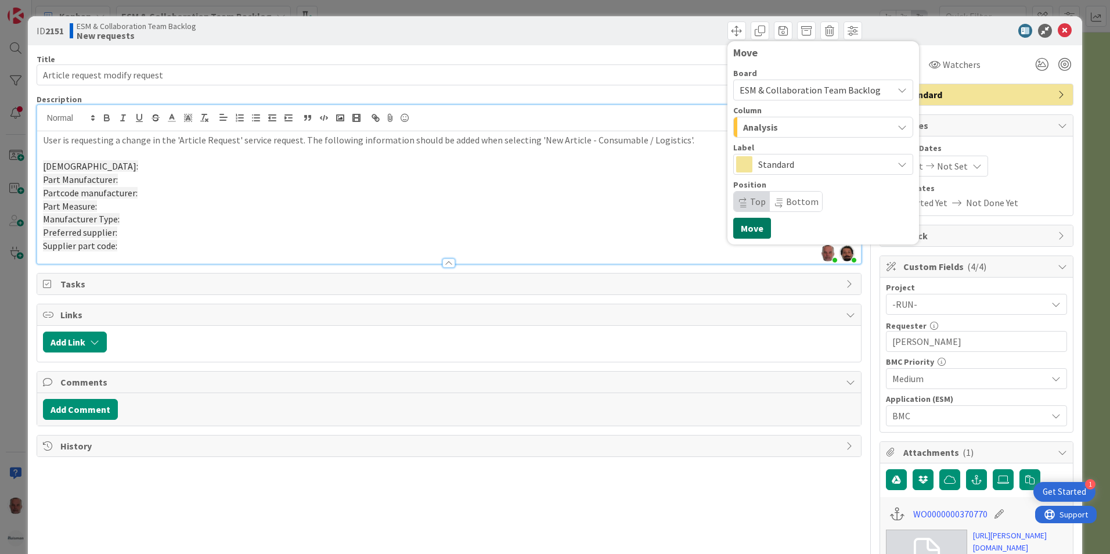
click at [746, 226] on button "Move" at bounding box center [752, 228] width 38 height 21
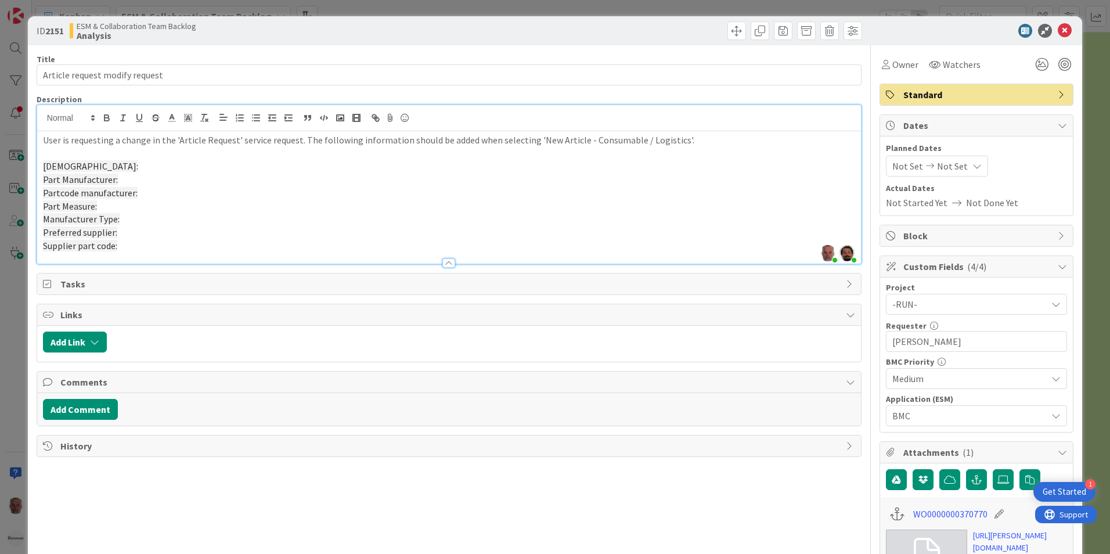
scroll to position [1546, 0]
click at [14, 325] on div "ID 2151 ESM & Collaboration Team Backlog Analysis Move Move Title 30 / 128 Arti…" at bounding box center [555, 277] width 1110 height 554
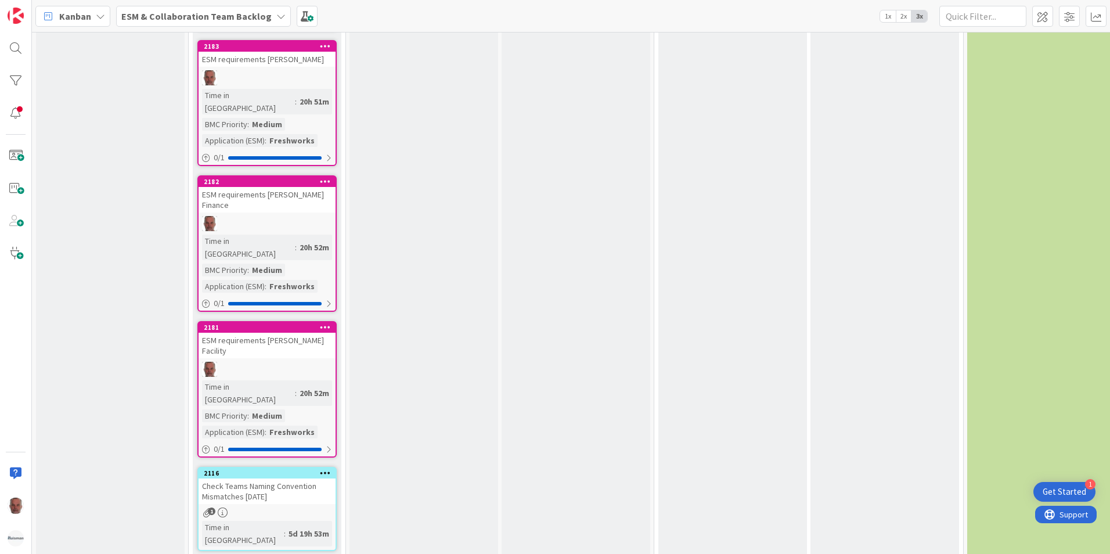
click at [311, 478] on div "Check Teams Naming Convention Mismatches [DATE]" at bounding box center [267, 491] width 137 height 26
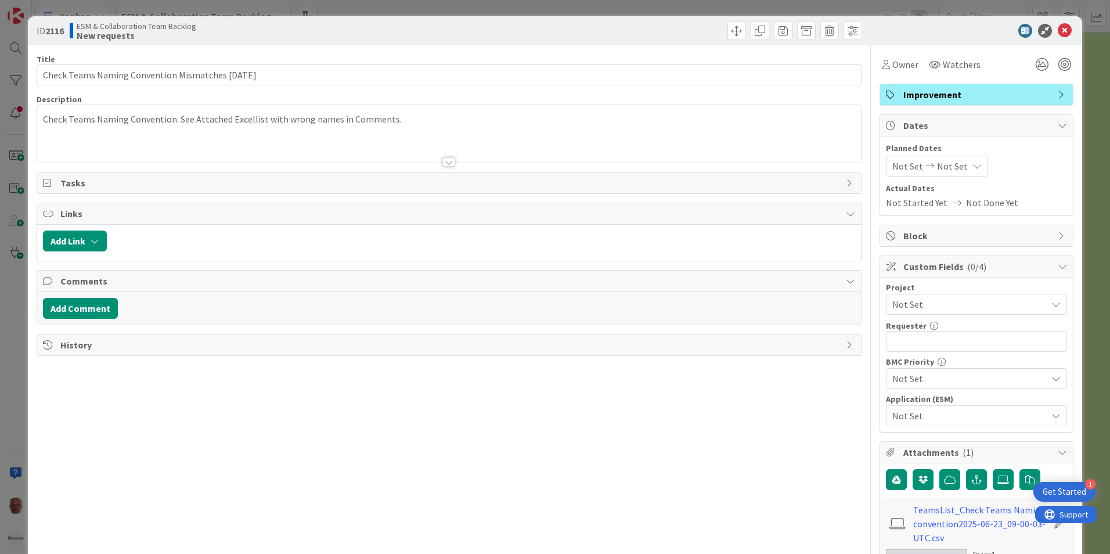
click at [445, 159] on div at bounding box center [448, 161] width 13 height 9
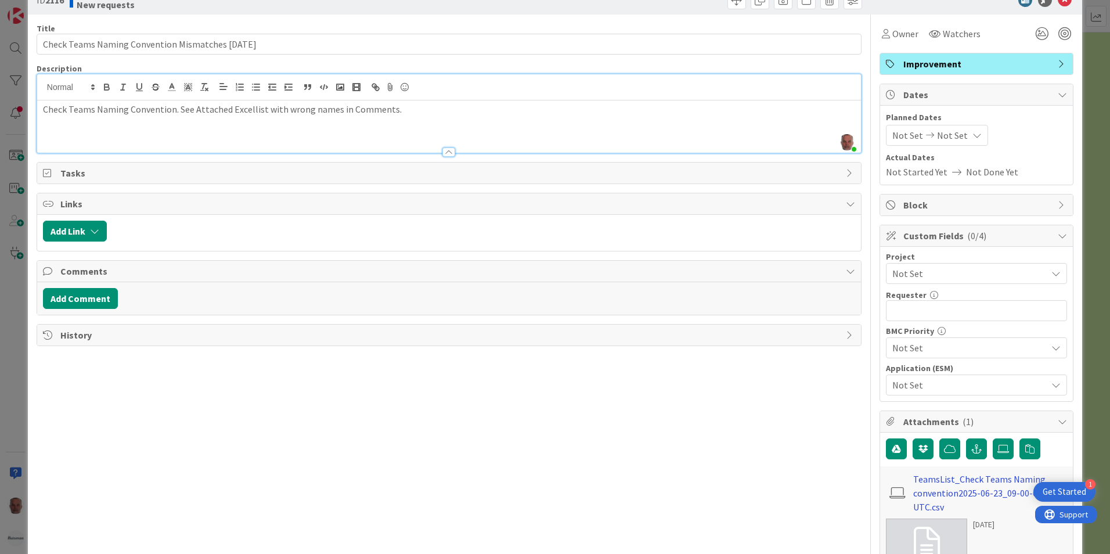
scroll to position [58, 0]
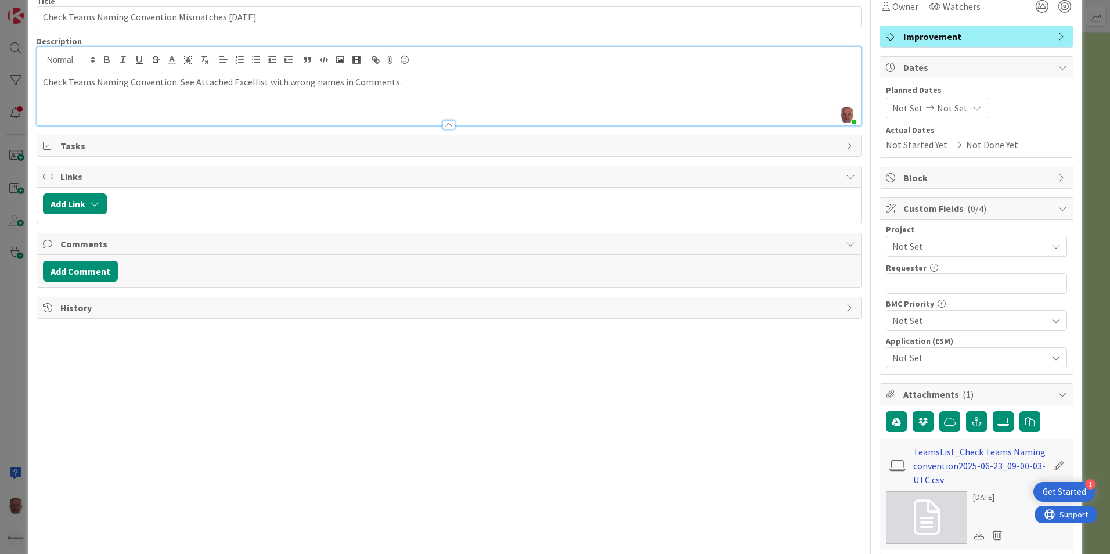
click at [940, 466] on link "TeamsList_Check Teams Naming convention2025-06-23_09-00-03-UTC.csv" at bounding box center [980, 466] width 135 height 42
click at [768, 380] on div "Title 51 / 128 Check Teams Naming Convention Mismatches [DATE] Description Huib…" at bounding box center [449, 347] width 825 height 720
click at [75, 308] on span "History" at bounding box center [450, 308] width 780 height 14
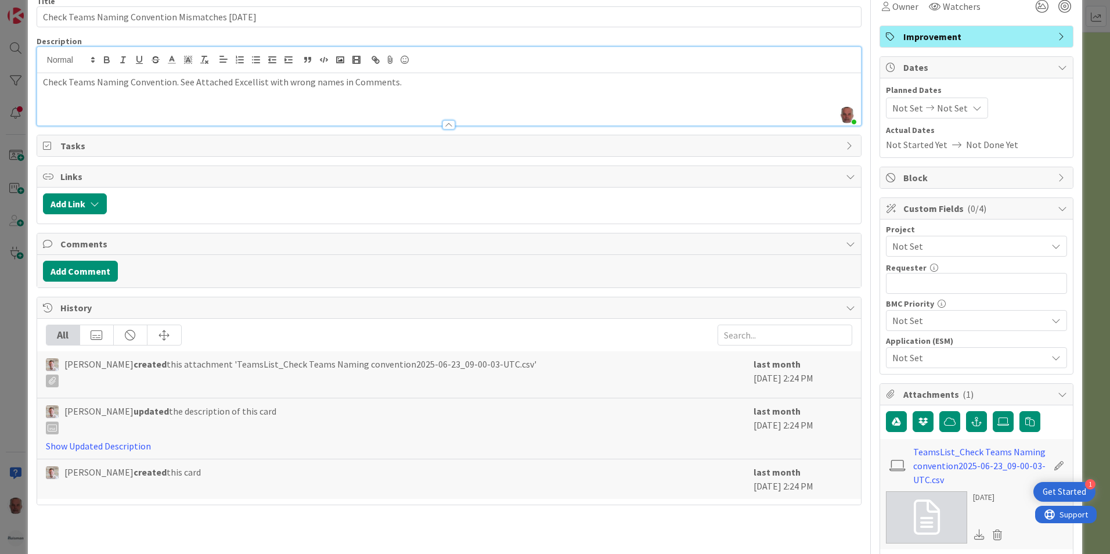
scroll to position [0, 0]
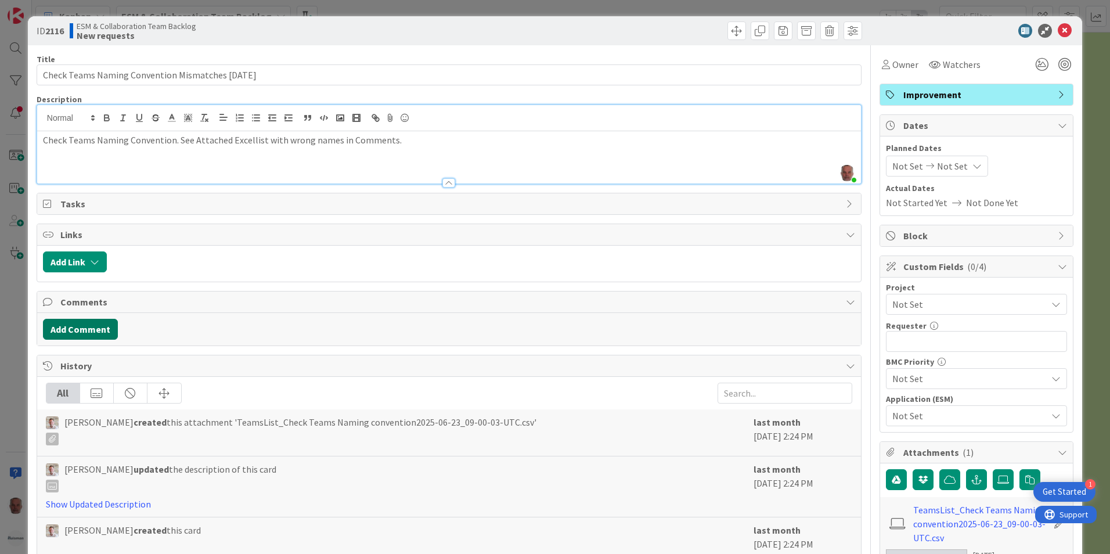
click at [74, 332] on button "Add Comment" at bounding box center [80, 329] width 75 height 21
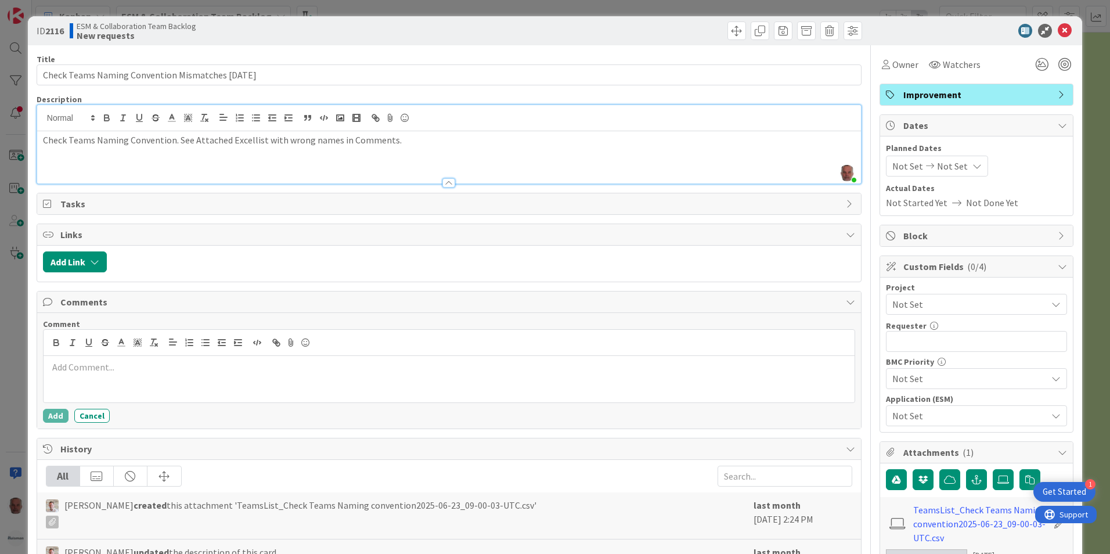
click at [154, 376] on div at bounding box center [449, 379] width 811 height 46
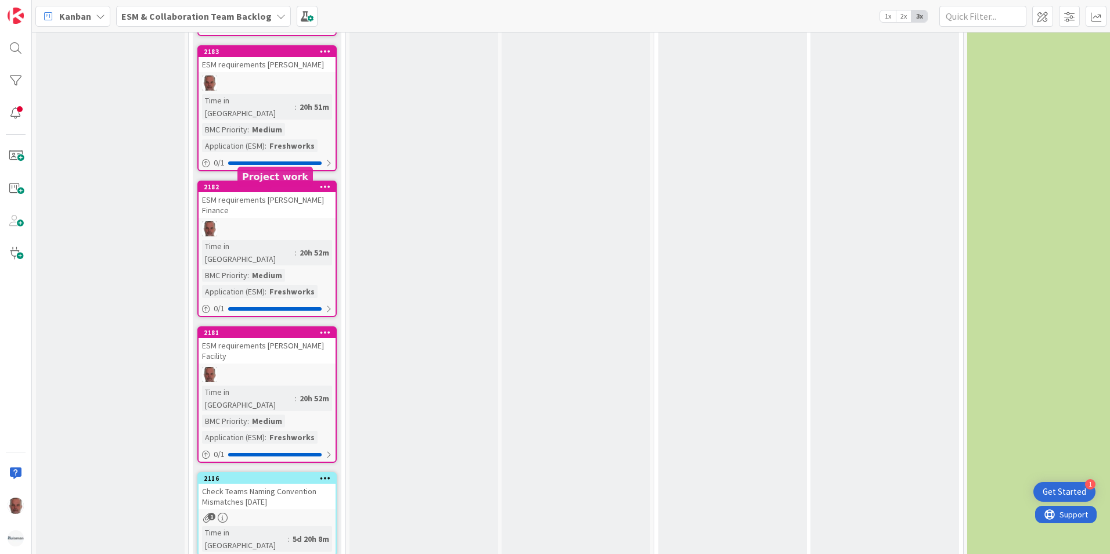
scroll to position [1546, 0]
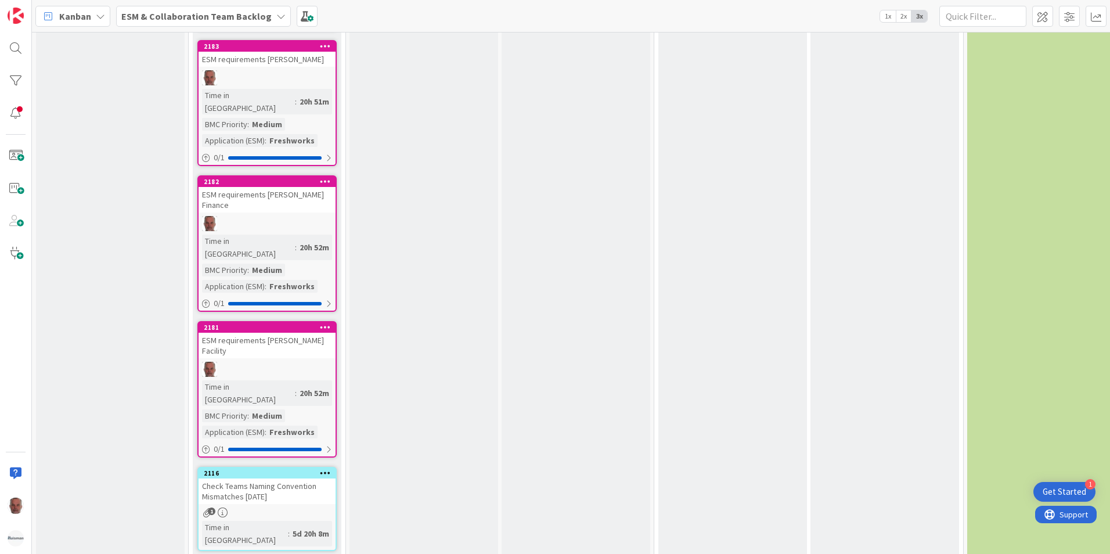
click at [286, 478] on div "Check Teams Naming Convention Mismatches [DATE]" at bounding box center [267, 491] width 137 height 26
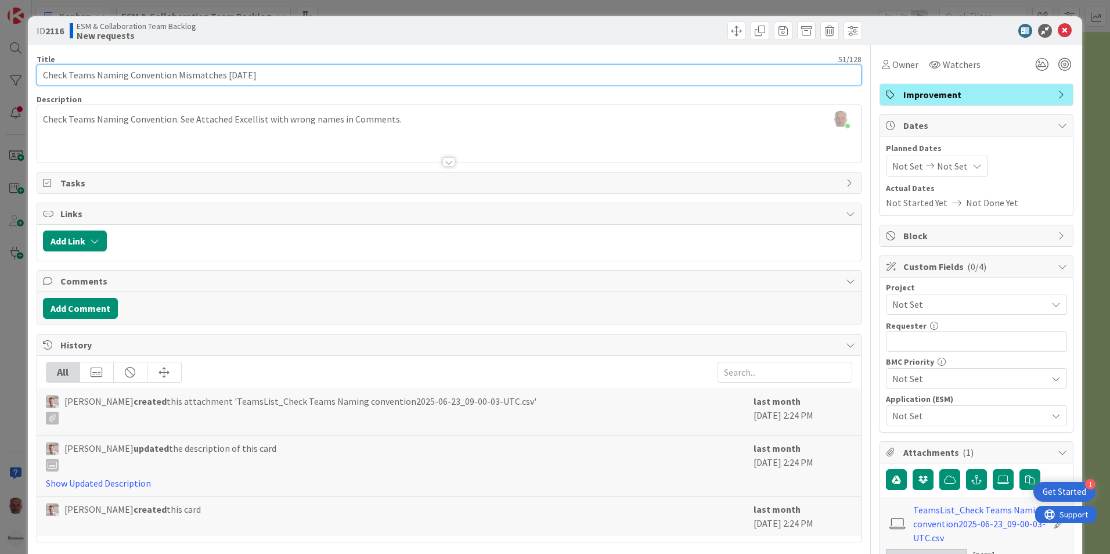
drag, startPoint x: 279, startPoint y: 77, endPoint x: 223, endPoint y: 74, distance: 55.8
click at [223, 74] on input "Check Teams Naming Convention Mismatches [DATE]" at bounding box center [449, 74] width 825 height 21
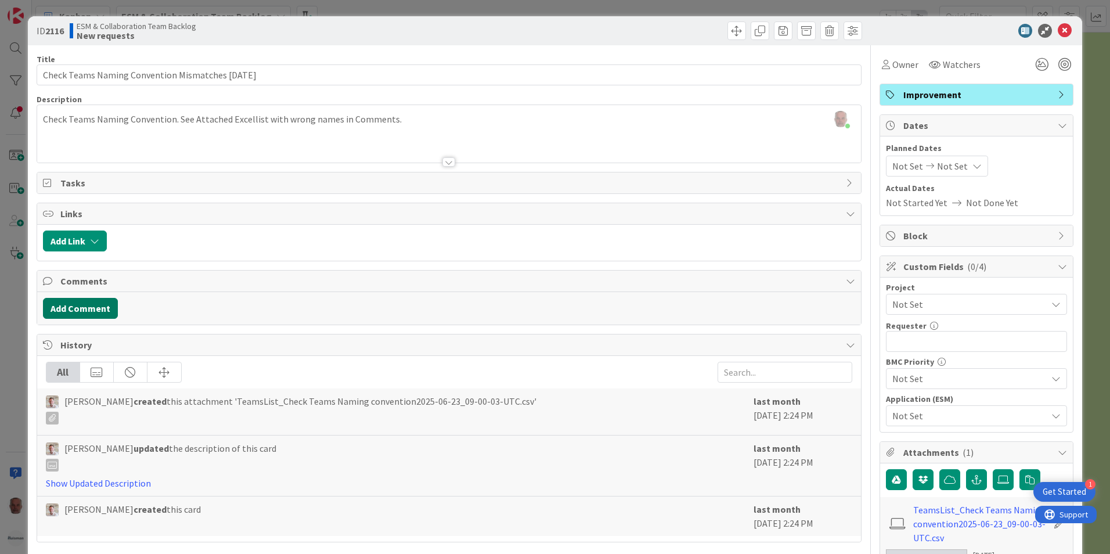
click at [99, 307] on button "Add Comment" at bounding box center [80, 308] width 75 height 21
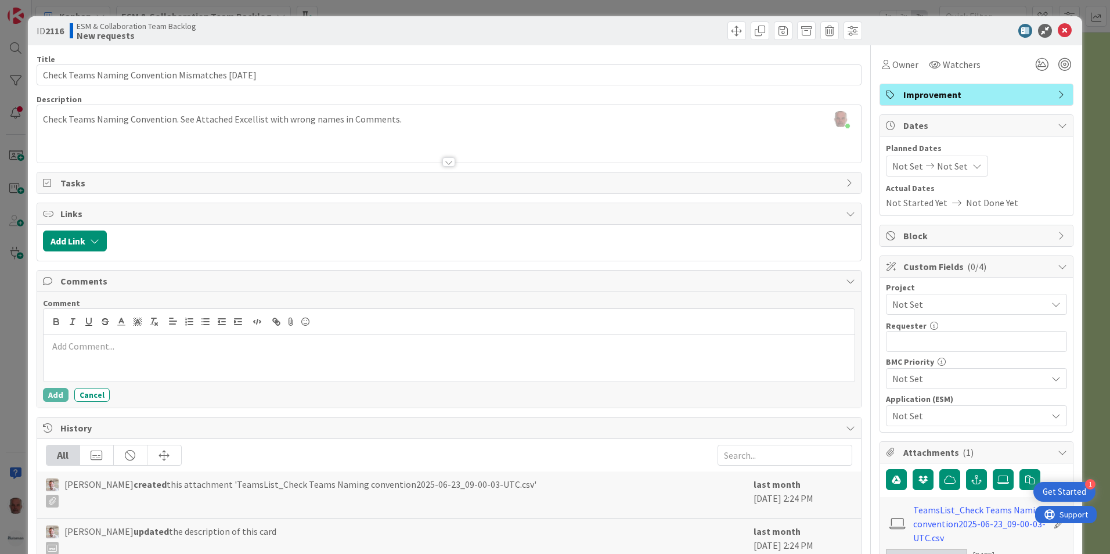
click at [124, 350] on p at bounding box center [449, 346] width 802 height 13
click at [84, 344] on p "Recurring task: [URL][PERSON_NAME][DOMAIN_NAME]" at bounding box center [449, 346] width 802 height 13
click at [59, 394] on button "Add" at bounding box center [56, 395] width 26 height 14
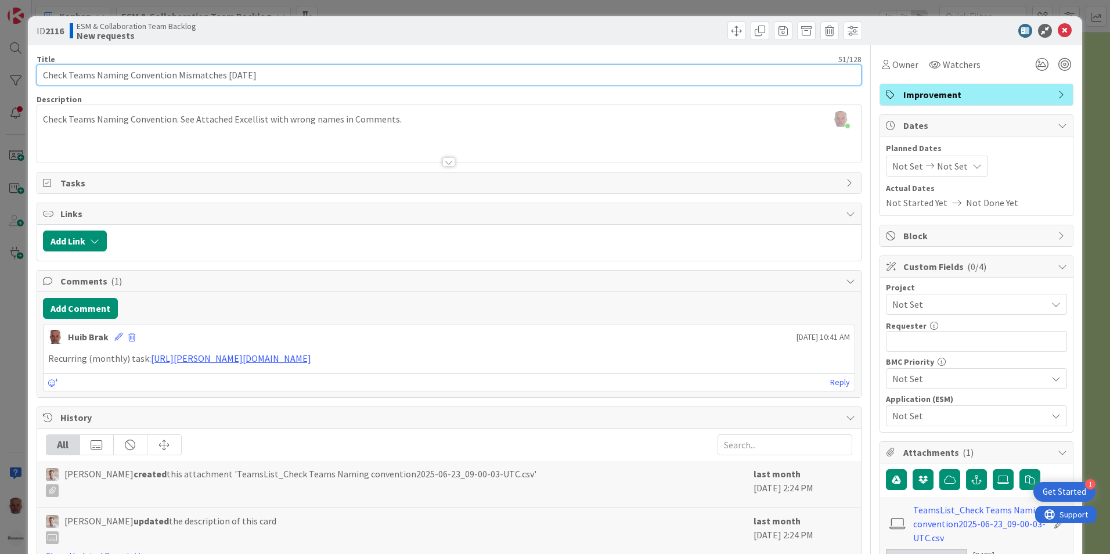
click at [278, 81] on input "Check Teams Naming Convention Mismatches [DATE]" at bounding box center [449, 74] width 825 height 21
drag, startPoint x: 277, startPoint y: 77, endPoint x: 222, endPoint y: 78, distance: 54.6
click at [222, 78] on input "Check Teams Naming Convention Mismatches [DATE]" at bounding box center [449, 74] width 825 height 21
type input "Check Teams Naming Convention Mismatches"
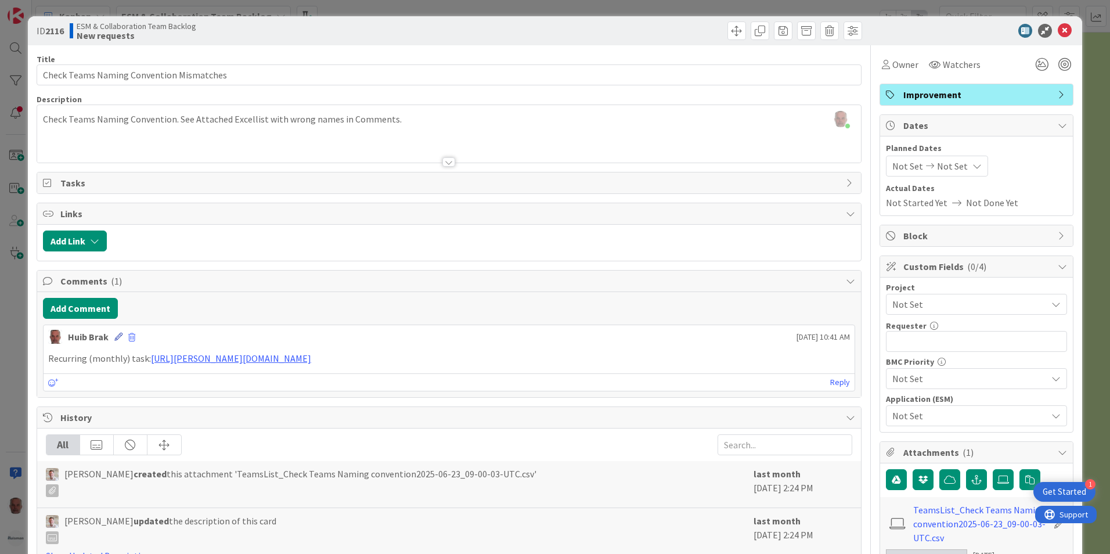
click at [118, 337] on icon at bounding box center [118, 337] width 8 height 8
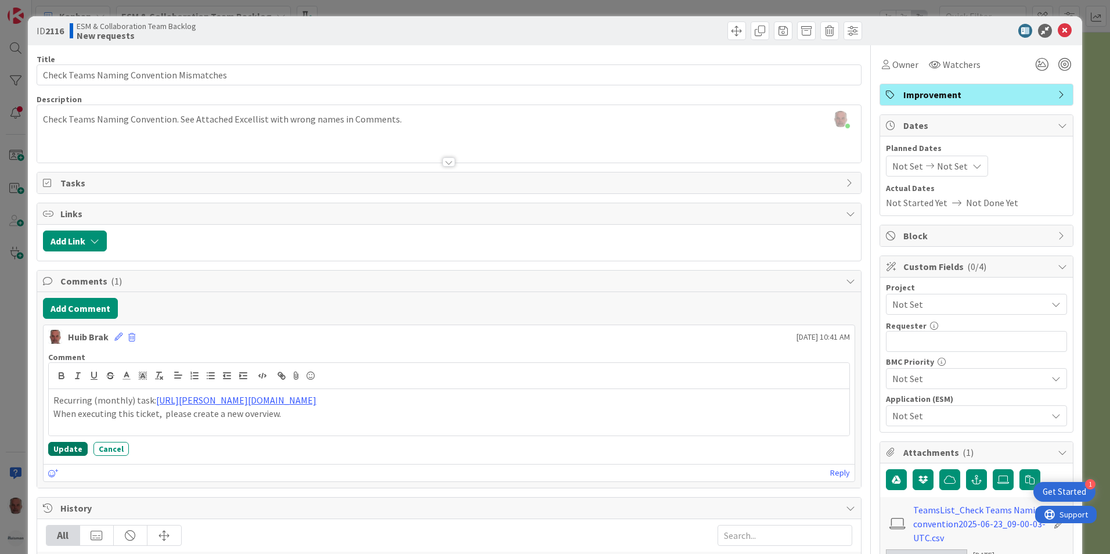
click at [57, 448] on button "Update" at bounding box center [67, 449] width 39 height 14
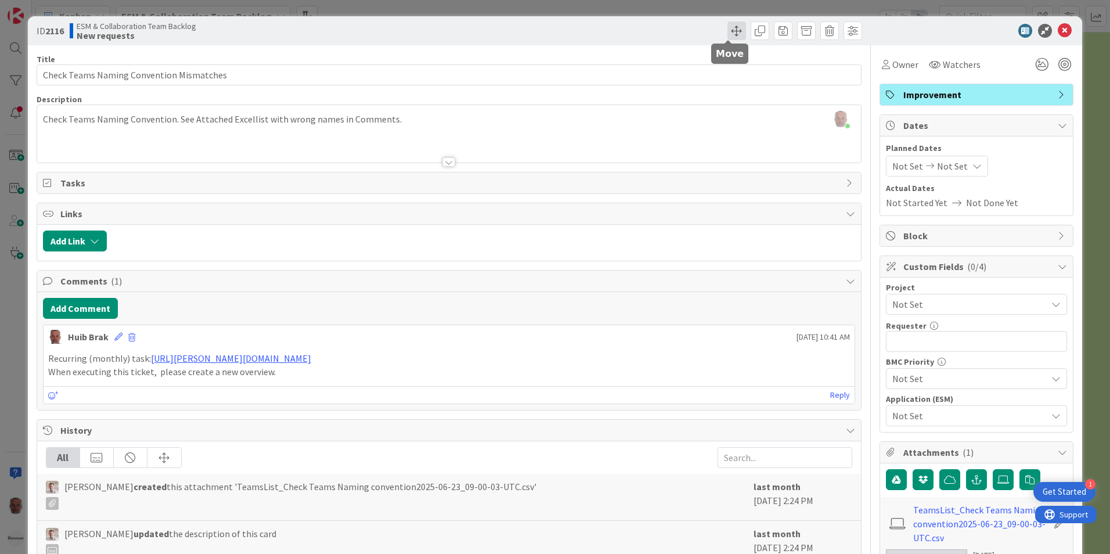
click at [728, 29] on span at bounding box center [737, 30] width 19 height 19
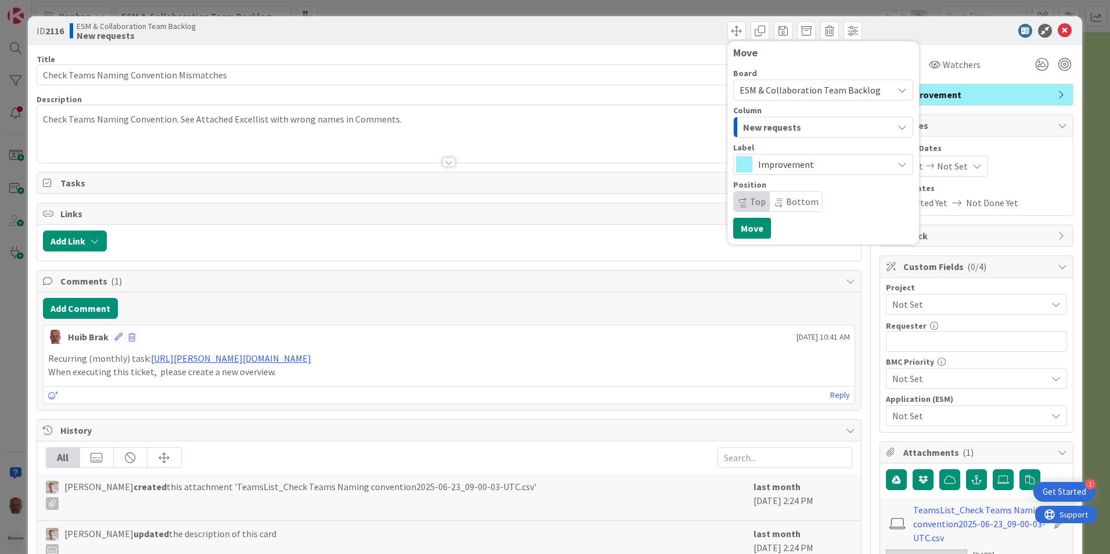
click at [898, 128] on icon "button" at bounding box center [902, 127] width 9 height 9
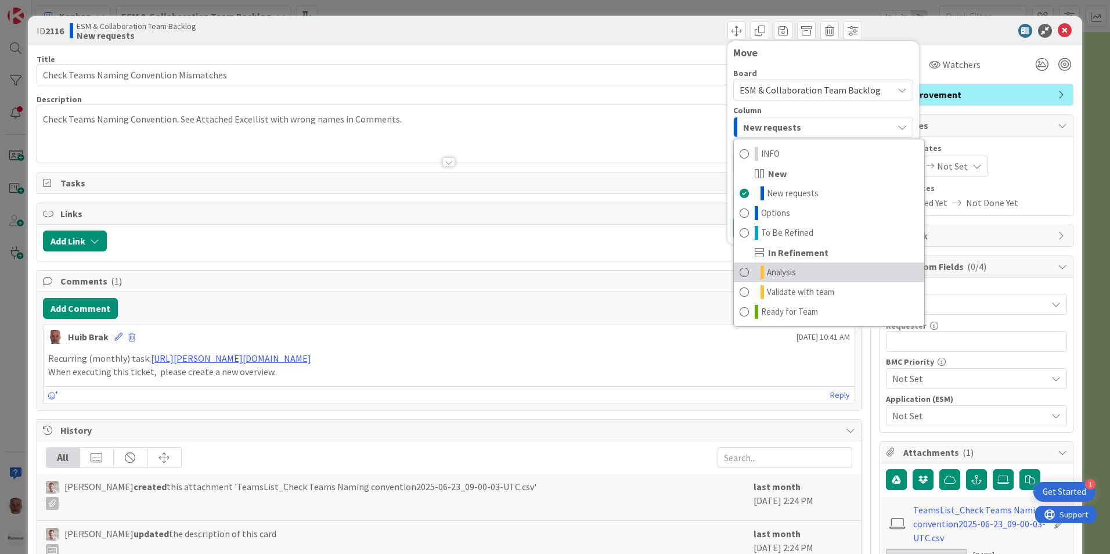
click at [776, 273] on span "Analysis" at bounding box center [781, 272] width 29 height 14
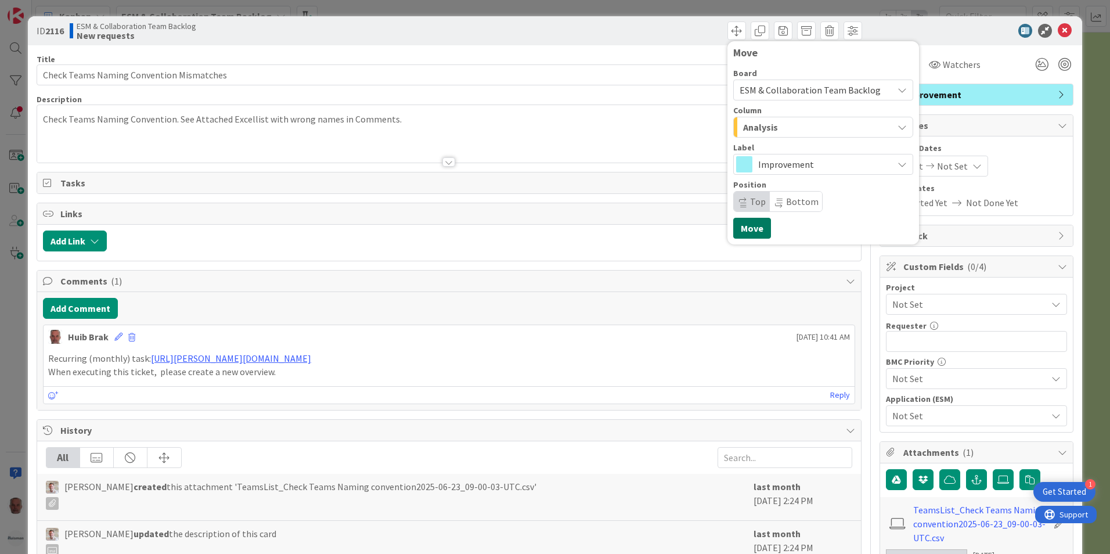
click at [750, 232] on button "Move" at bounding box center [752, 228] width 38 height 21
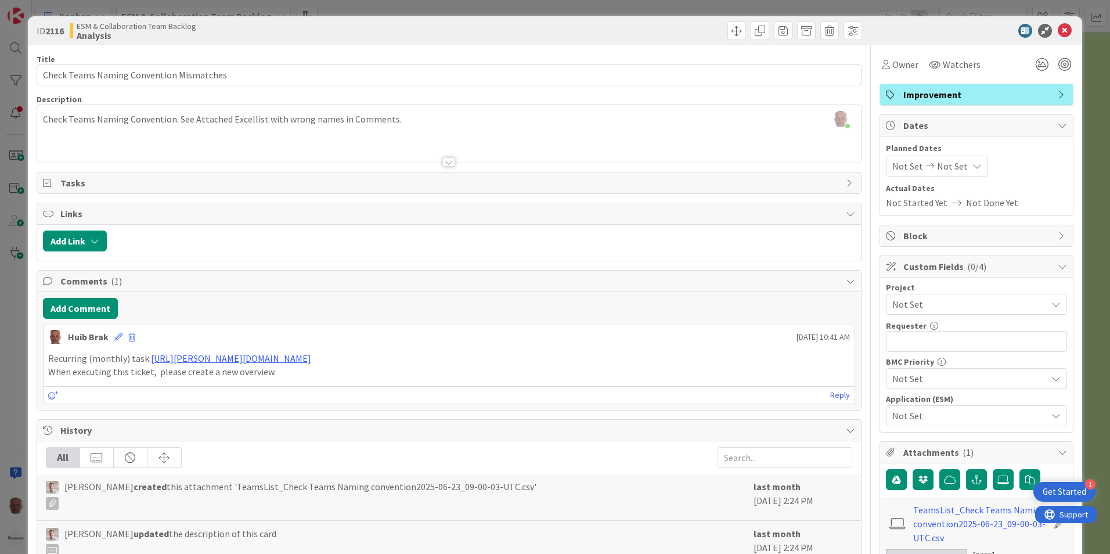
scroll to position [1465, 0]
click at [590, 312] on div "Add Comment" at bounding box center [449, 308] width 812 height 21
click at [728, 33] on span at bounding box center [737, 30] width 19 height 19
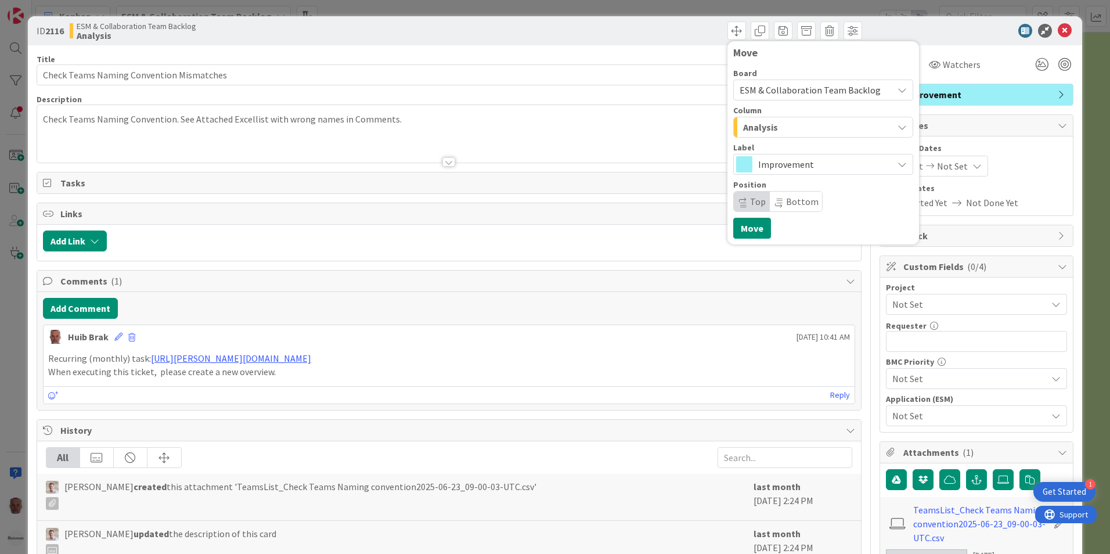
click at [898, 127] on icon "button" at bounding box center [902, 127] width 9 height 9
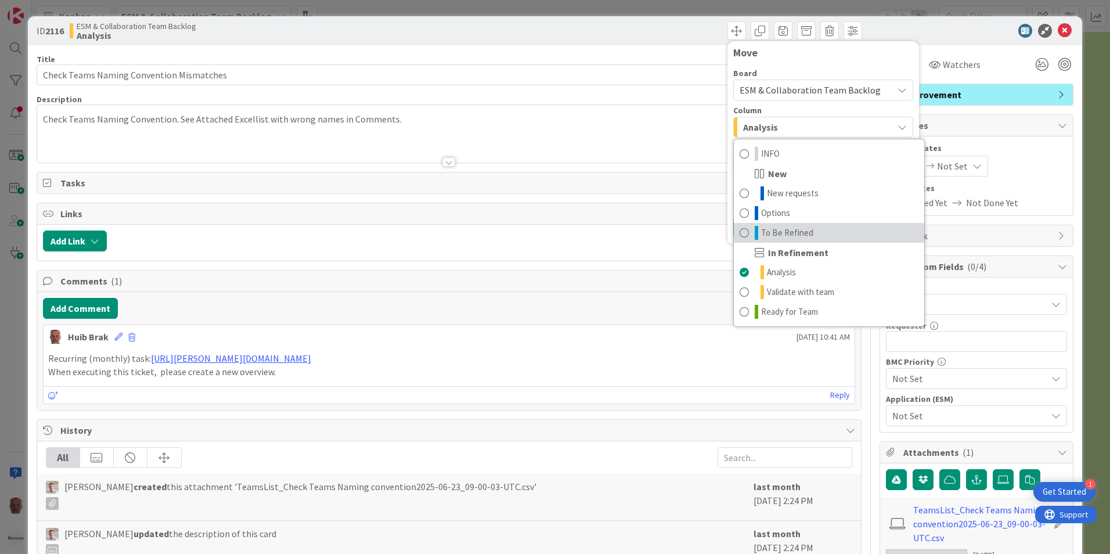
click at [778, 237] on span "To Be Refined" at bounding box center [787, 233] width 52 height 14
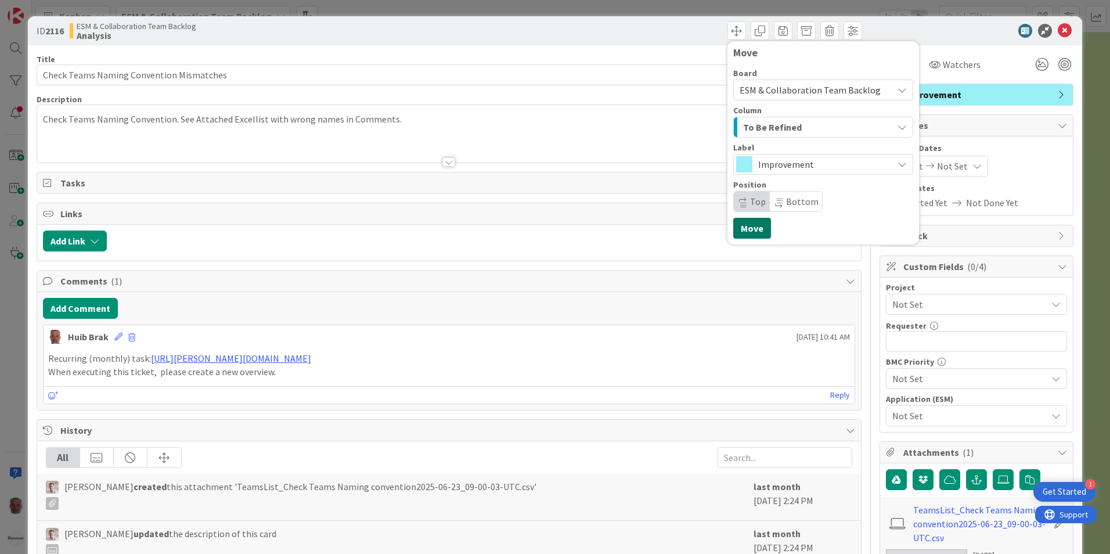
click at [737, 234] on button "Move" at bounding box center [752, 228] width 38 height 21
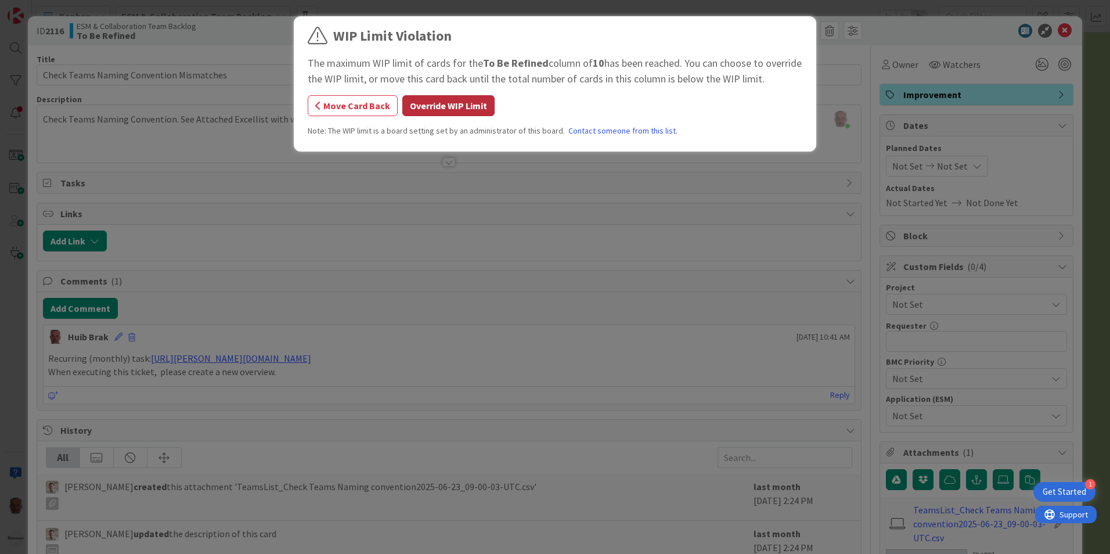
click at [449, 107] on button "Override WIP Limit" at bounding box center [448, 105] width 92 height 21
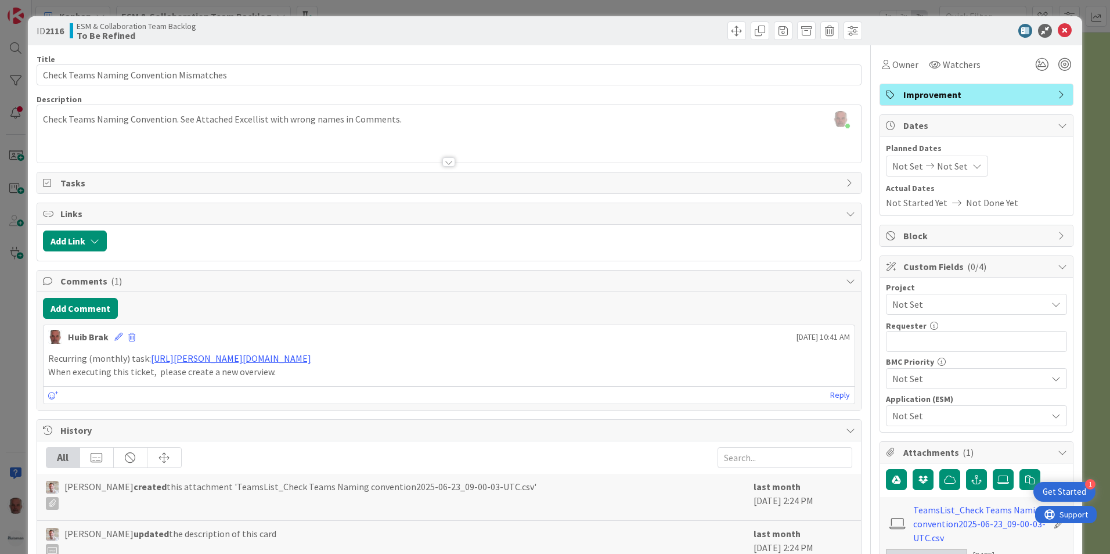
click at [20, 431] on div "ID 2116 ESM & Collaboration Team Backlog To Be Refined Move Move Title 41 / 128…" at bounding box center [555, 277] width 1110 height 554
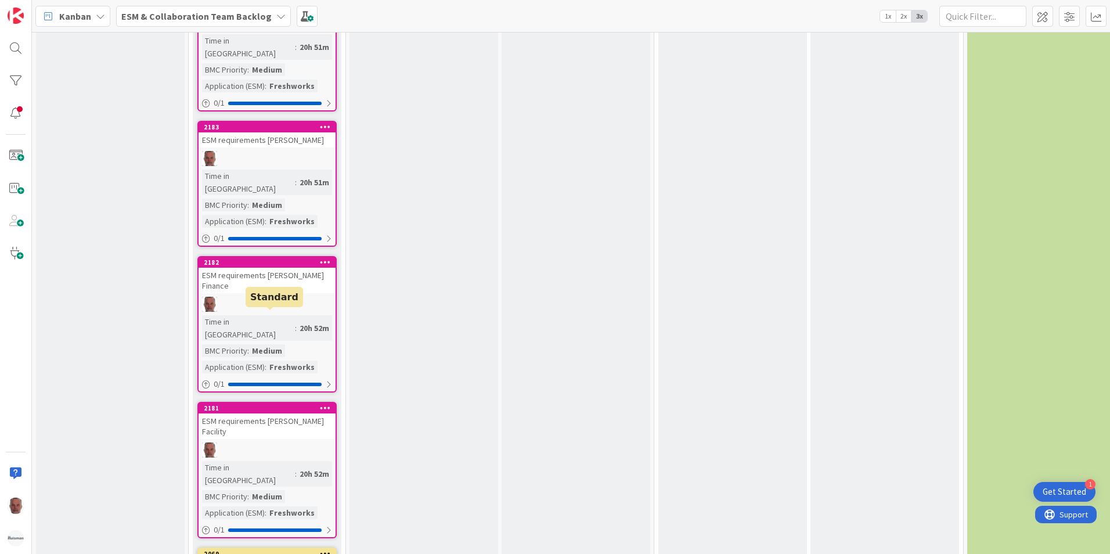
click at [280, 550] on div "2069" at bounding box center [270, 554] width 132 height 8
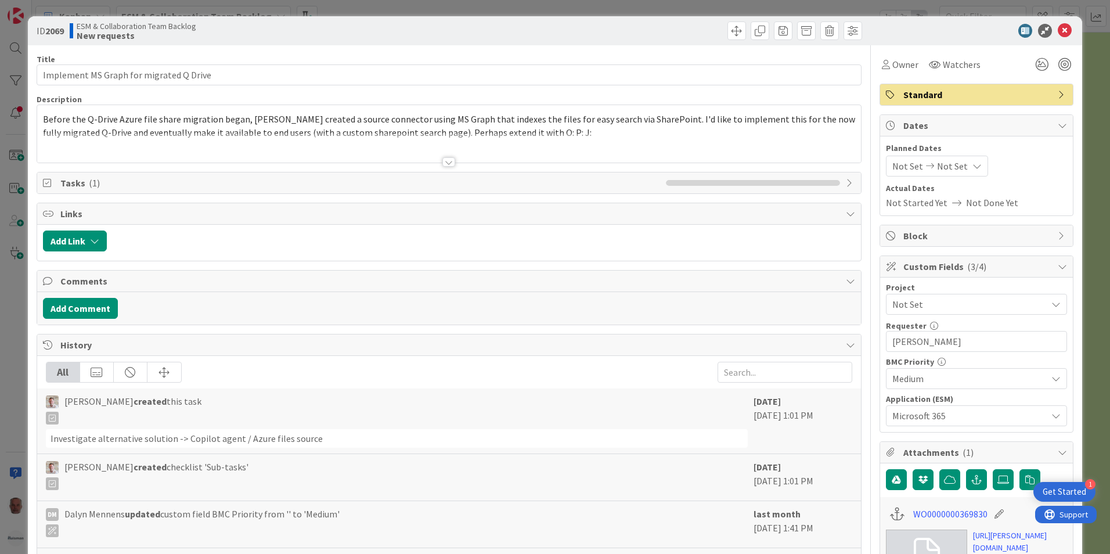
click at [445, 162] on div at bounding box center [448, 161] width 13 height 9
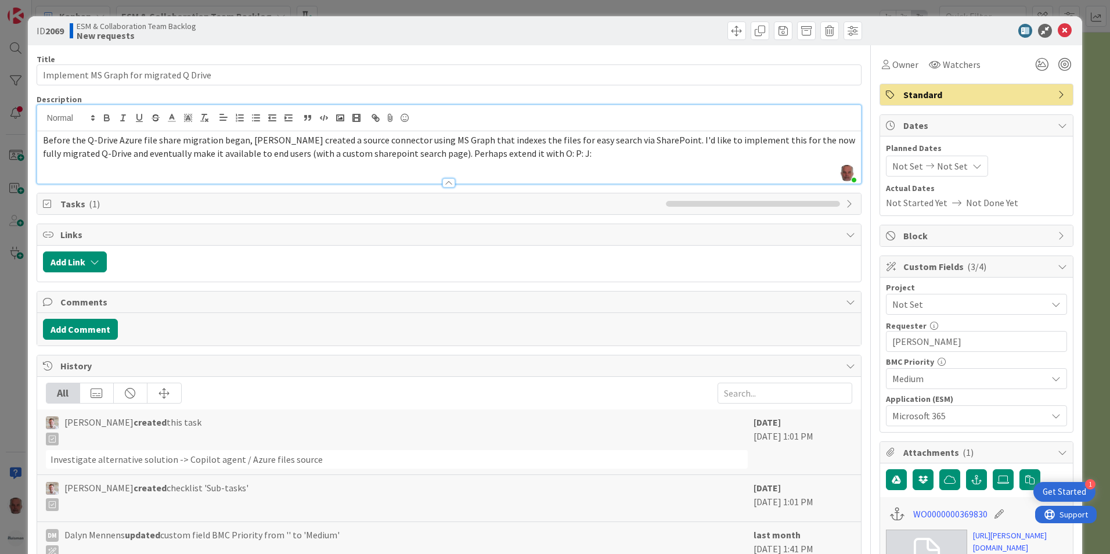
click at [19, 396] on div "ID 2069 ESM & Collaboration Team Backlog New requests Title 39 / 128 Implement …" at bounding box center [555, 277] width 1110 height 554
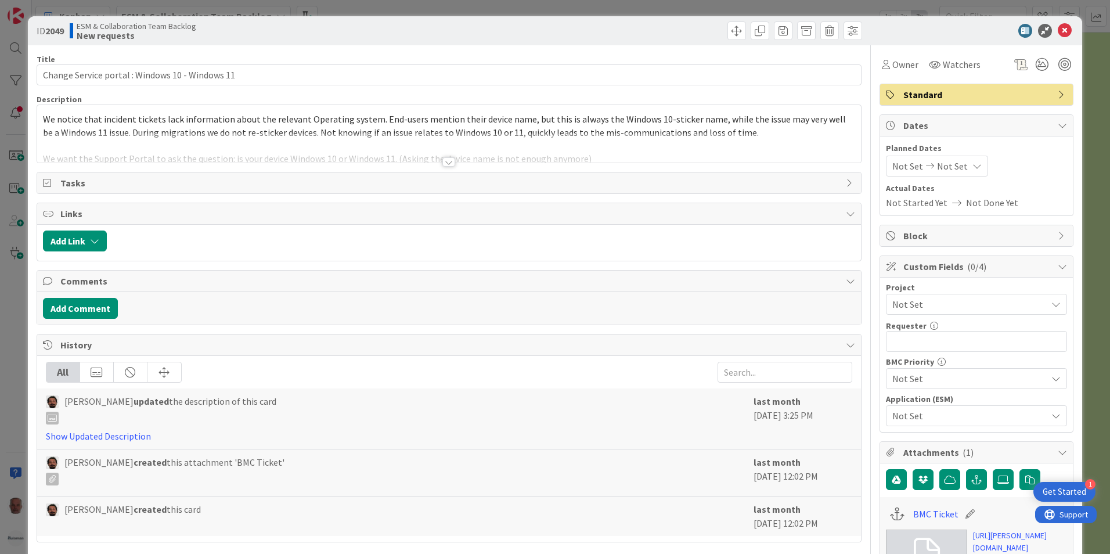
click at [16, 363] on div "ID 2049 ESM & Collaboration Team Backlog New requests Title 47 / 128 Change Ser…" at bounding box center [555, 277] width 1110 height 554
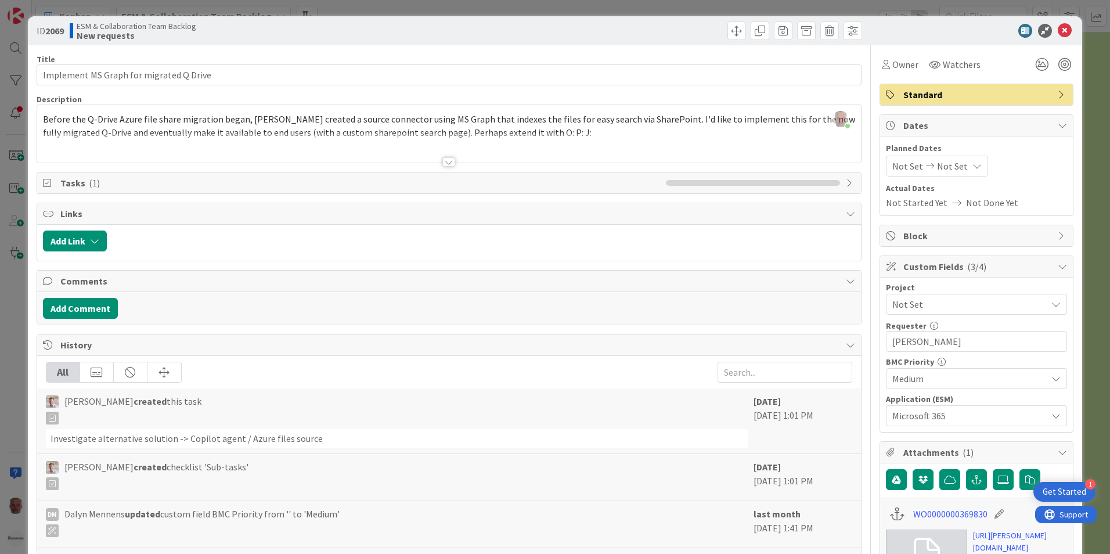
click at [455, 178] on span "Tasks ( 1 )" at bounding box center [360, 183] width 600 height 14
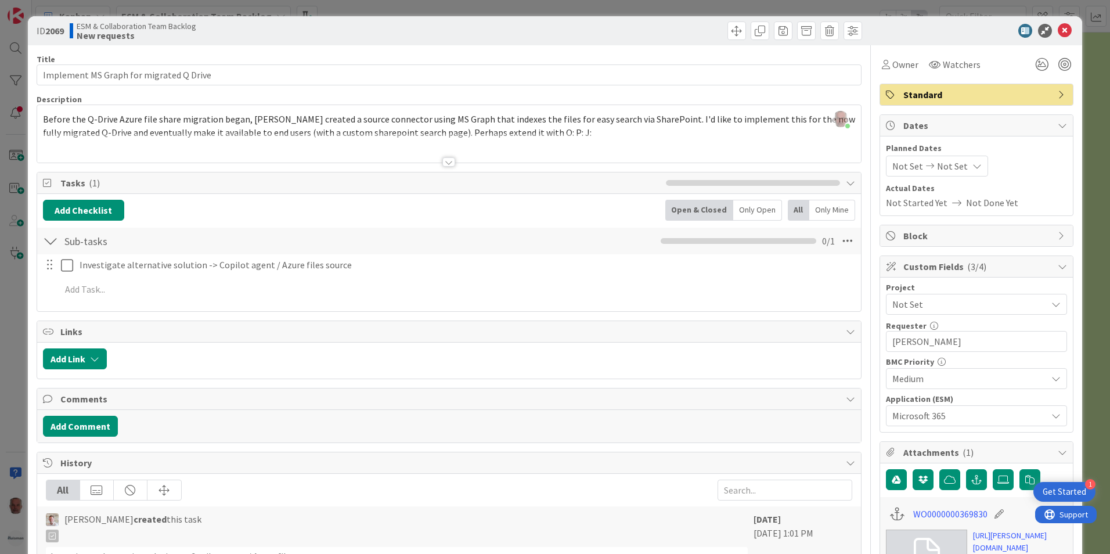
click at [12, 362] on div "ID 2069 ESM & Collaboration Team Backlog New requests Title 39 / 128 Implement …" at bounding box center [555, 277] width 1110 height 554
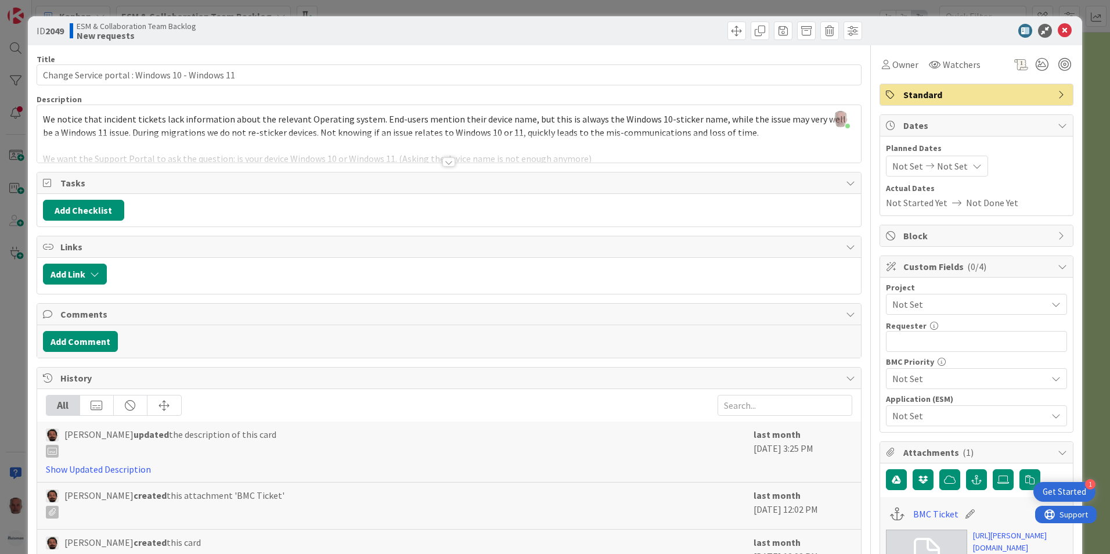
click at [447, 163] on div at bounding box center [448, 161] width 13 height 9
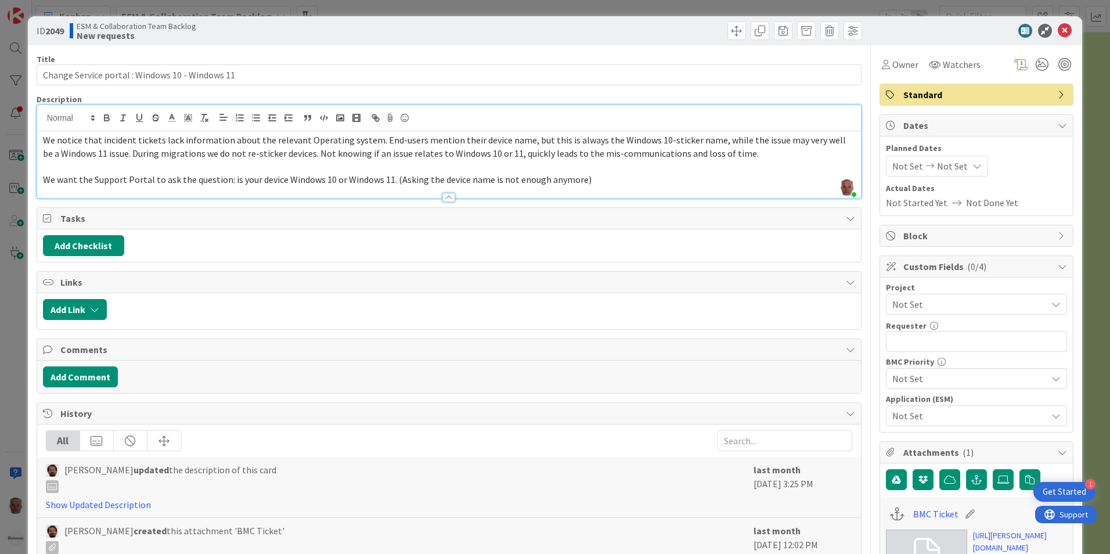
click at [939, 416] on span "Not Set" at bounding box center [966, 416] width 149 height 16
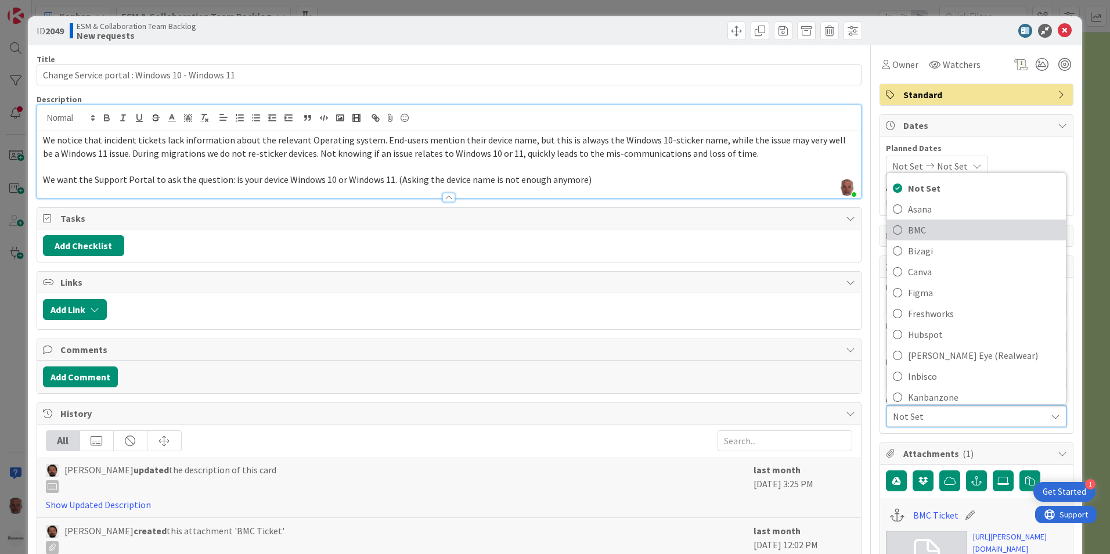
click at [910, 230] on span "BMC" at bounding box center [984, 229] width 152 height 17
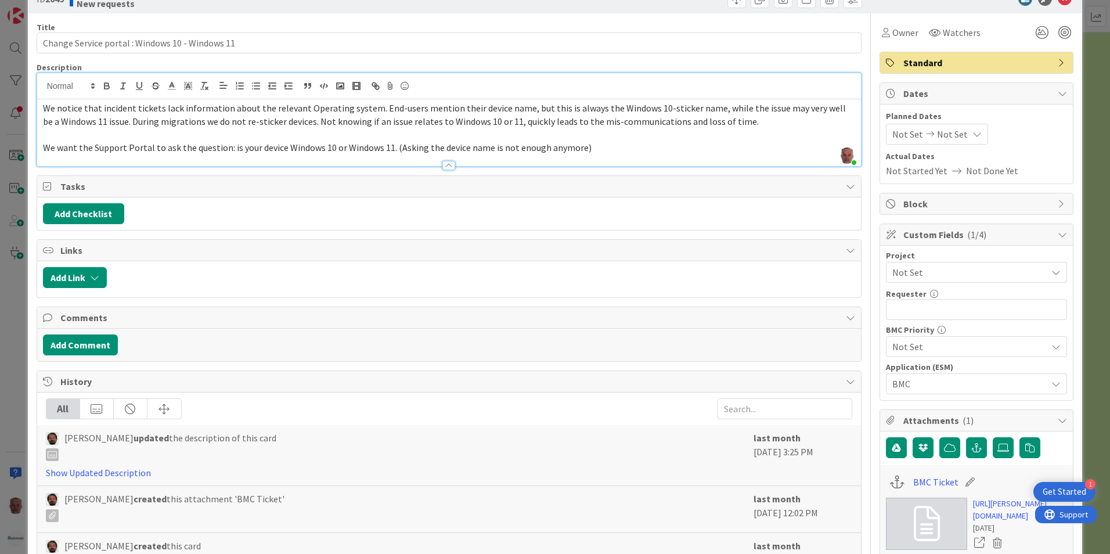
scroll to position [116, 0]
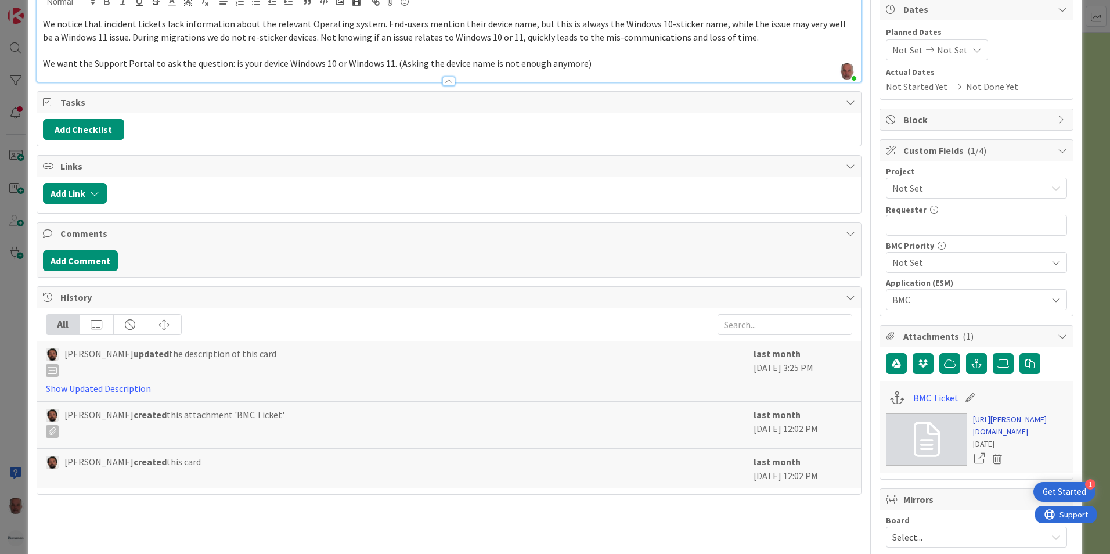
click at [992, 438] on link "[URL][PERSON_NAME][DOMAIN_NAME]" at bounding box center [1020, 425] width 94 height 24
click at [954, 264] on span "Not Set" at bounding box center [966, 262] width 149 height 16
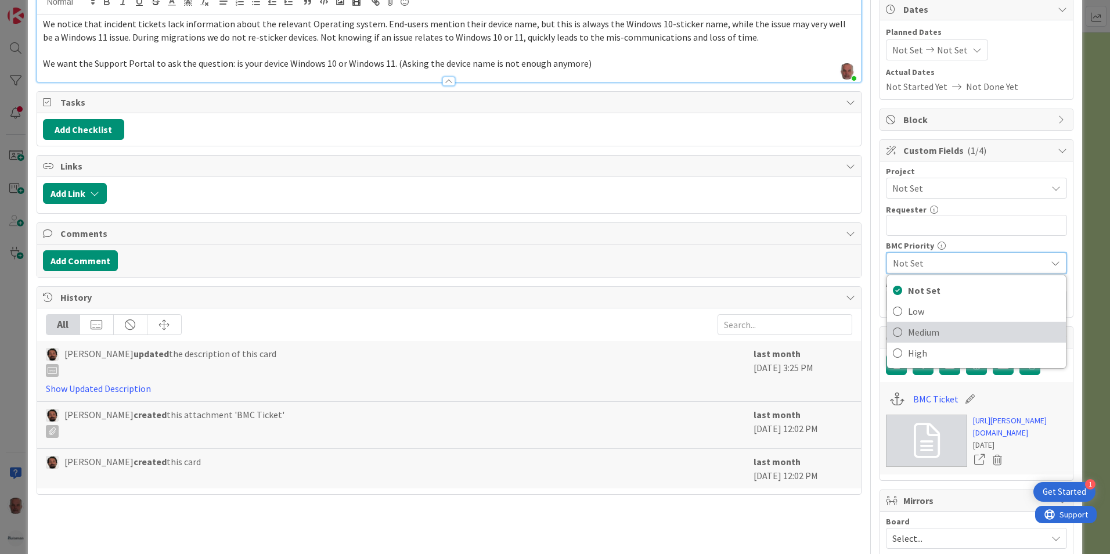
click at [920, 332] on span "Medium" at bounding box center [984, 331] width 152 height 17
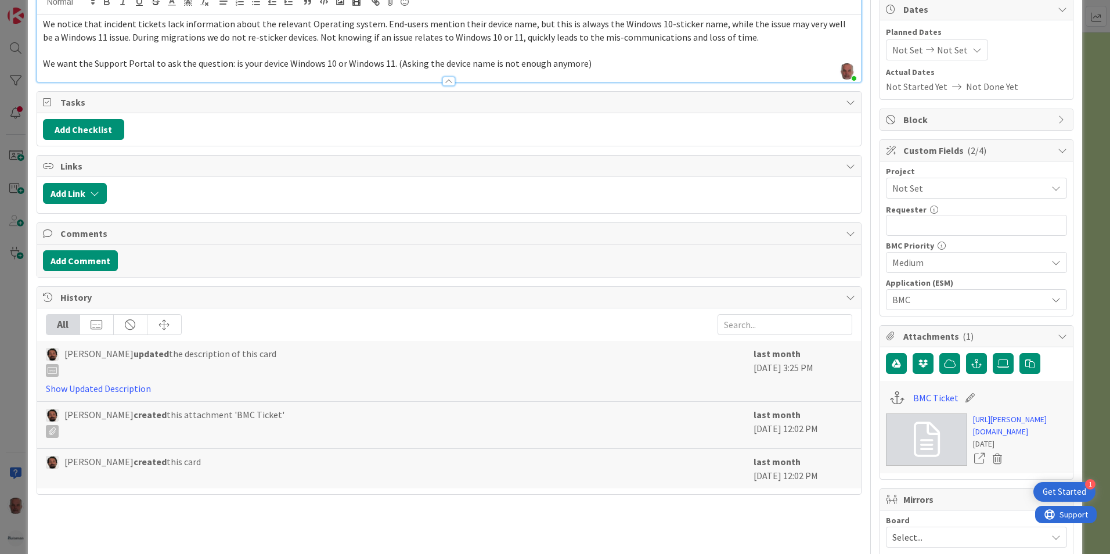
scroll to position [1498, 0]
click at [911, 224] on input "text" at bounding box center [976, 225] width 181 height 21
type input "[PERSON_NAME]"
click at [1023, 190] on span "Not Set" at bounding box center [966, 188] width 149 height 16
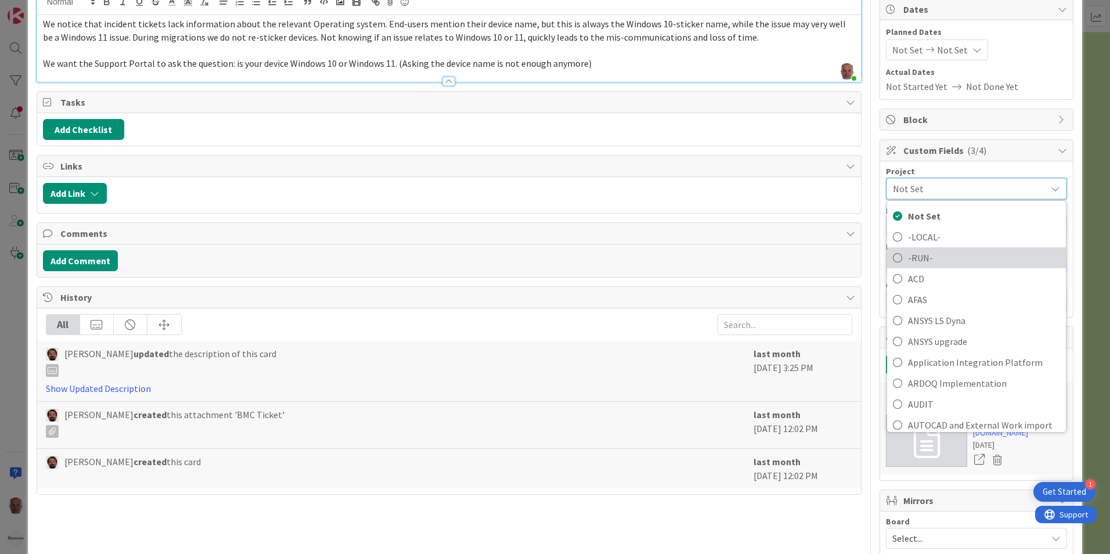
click at [933, 253] on span "-RUN-" at bounding box center [984, 257] width 152 height 17
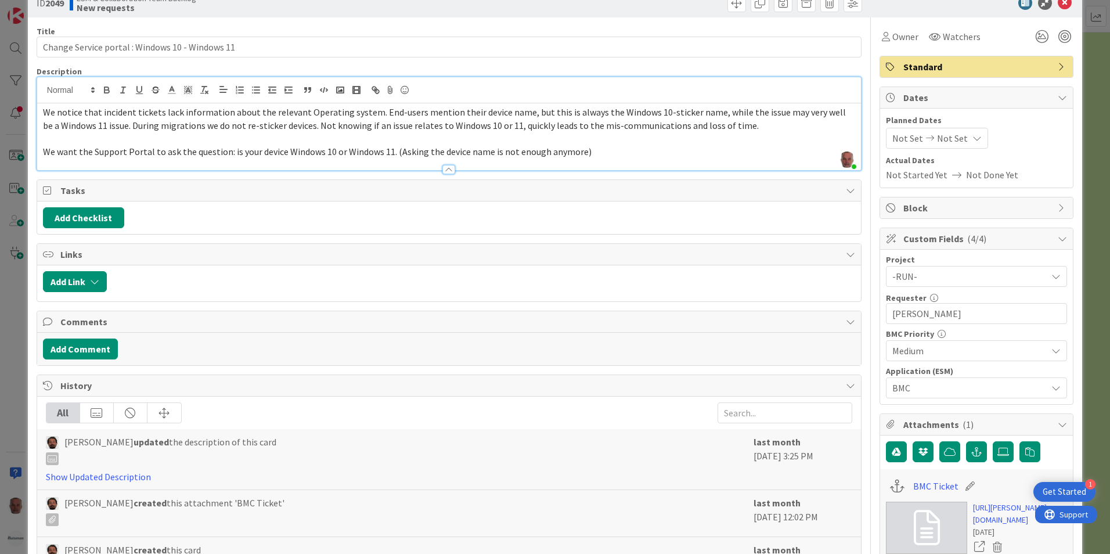
scroll to position [0, 0]
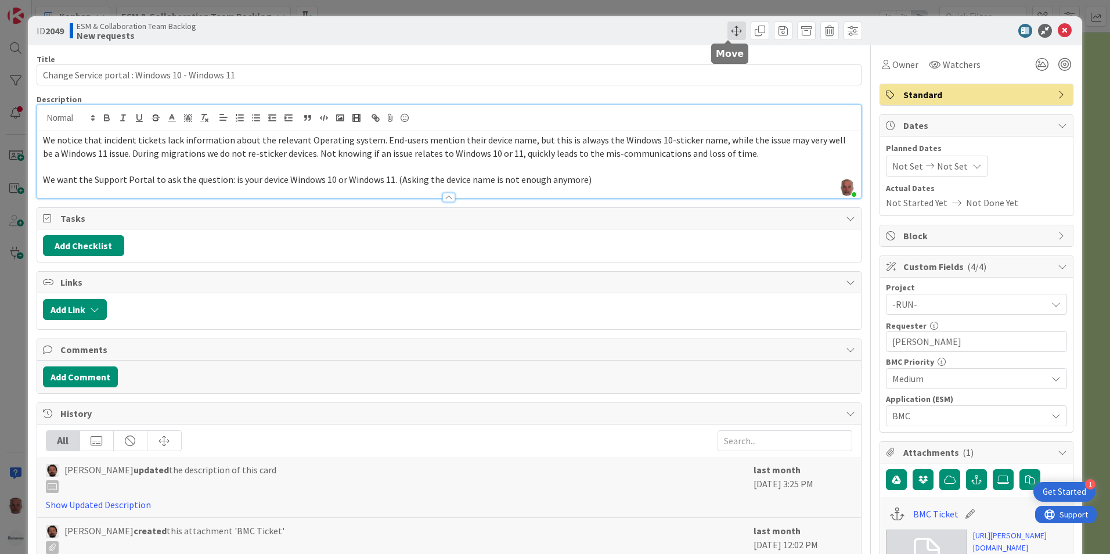
click at [728, 31] on span at bounding box center [737, 30] width 19 height 19
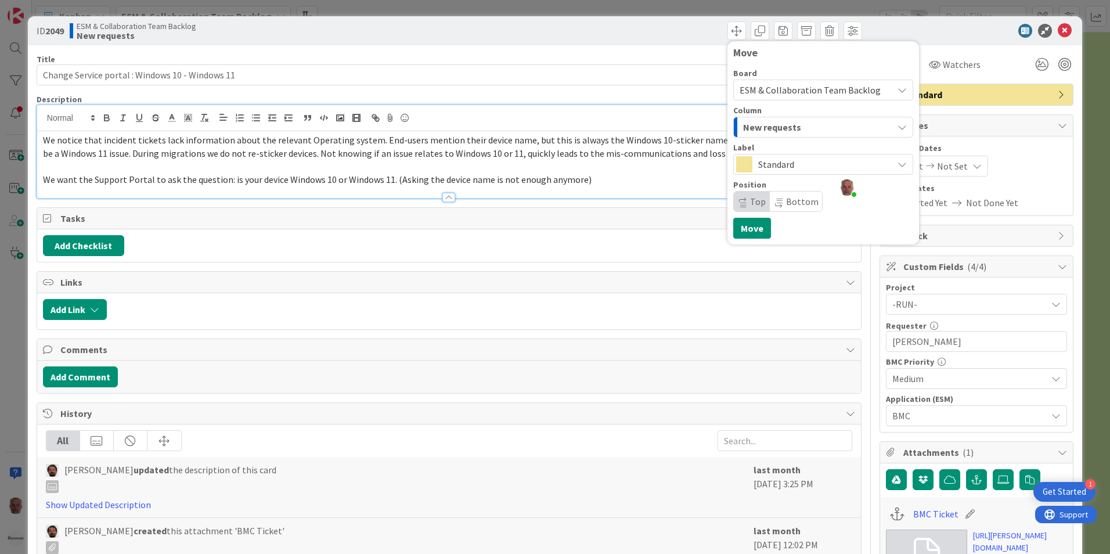
click at [830, 123] on div "New requests" at bounding box center [816, 127] width 153 height 19
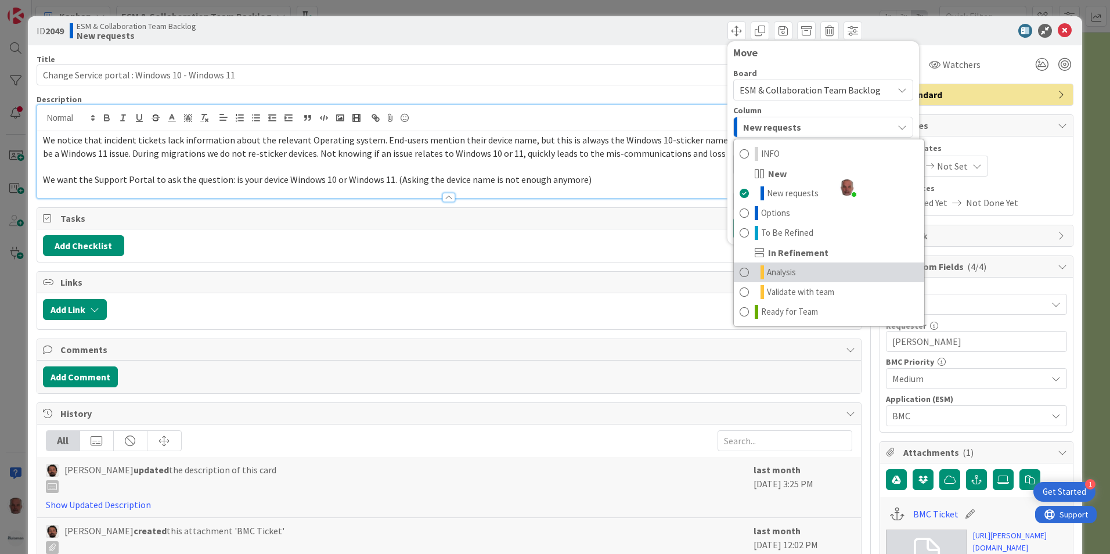
click at [775, 275] on span "Analysis" at bounding box center [781, 272] width 29 height 14
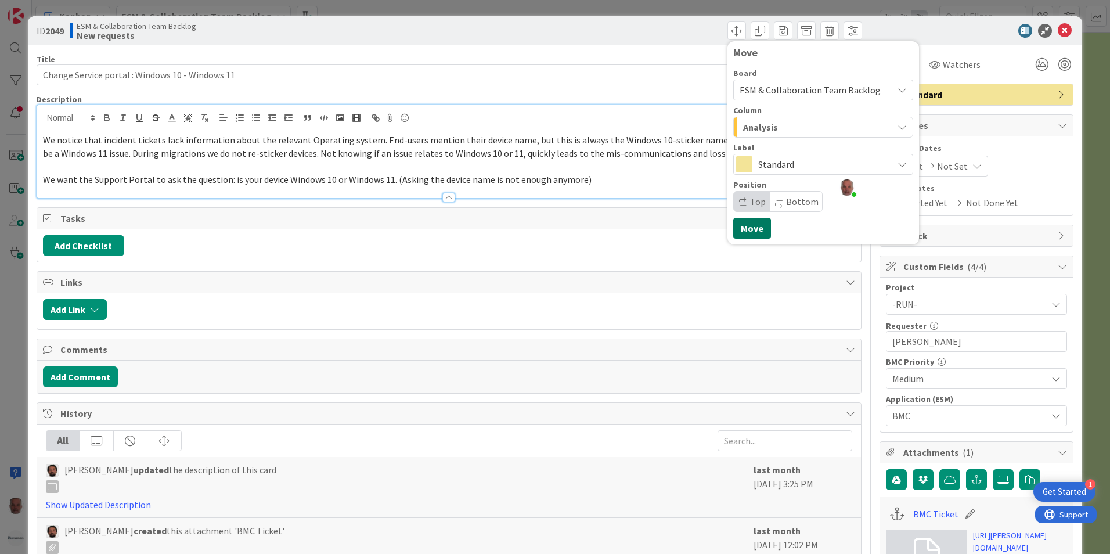
click at [747, 229] on button "Move" at bounding box center [752, 228] width 38 height 21
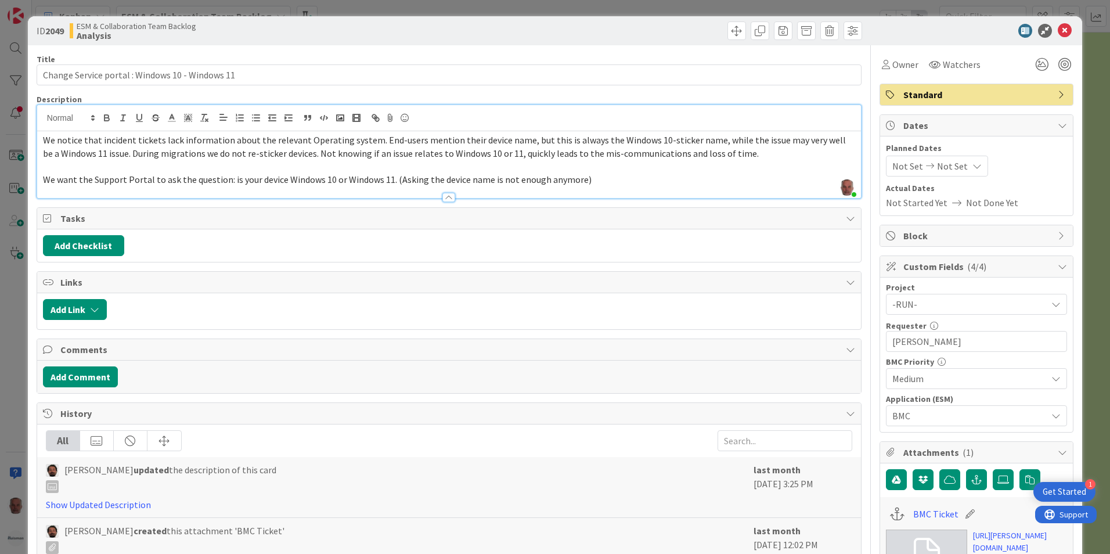
scroll to position [1384, 0]
click at [19, 413] on div "ID 2049 ESM & Collaboration Team Backlog Analysis Move Move Title 47 / 128 Chan…" at bounding box center [555, 277] width 1110 height 554
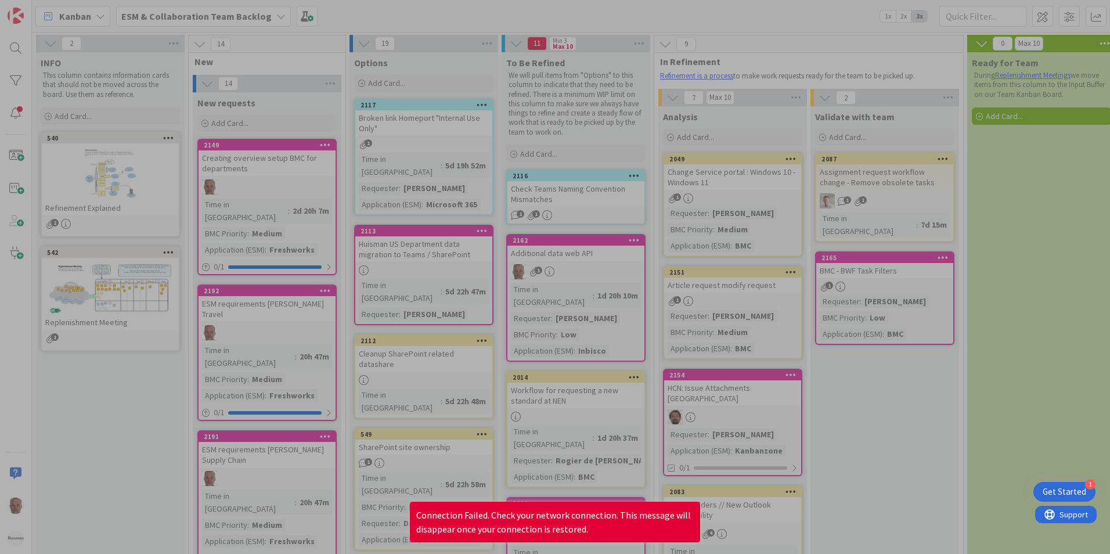
click at [1012, 416] on div at bounding box center [555, 277] width 1110 height 554
